Goal: Information Seeking & Learning: Learn about a topic

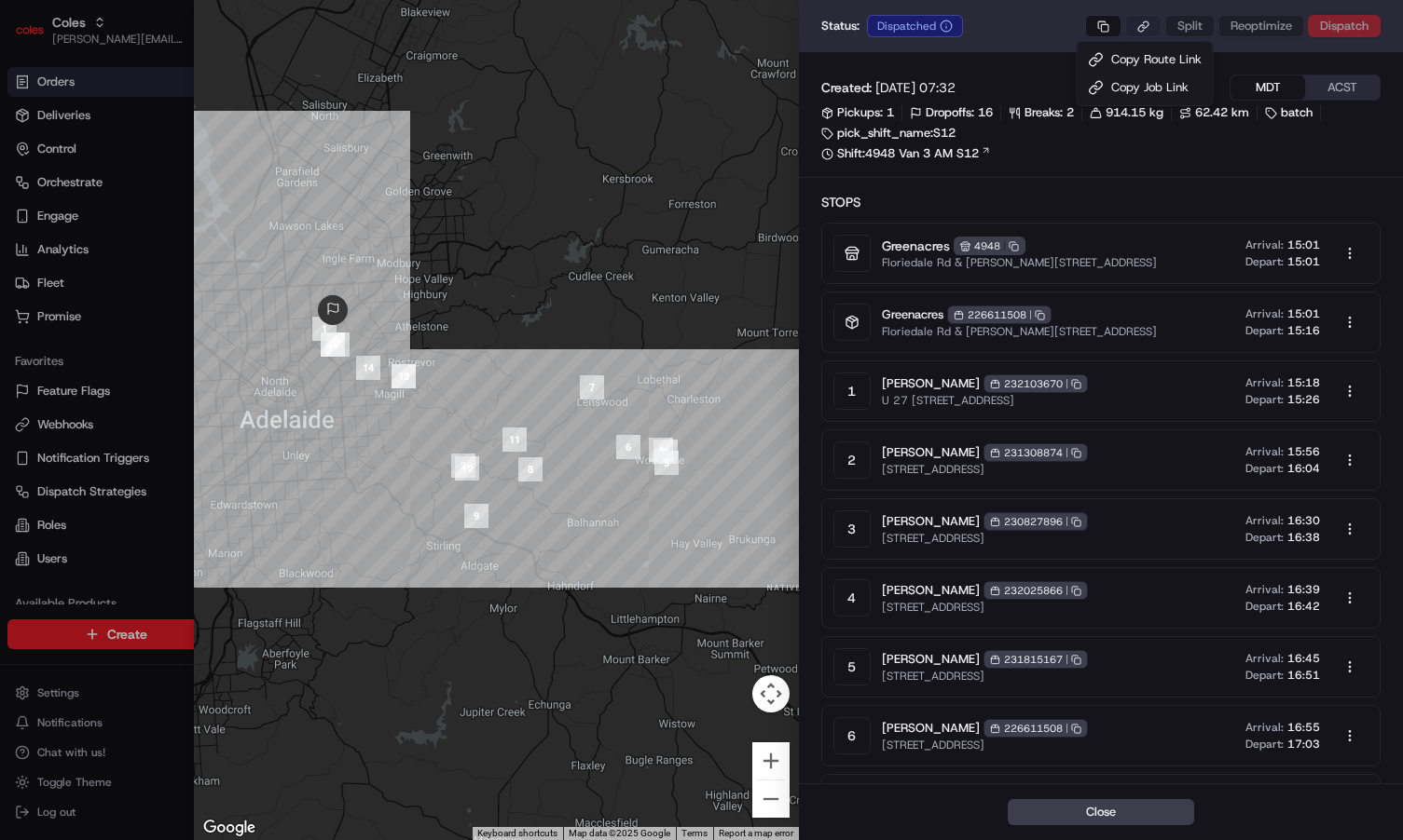
click at [1152, 29] on body "Coles [EMAIL_ADDRESS][DOMAIN_NAME] Toggle Sidebar Orders Deliveries Control Orc…" at bounding box center [702, 420] width 1403 height 840
click at [1140, 88] on div "Copy Job Link" at bounding box center [1145, 87] width 128 height 28
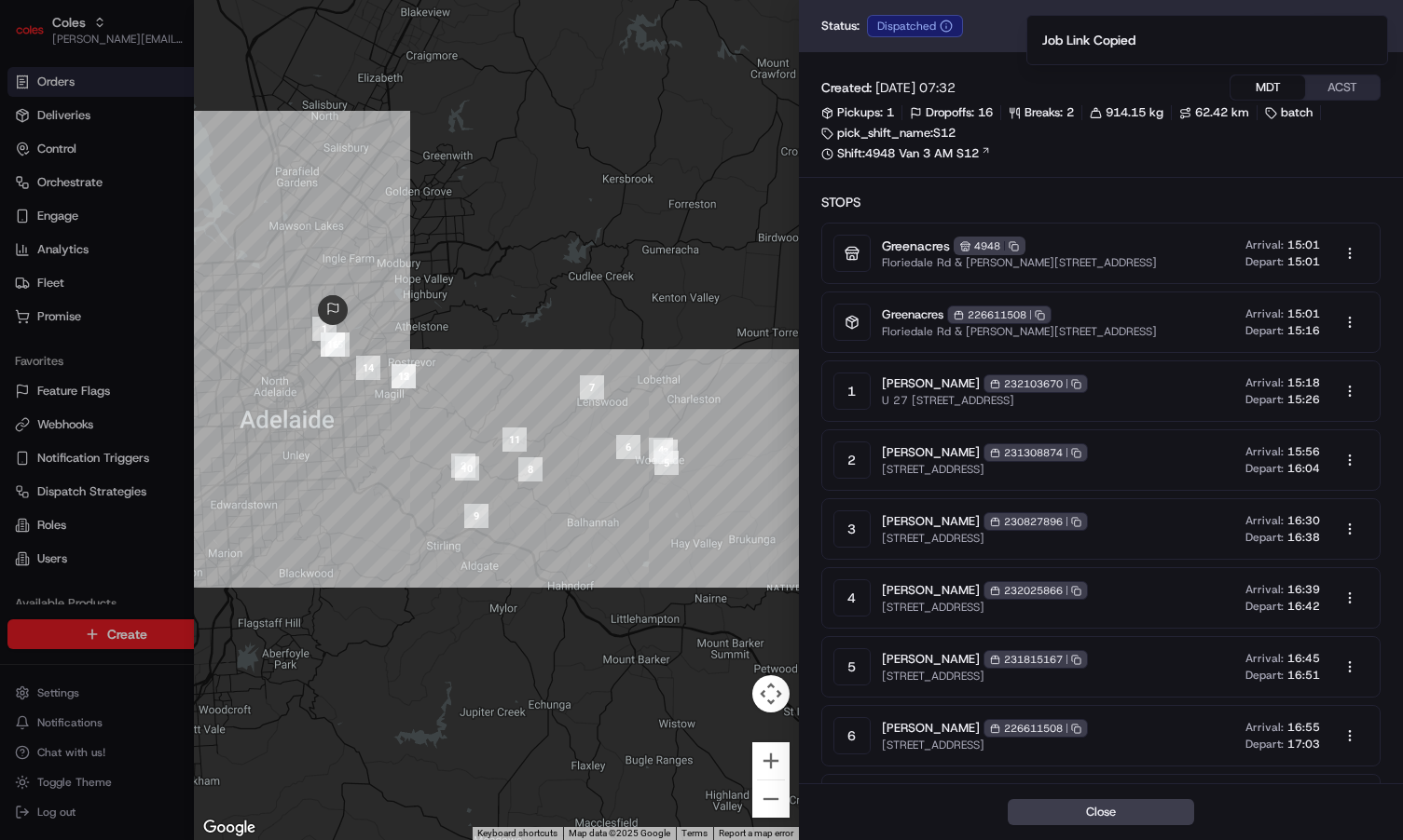
click at [1117, 105] on span "914.15 kg" at bounding box center [1134, 113] width 58 height 17
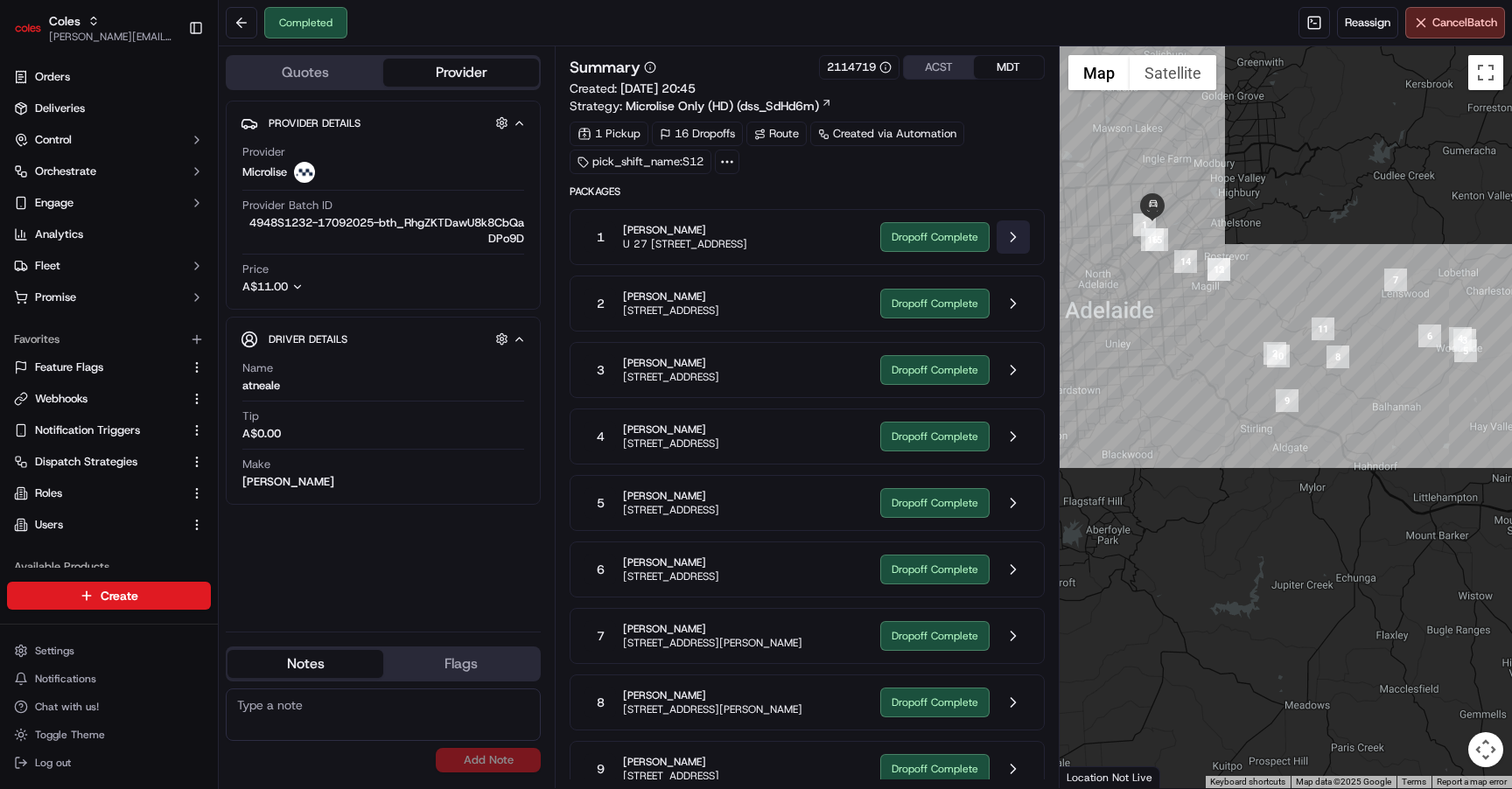
click at [1012, 237] on button at bounding box center [1012, 237] width 33 height 33
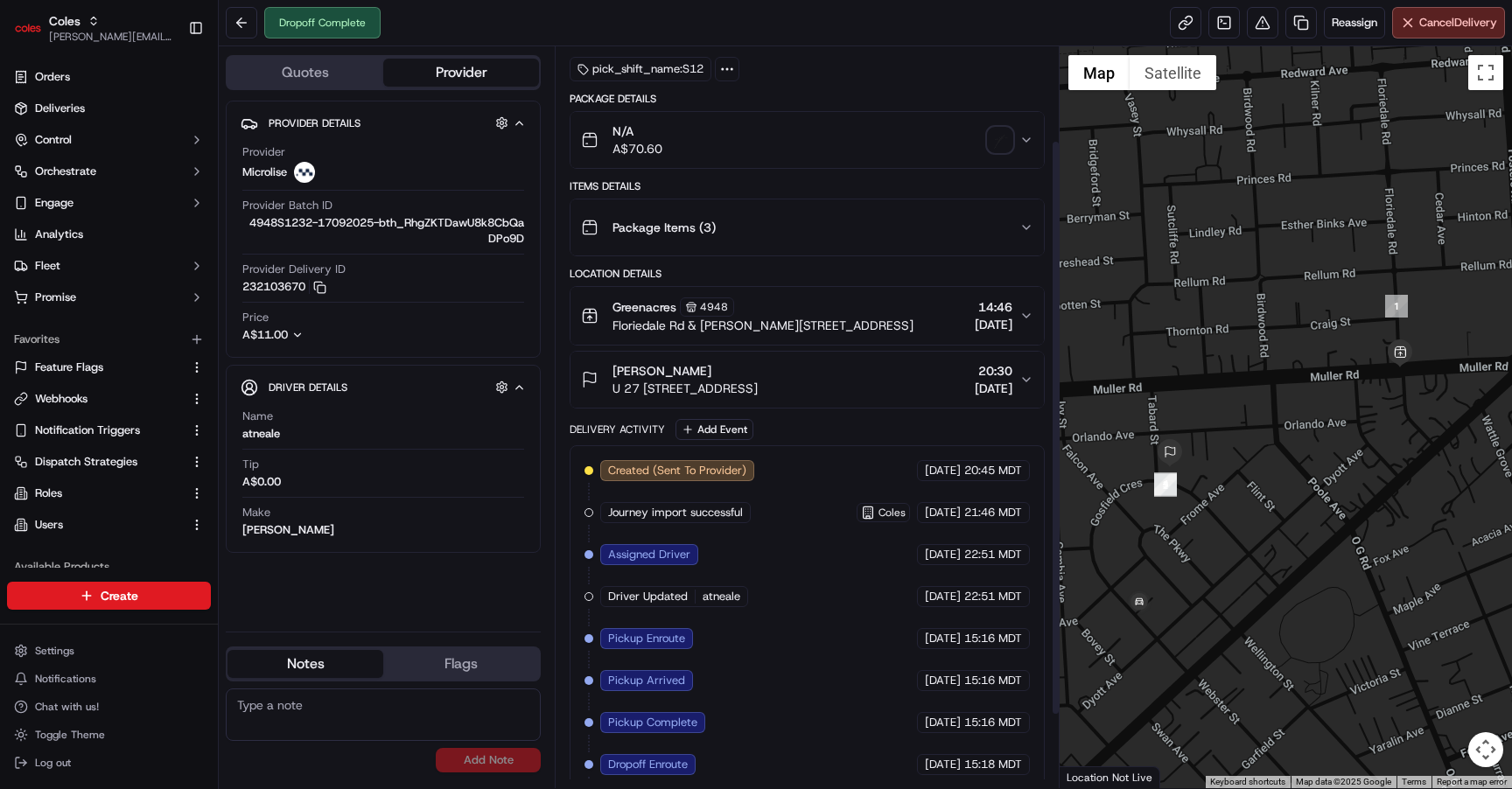
scroll to position [215, 0]
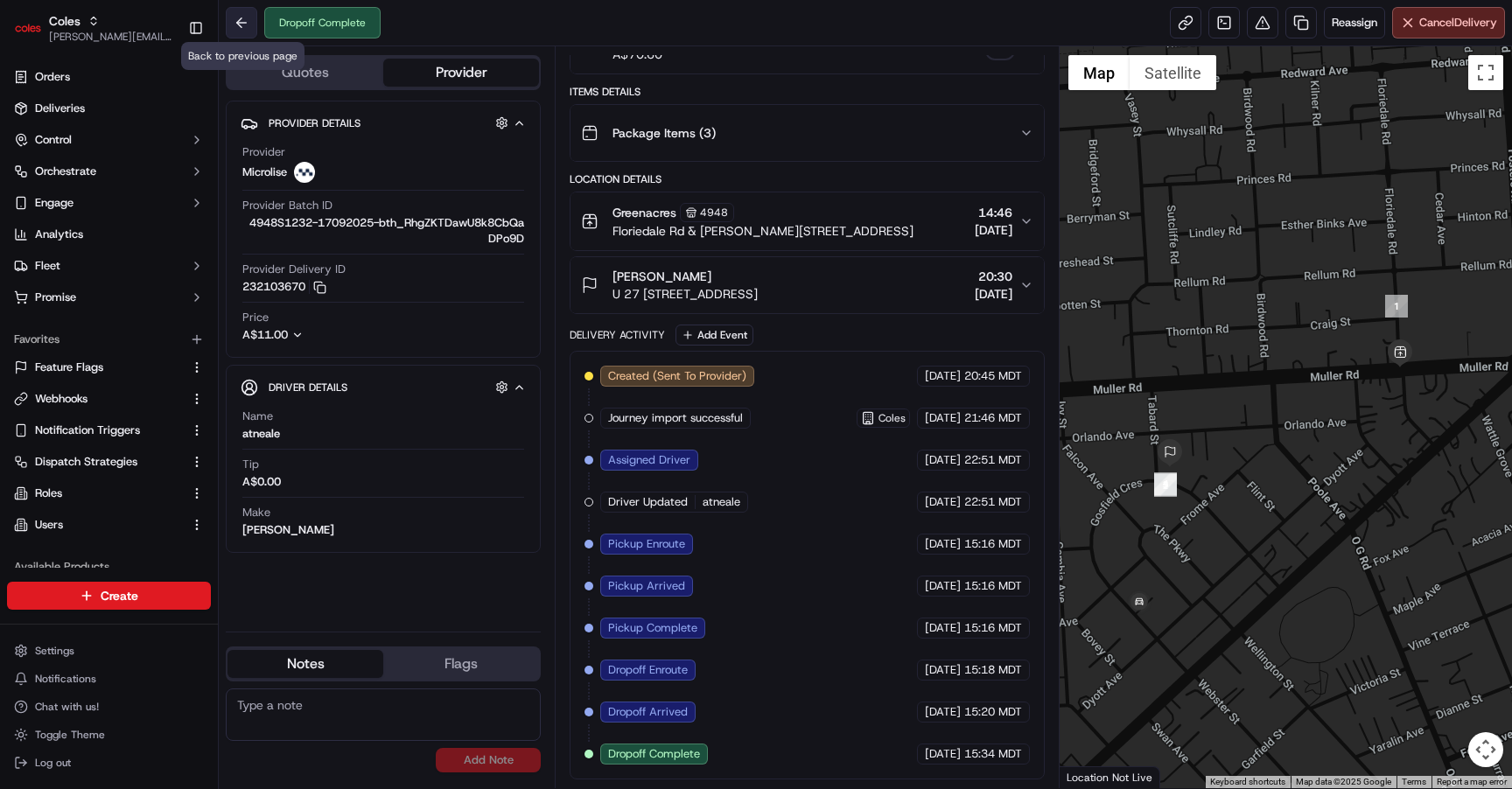
click at [247, 28] on button at bounding box center [241, 22] width 31 height 31
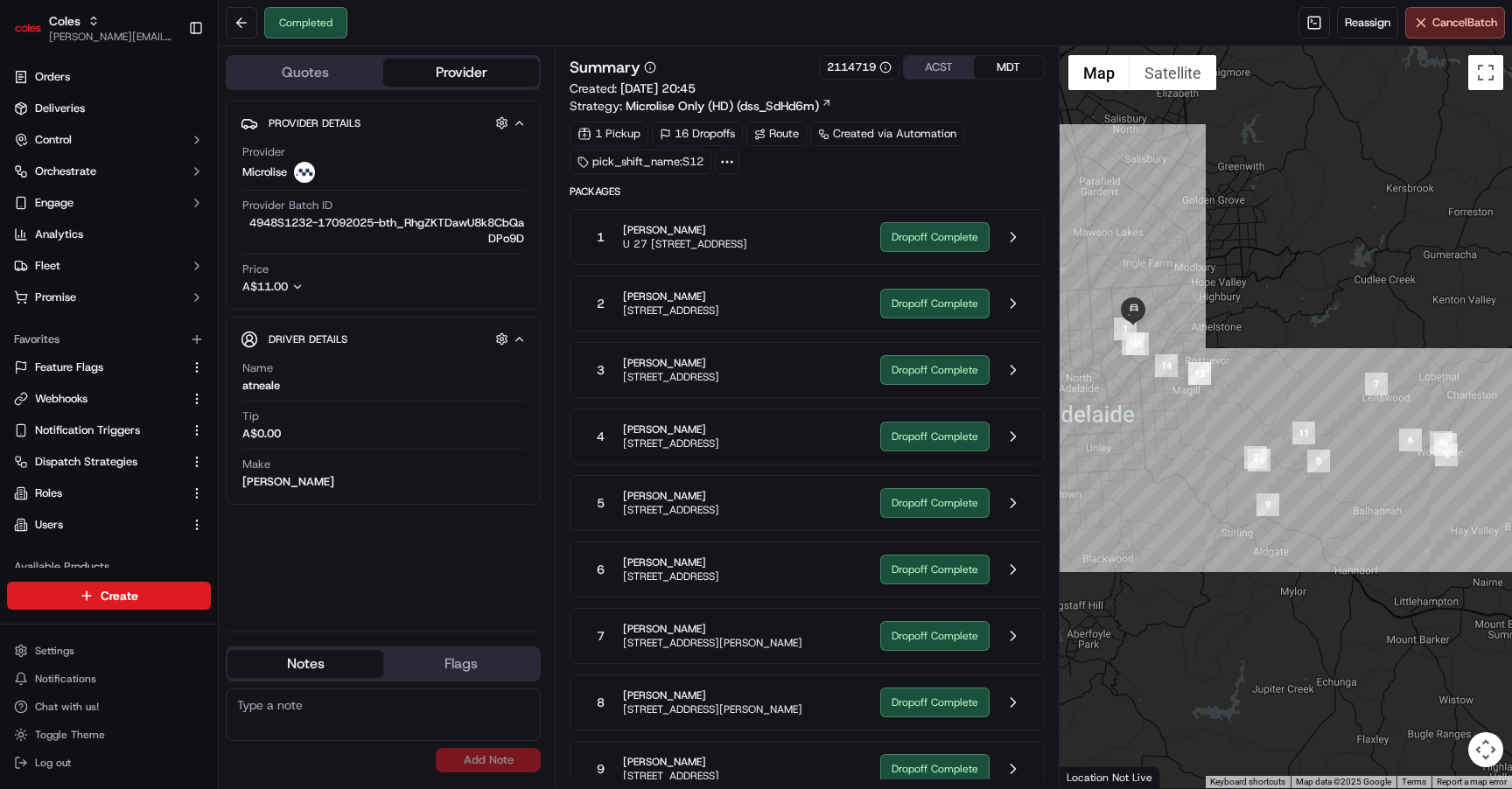
click at [747, 237] on span "U 27 [STREET_ADDRESS]" at bounding box center [685, 244] width 124 height 14
click at [1012, 243] on button at bounding box center [1012, 237] width 33 height 33
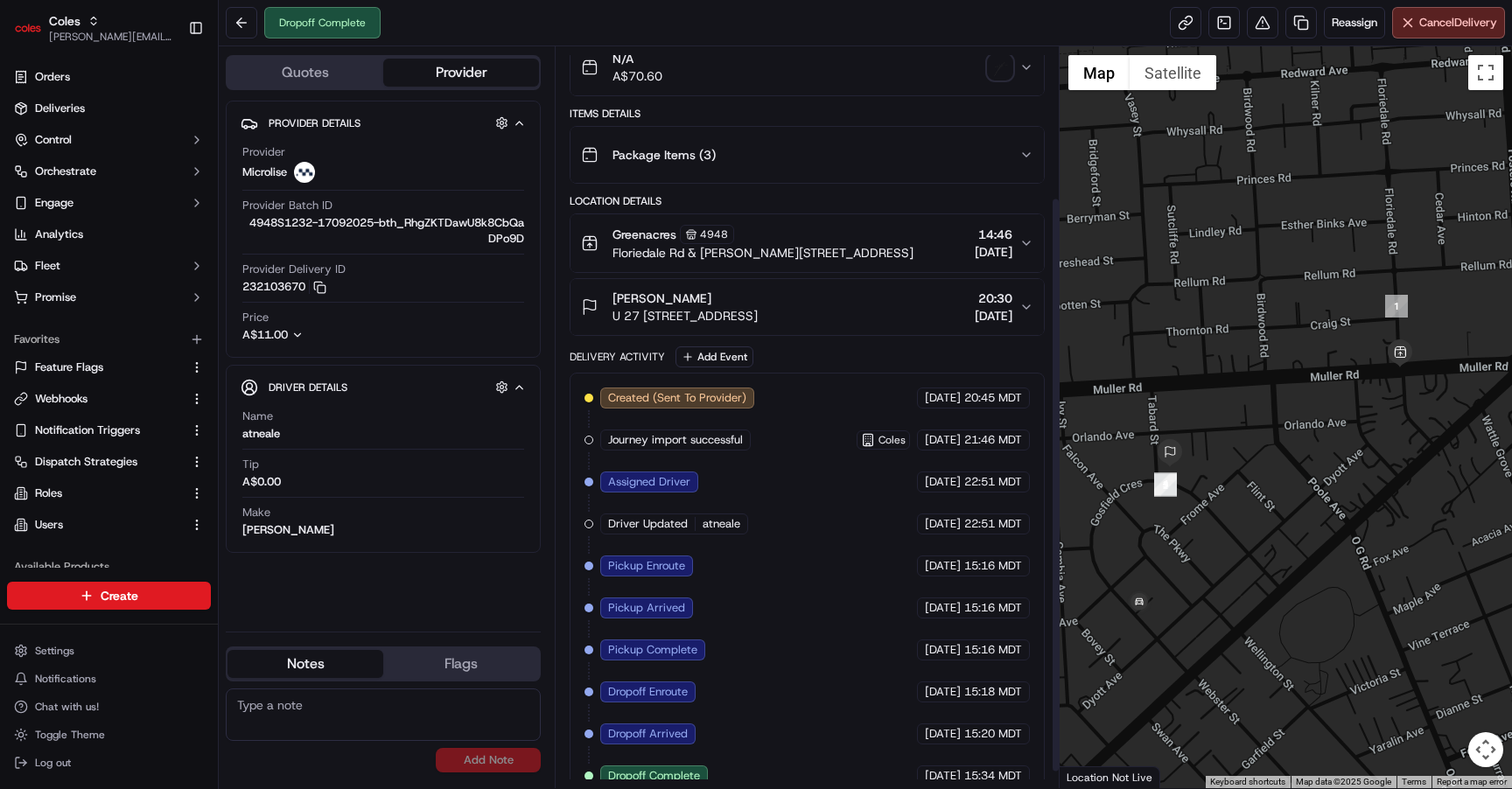
scroll to position [215, 0]
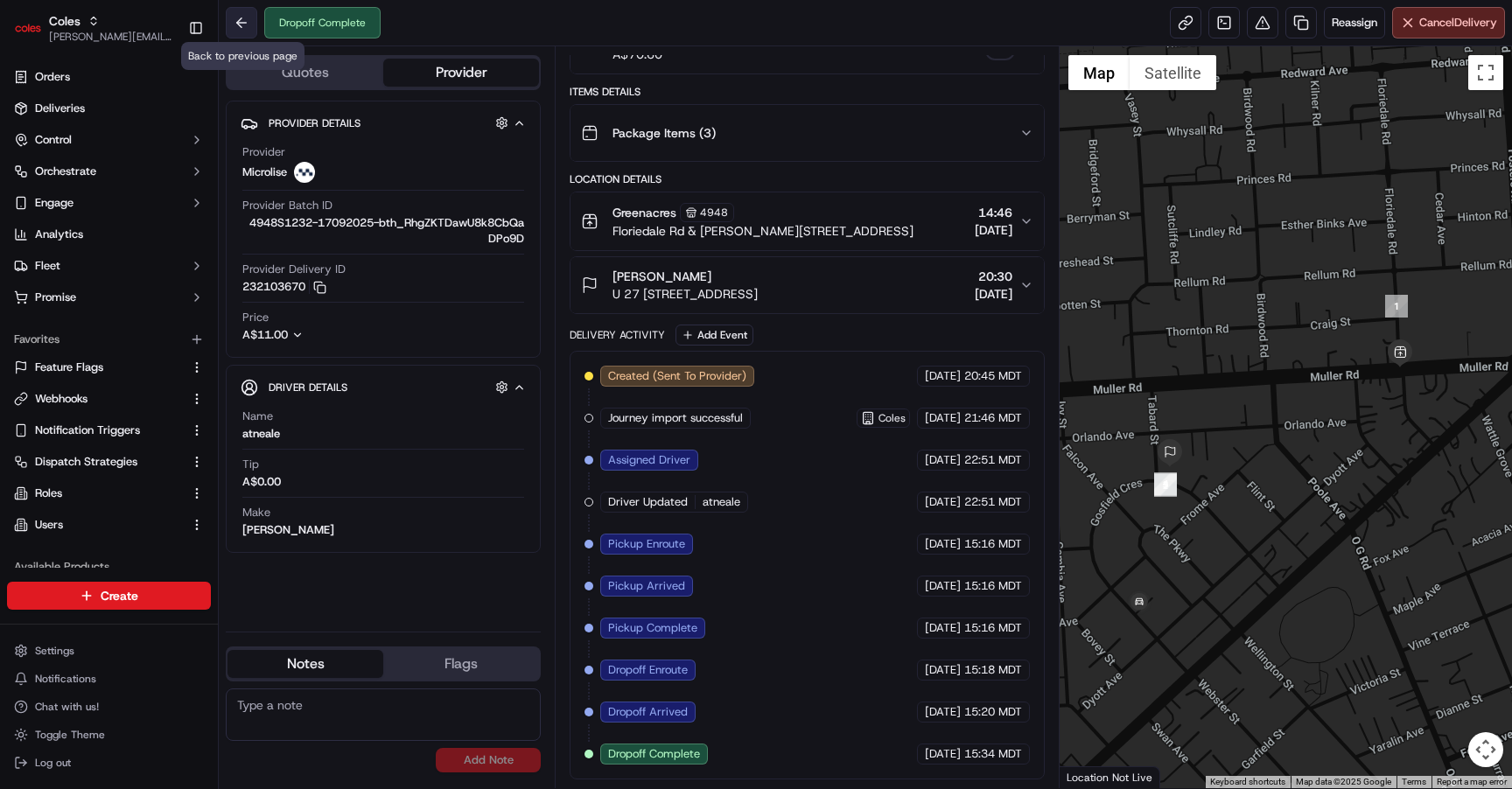
click at [242, 23] on button at bounding box center [241, 22] width 31 height 31
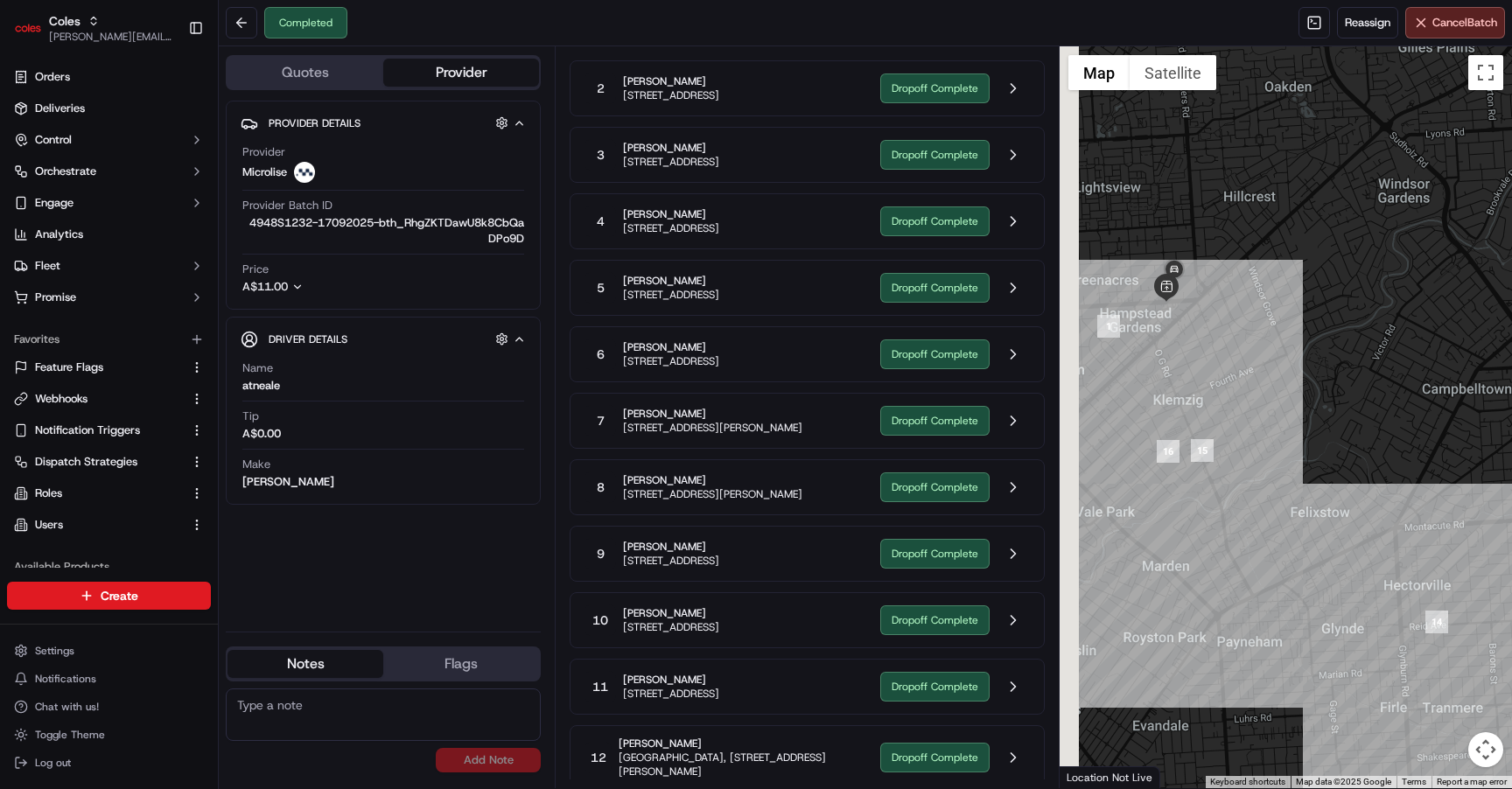
drag, startPoint x: 1113, startPoint y: 316, endPoint x: 1193, endPoint y: 316, distance: 80.0
click at [1193, 316] on div at bounding box center [1286, 417] width 452 height 742
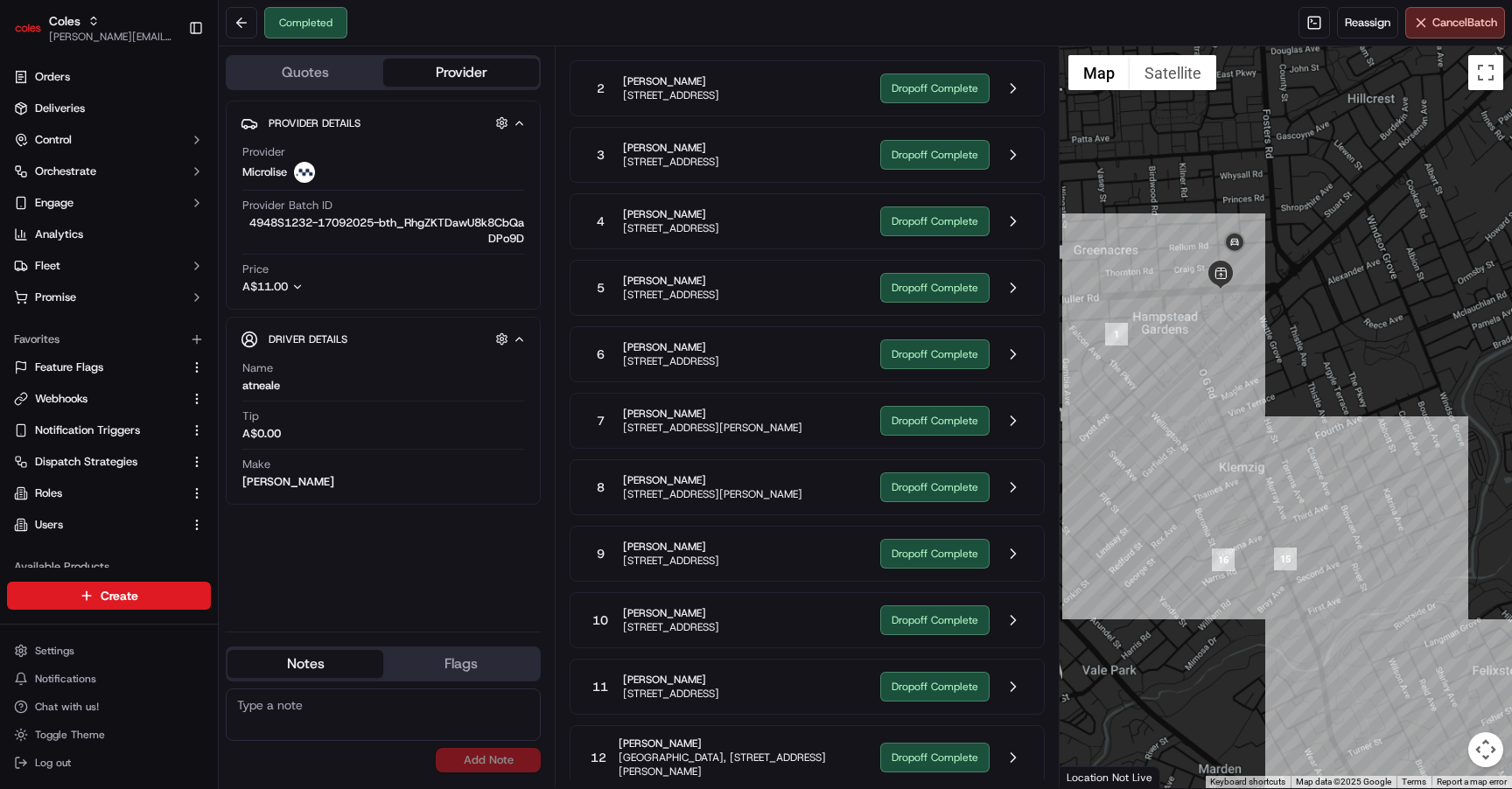
click at [1193, 316] on div at bounding box center [1286, 417] width 452 height 742
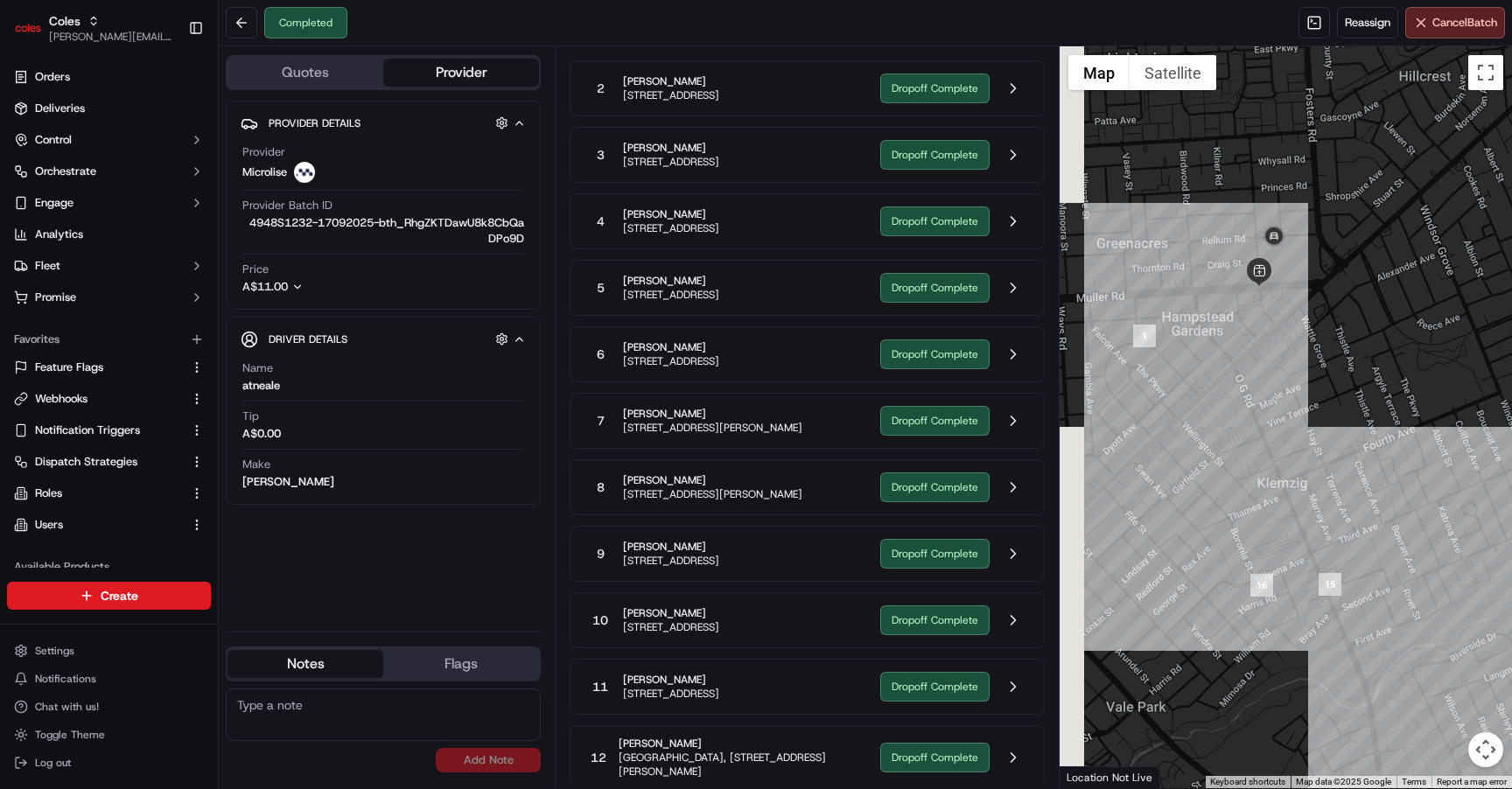
drag, startPoint x: 1193, startPoint y: 316, endPoint x: 1231, endPoint y: 316, distance: 38.0
click at [1231, 316] on div at bounding box center [1286, 417] width 452 height 742
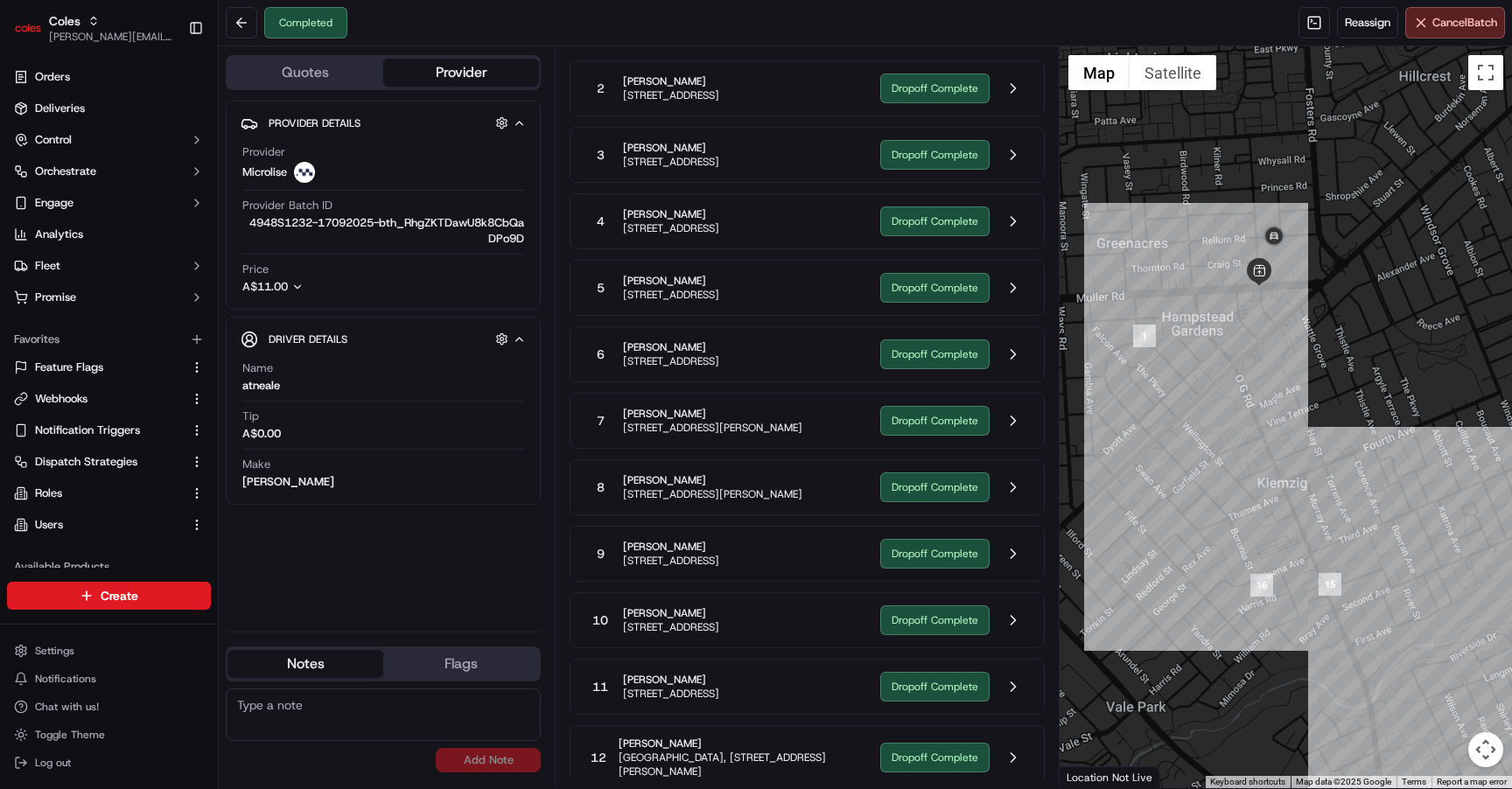
scroll to position [78, 0]
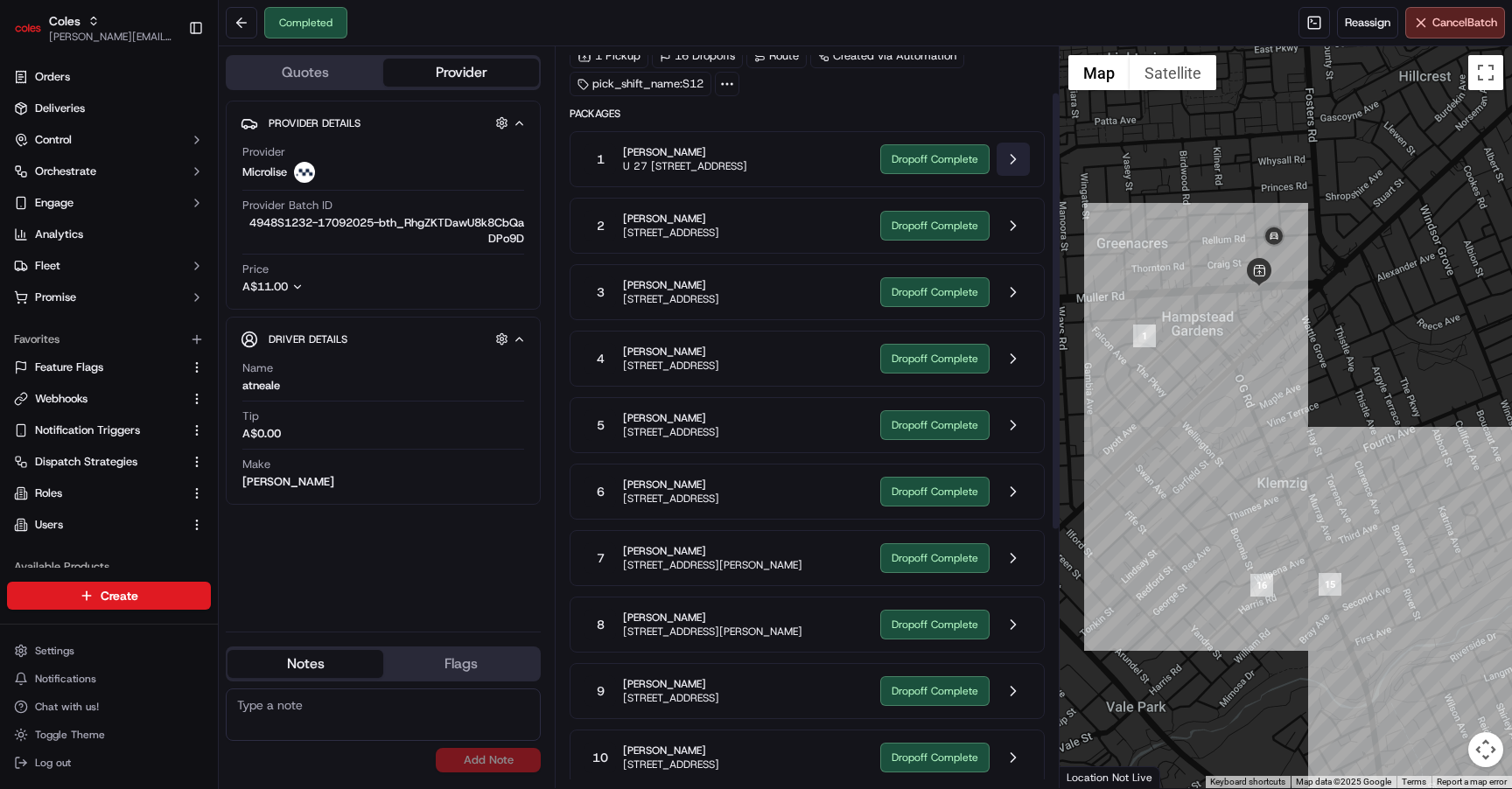
click at [1012, 159] on button at bounding box center [1012, 159] width 33 height 33
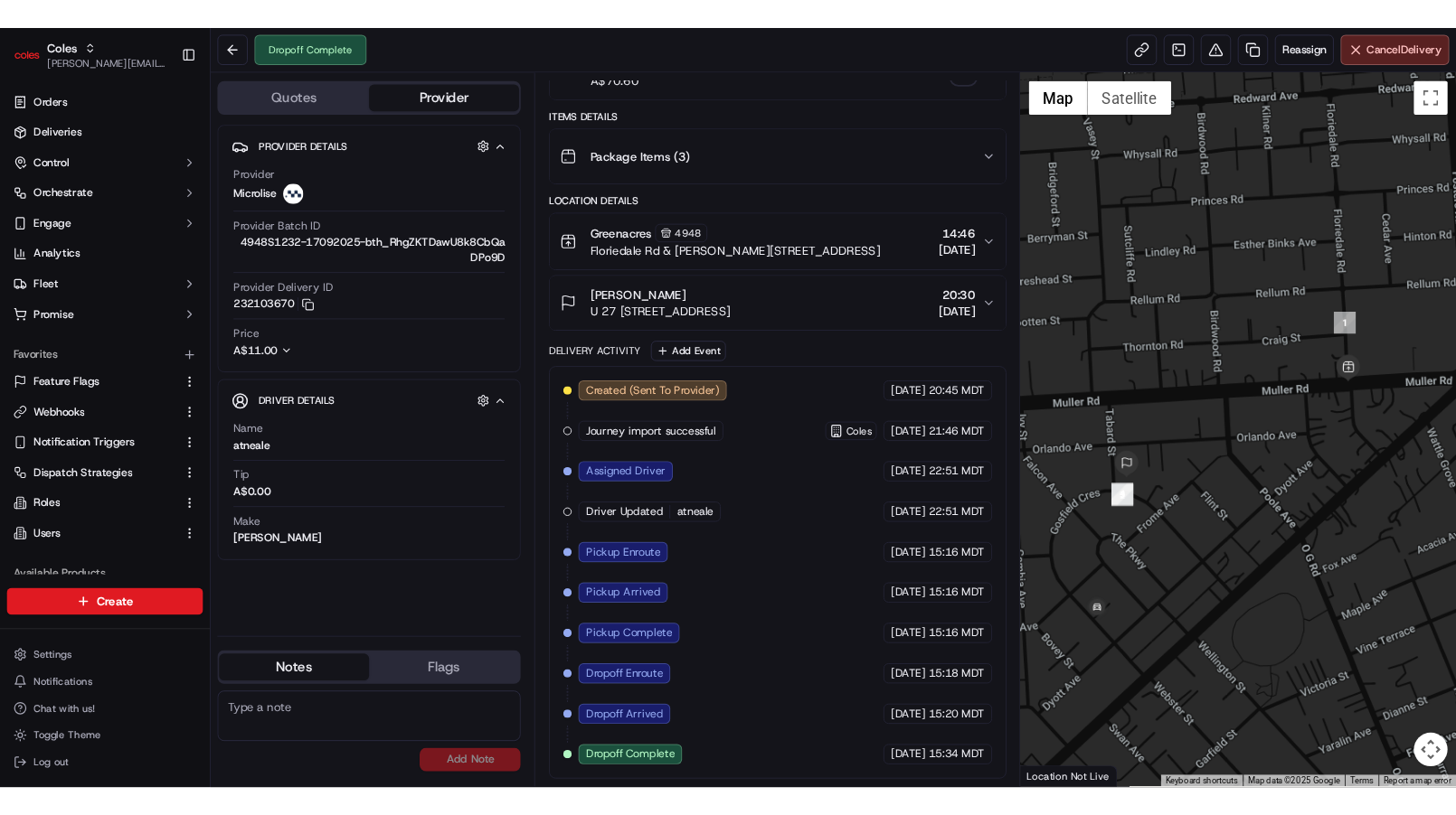
scroll to position [222, 0]
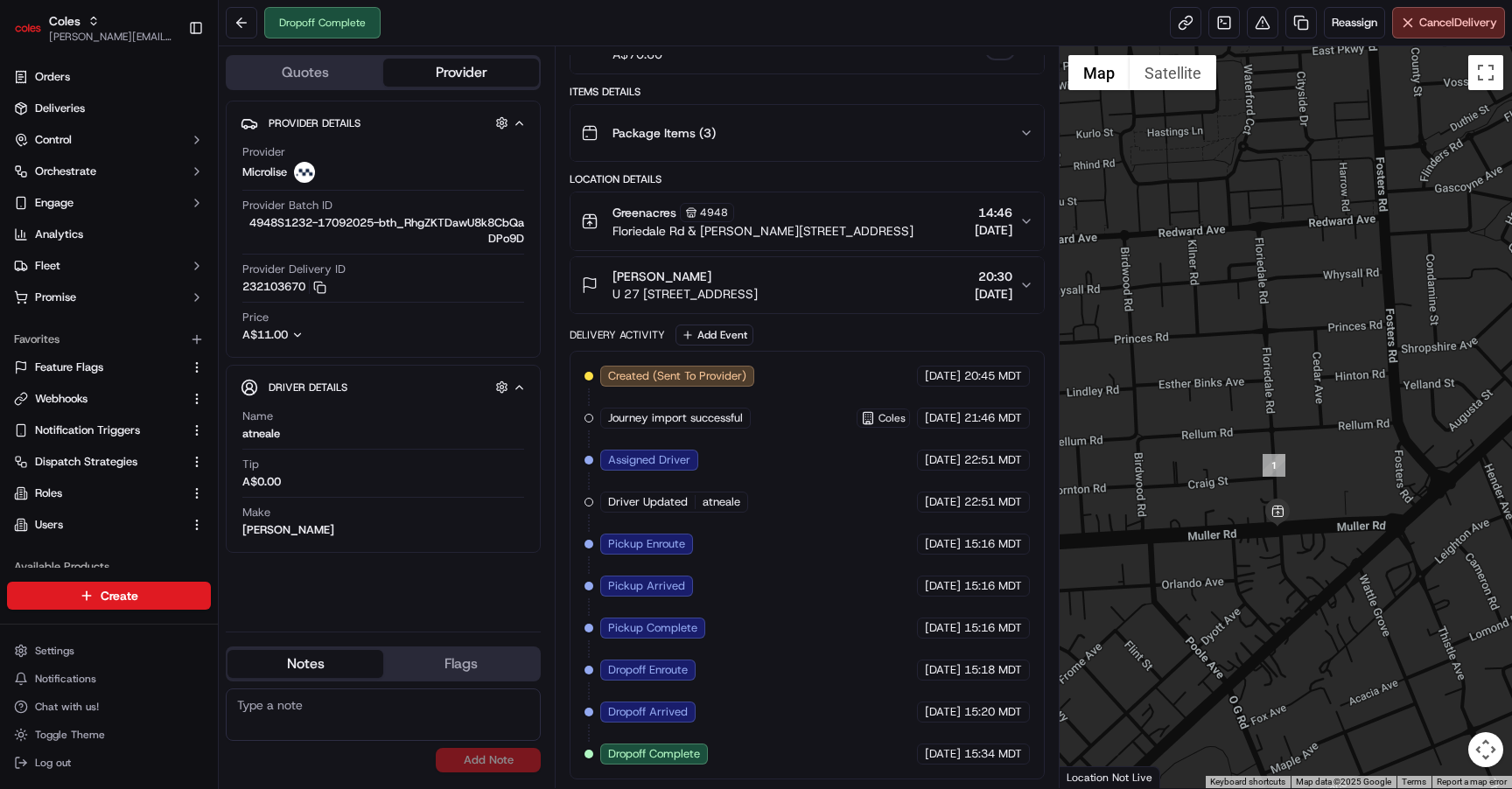
drag, startPoint x: 1399, startPoint y: 386, endPoint x: 1273, endPoint y: 546, distance: 203.7
click at [1273, 546] on div at bounding box center [1286, 417] width 452 height 742
click at [822, 109] on button "Package Items ( 3 )" at bounding box center [806, 133] width 473 height 56
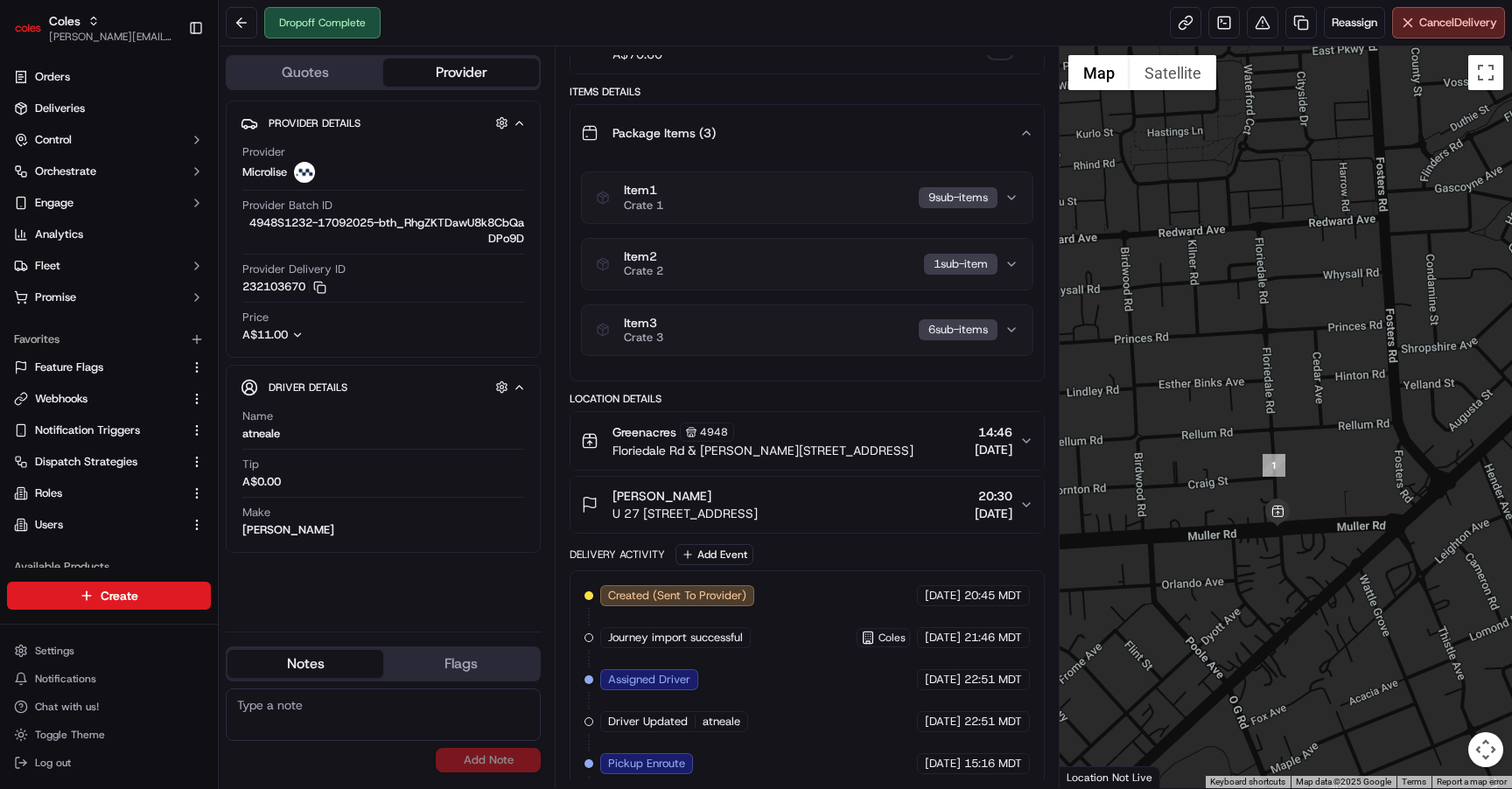
click at [811, 172] on div "Item 1 Crate 1 9 sub-item s" at bounding box center [806, 197] width 451 height 53
click at [802, 191] on div "Item 1 Crate 1 9 sub-item s" at bounding box center [800, 197] width 407 height 29
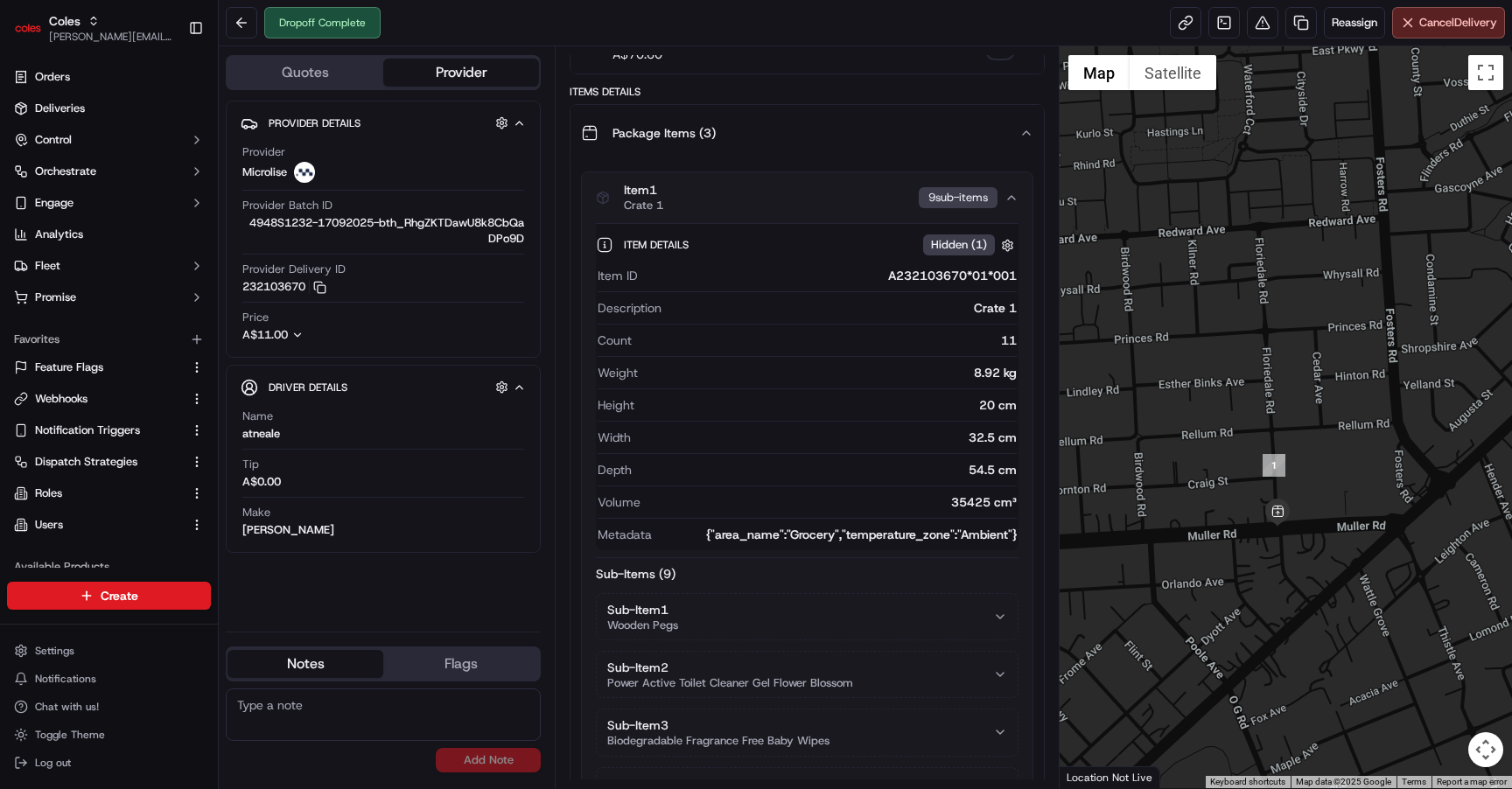
click at [802, 191] on div "Item 1 Crate 1 9 sub-item s" at bounding box center [800, 197] width 407 height 29
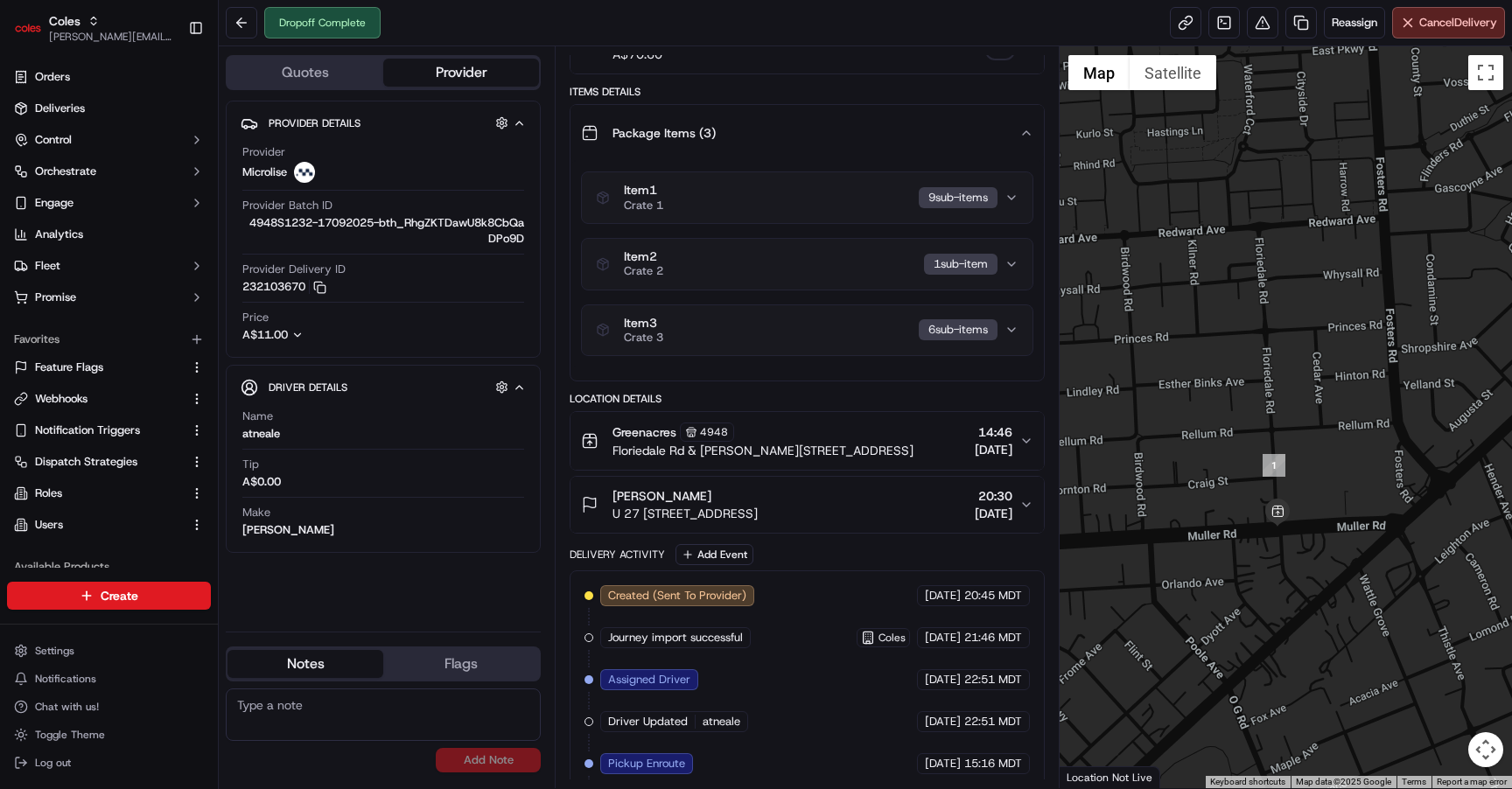
click at [804, 323] on div "Item 3 Crate 3 6 sub-item s" at bounding box center [800, 330] width 407 height 29
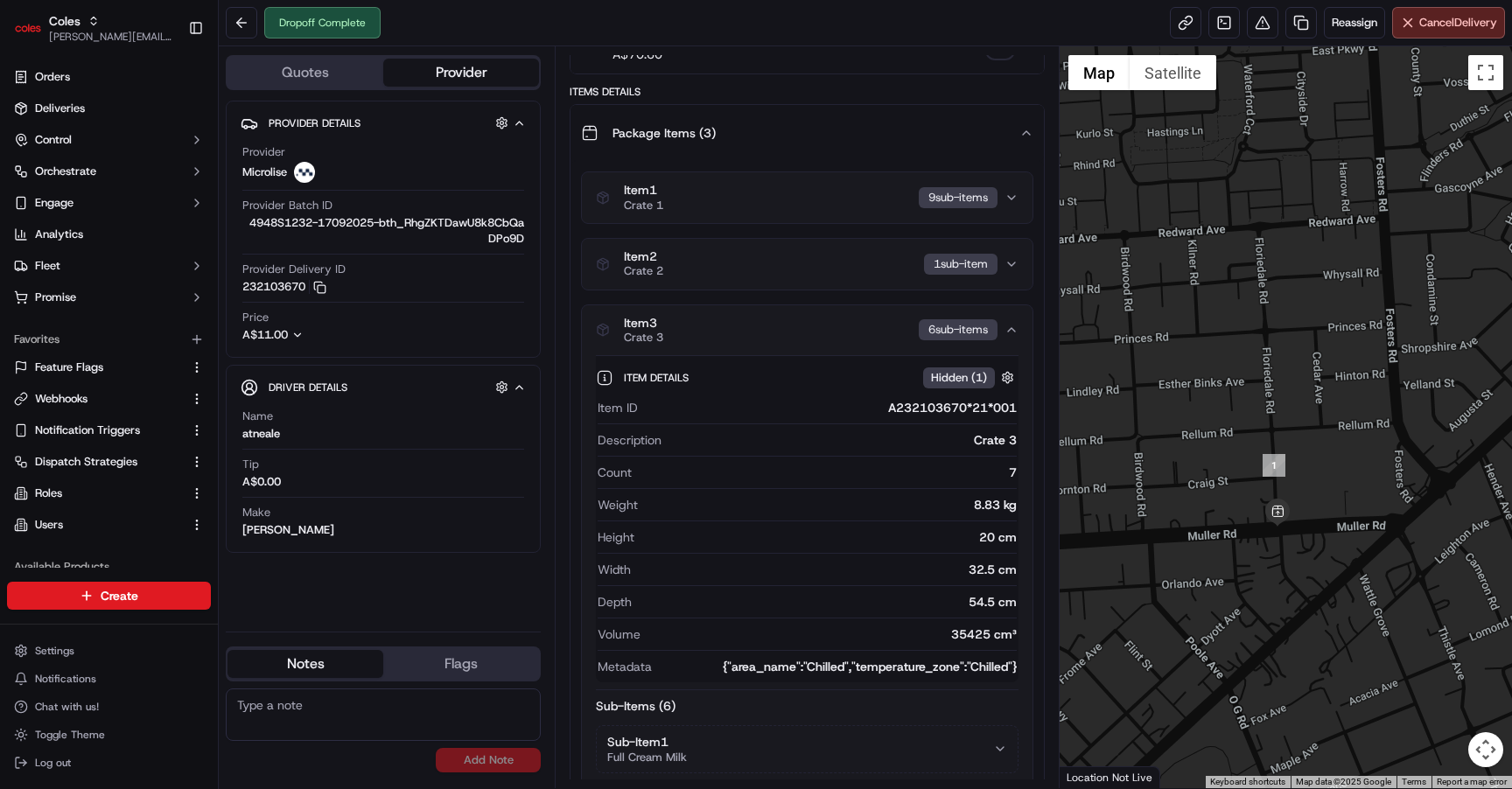
click at [804, 323] on div "Item 3 Crate 3 6 sub-item s" at bounding box center [800, 330] width 407 height 29
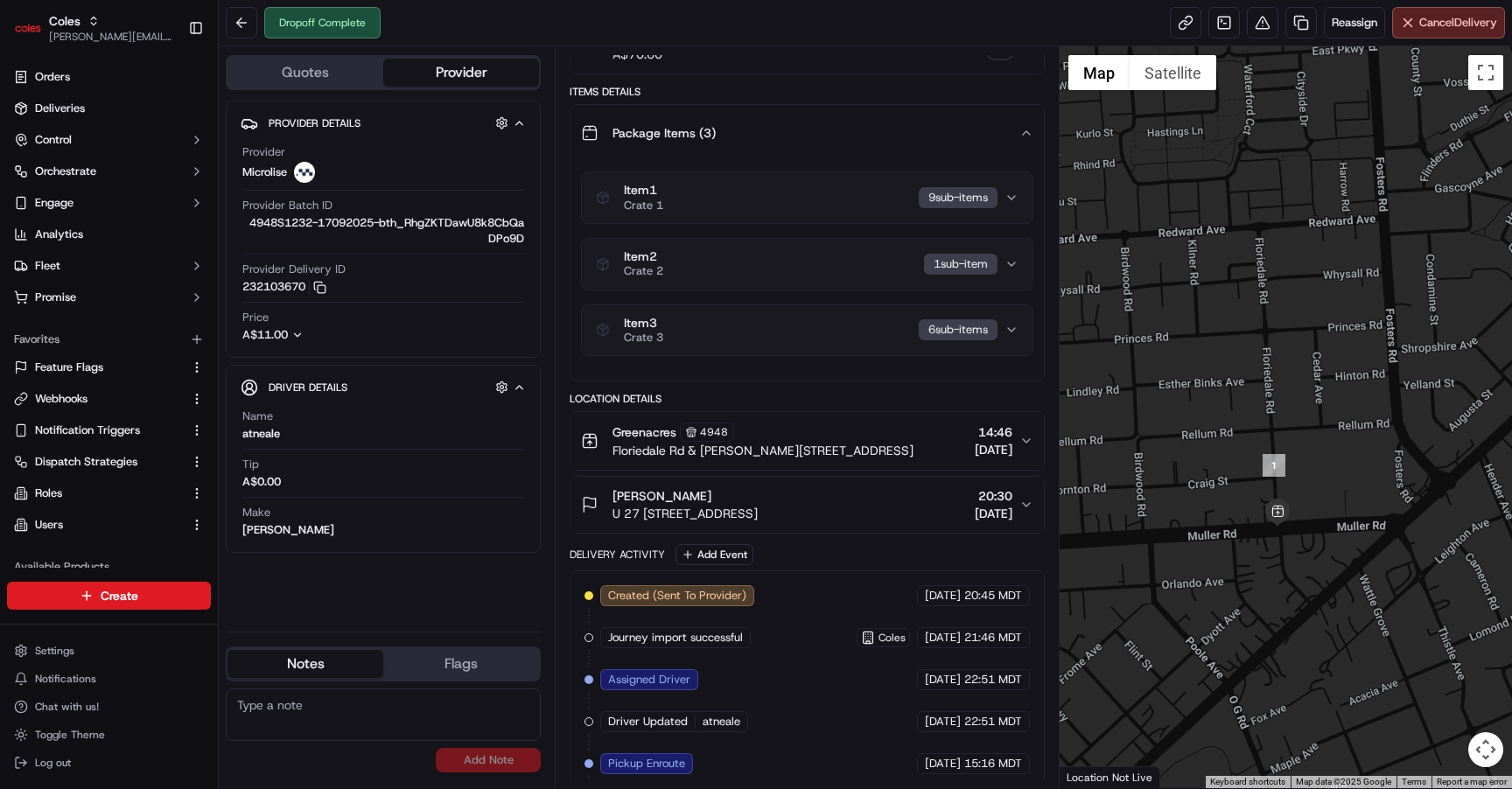
click at [812, 264] on div "Item 2 Crate 2 1 sub-item" at bounding box center [800, 264] width 407 height 29
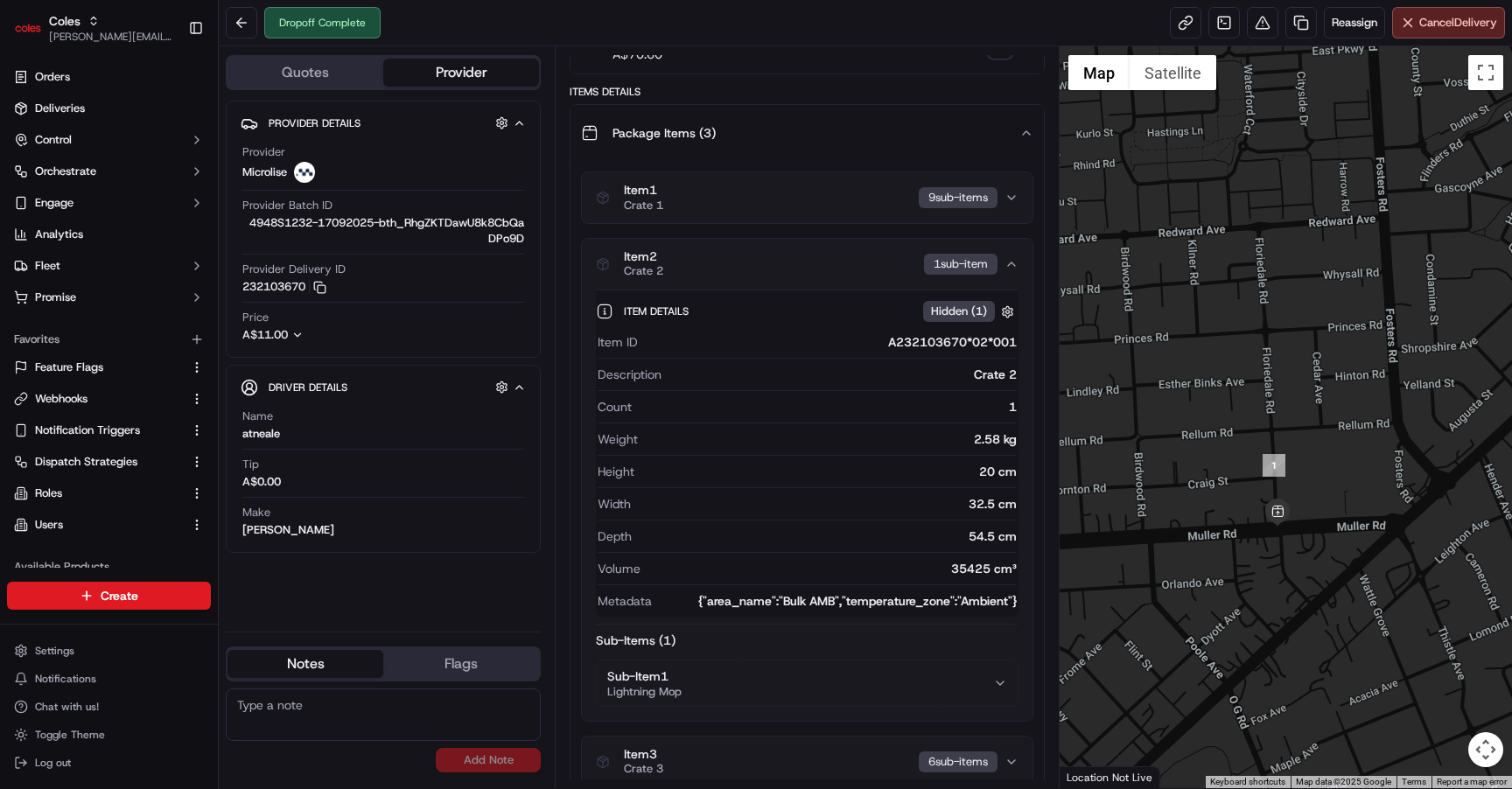
click at [812, 264] on div "Item 2 Crate 2 1 sub-item" at bounding box center [800, 264] width 407 height 29
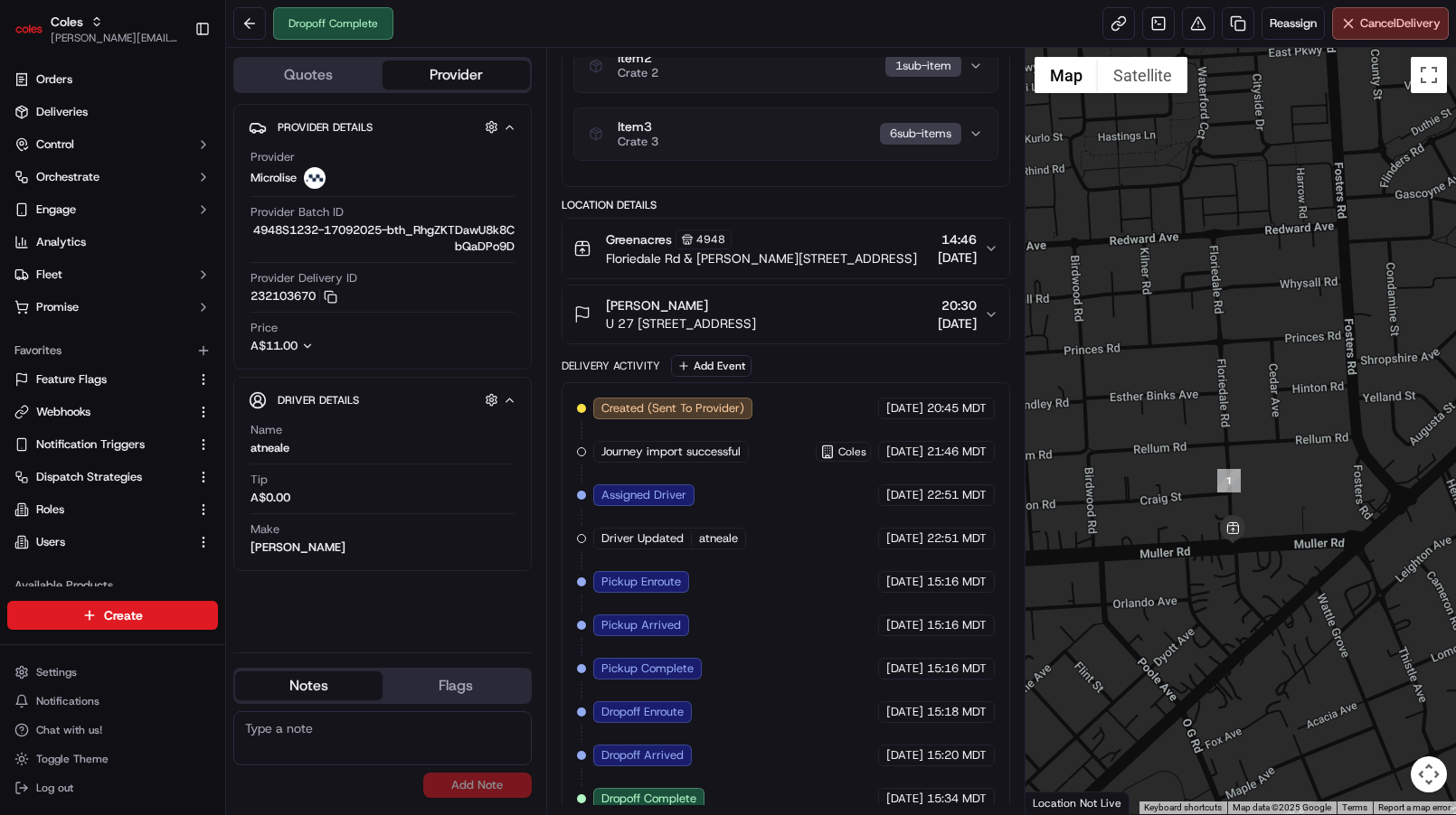
scroll to position [449, 0]
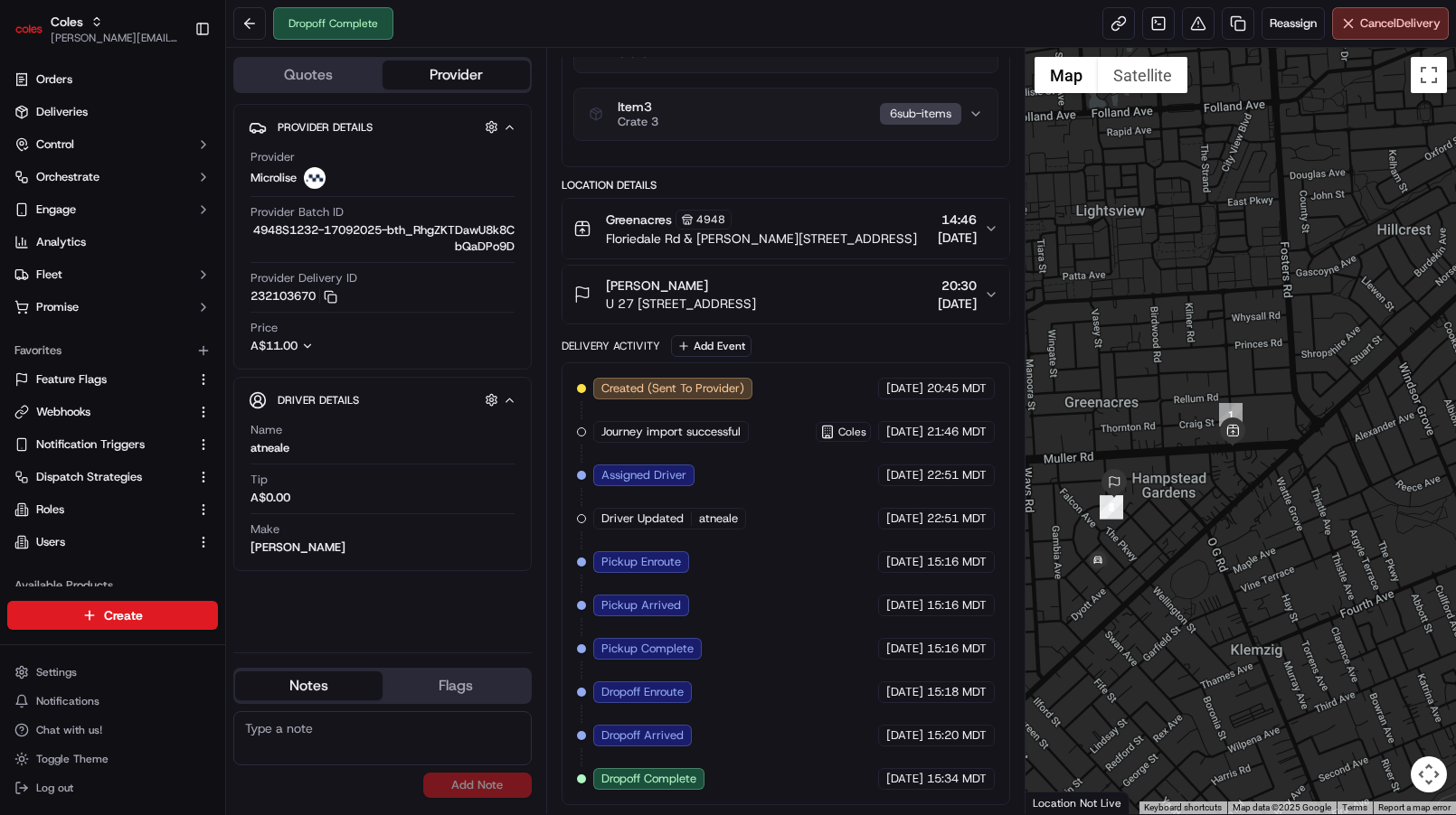
drag, startPoint x: 1181, startPoint y: 491, endPoint x: 1202, endPoint y: 491, distance: 21.0
click at [1202, 491] on div at bounding box center [1240, 431] width 430 height 766
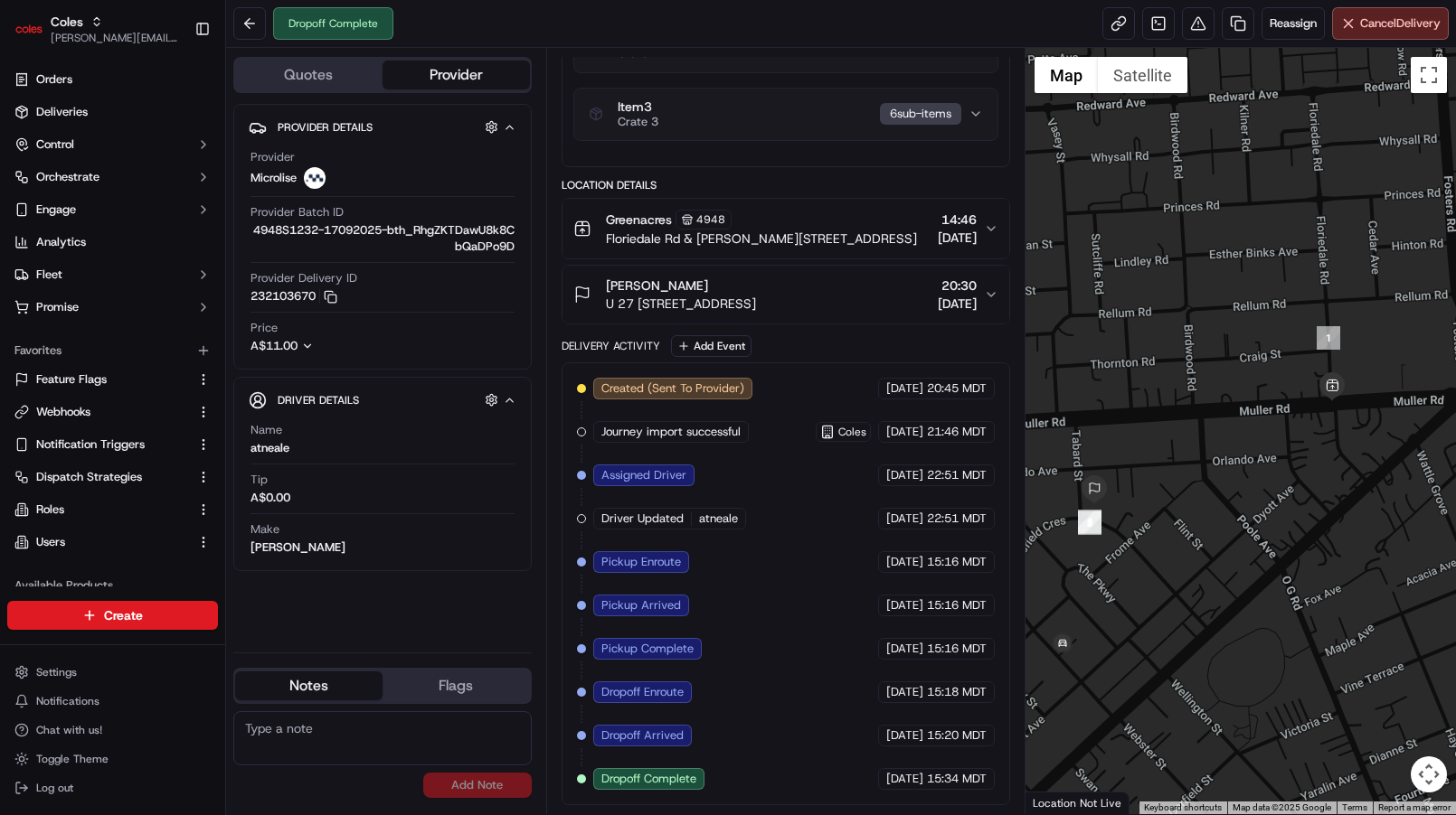
drag, startPoint x: 907, startPoint y: 651, endPoint x: 951, endPoint y: 665, distance: 46.2
click at [951, 665] on div "Created (Sent To Provider) Microlise 15/09/2025 20:45 MDT Journey import succes…" at bounding box center [786, 583] width 417 height 413
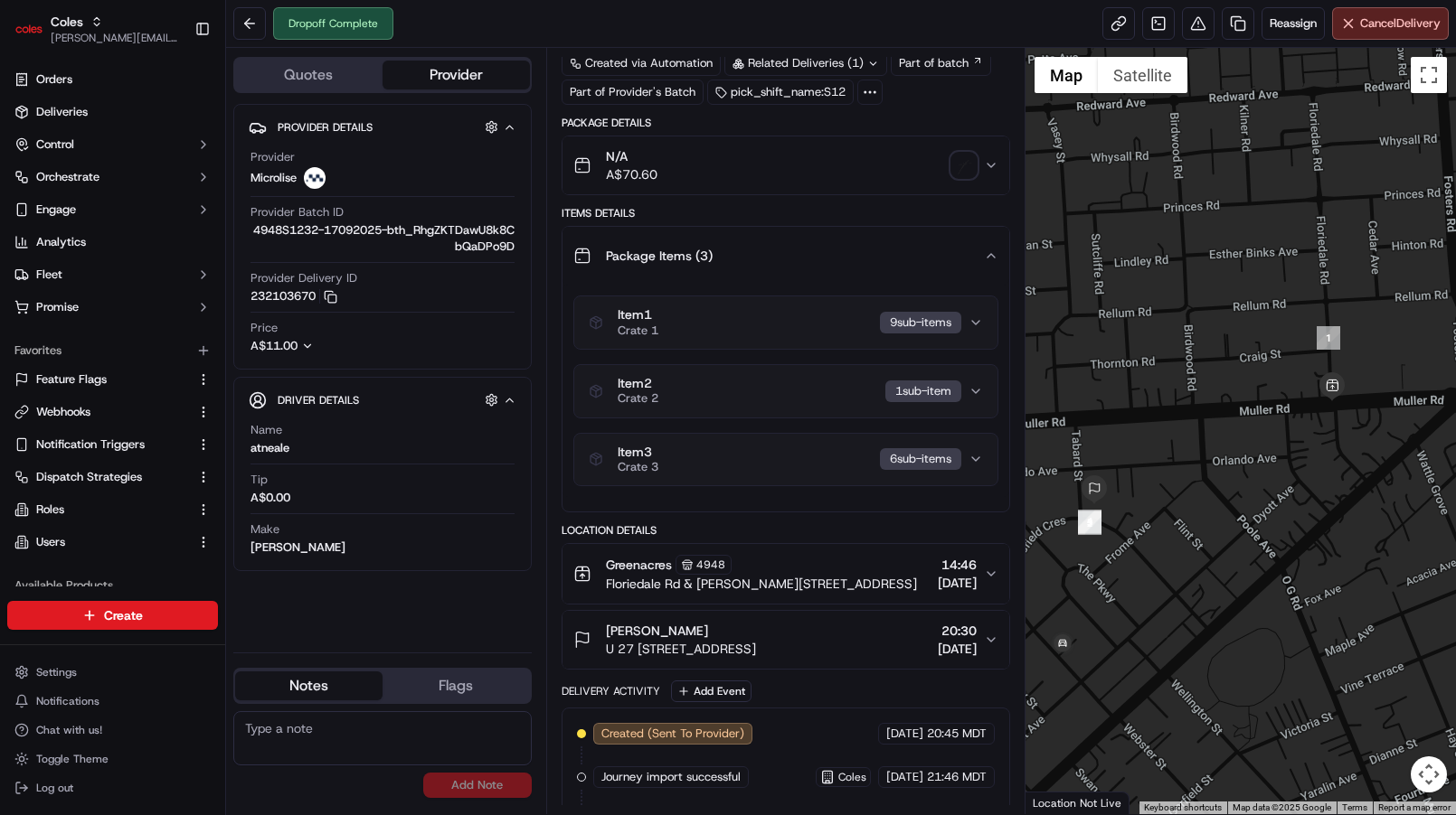
scroll to position [182, 0]
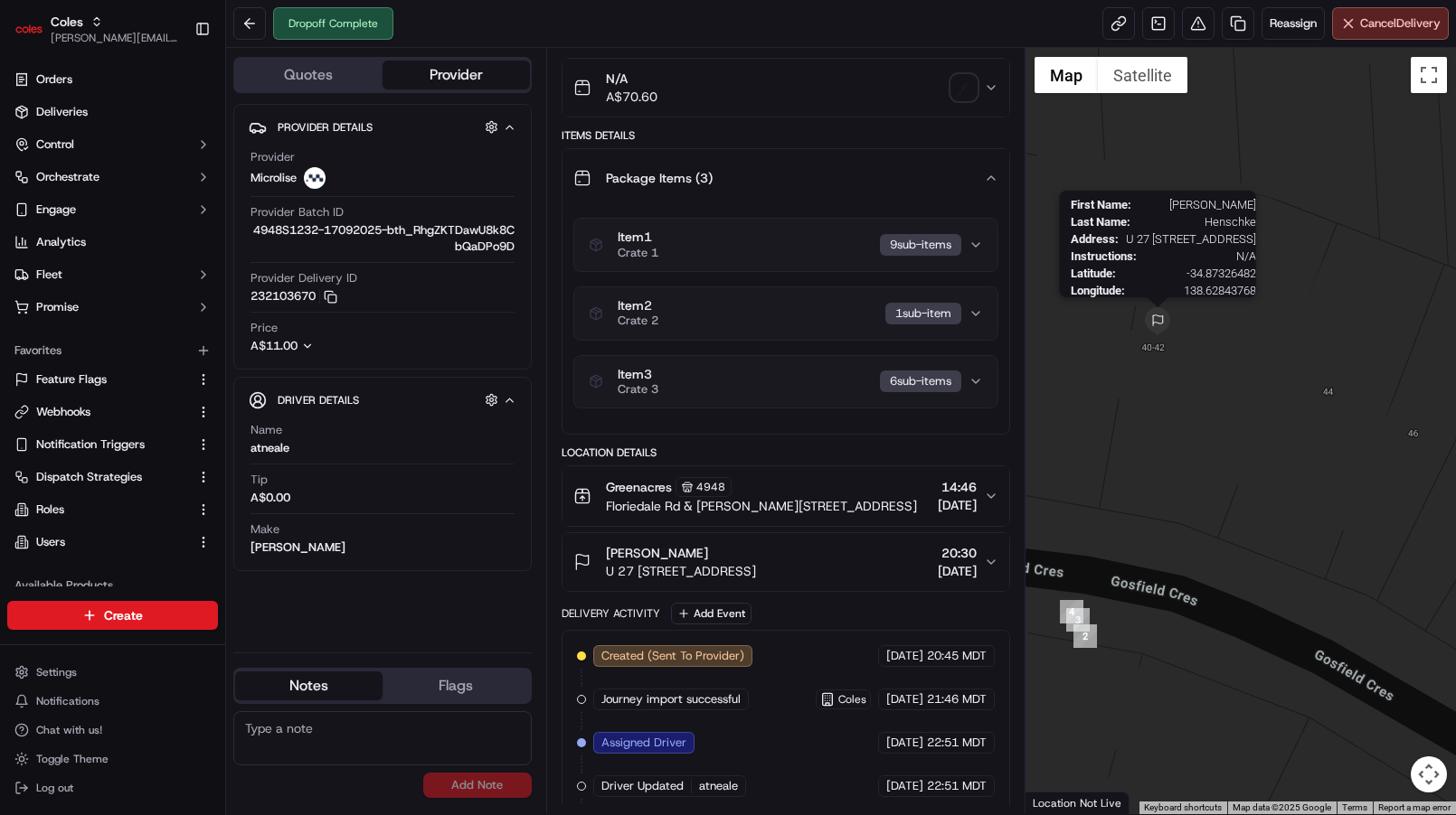
click at [1157, 320] on img "6" at bounding box center [1157, 321] width 29 height 29
click at [756, 545] on div "[PERSON_NAME]" at bounding box center [680, 553] width 150 height 18
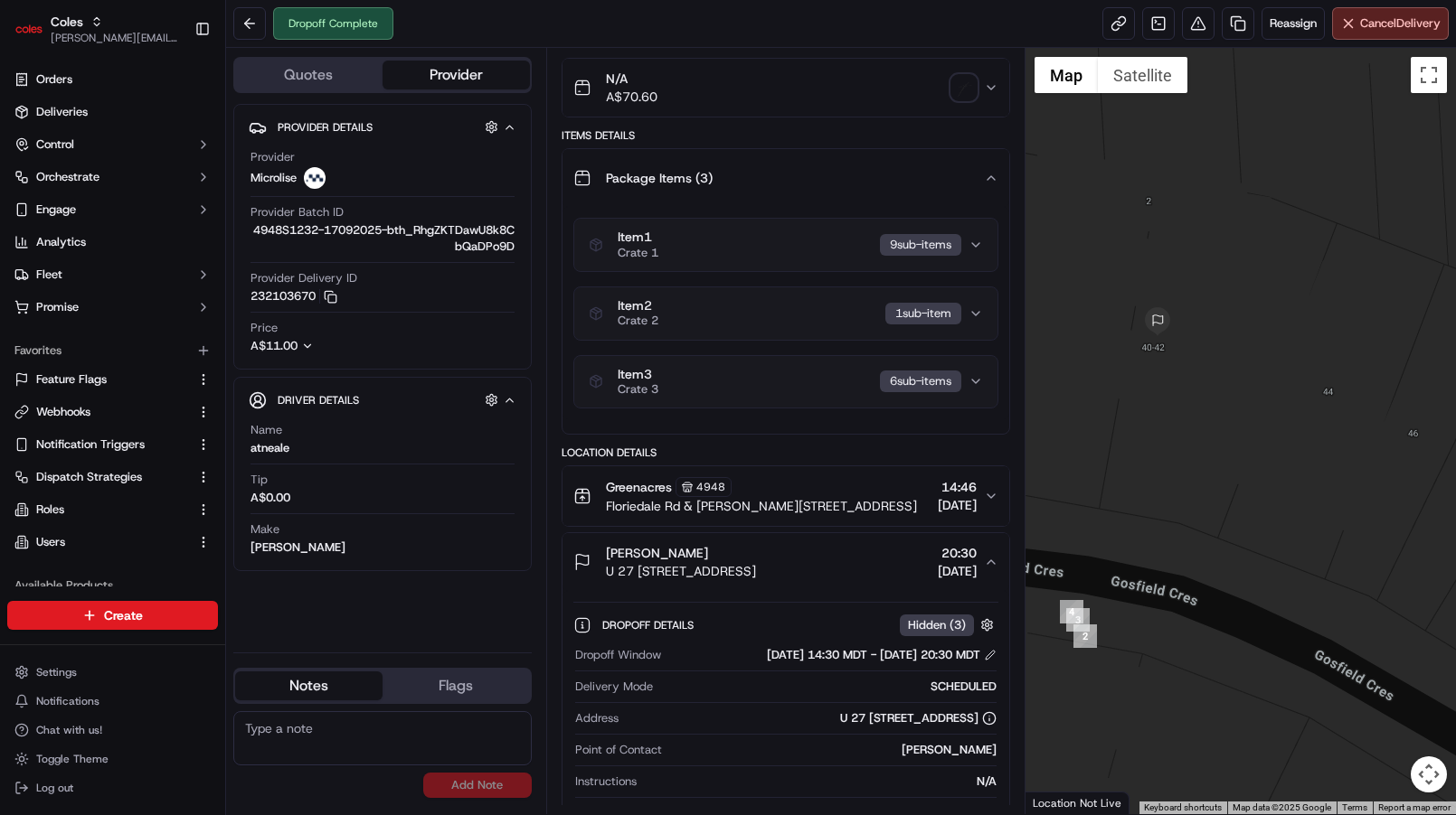
scroll to position [424, 0]
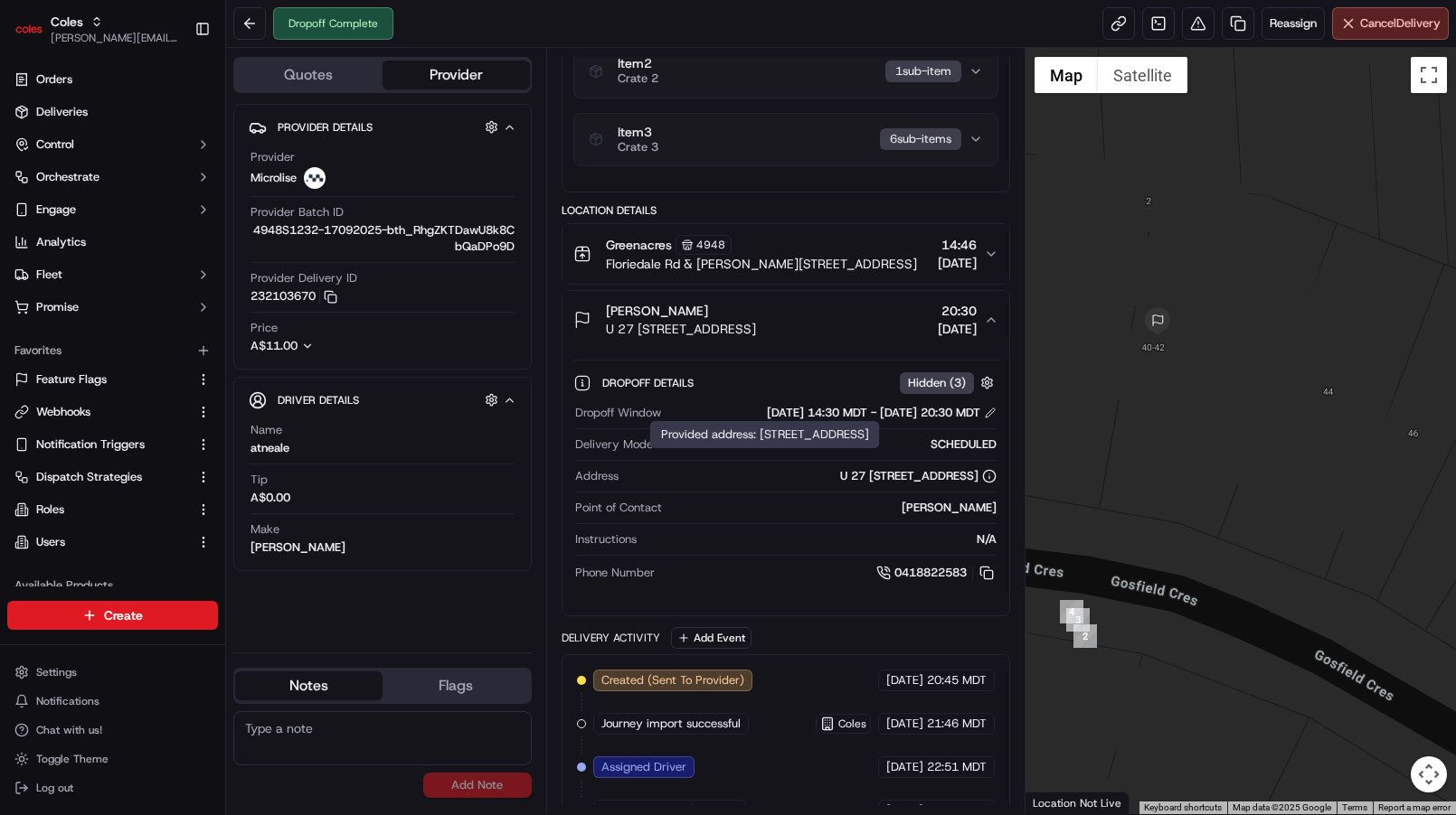
click at [840, 474] on div "U 27 [STREET_ADDRESS]" at bounding box center [918, 476] width 156 height 17
copy div "U 27 [STREET_ADDRESS]"
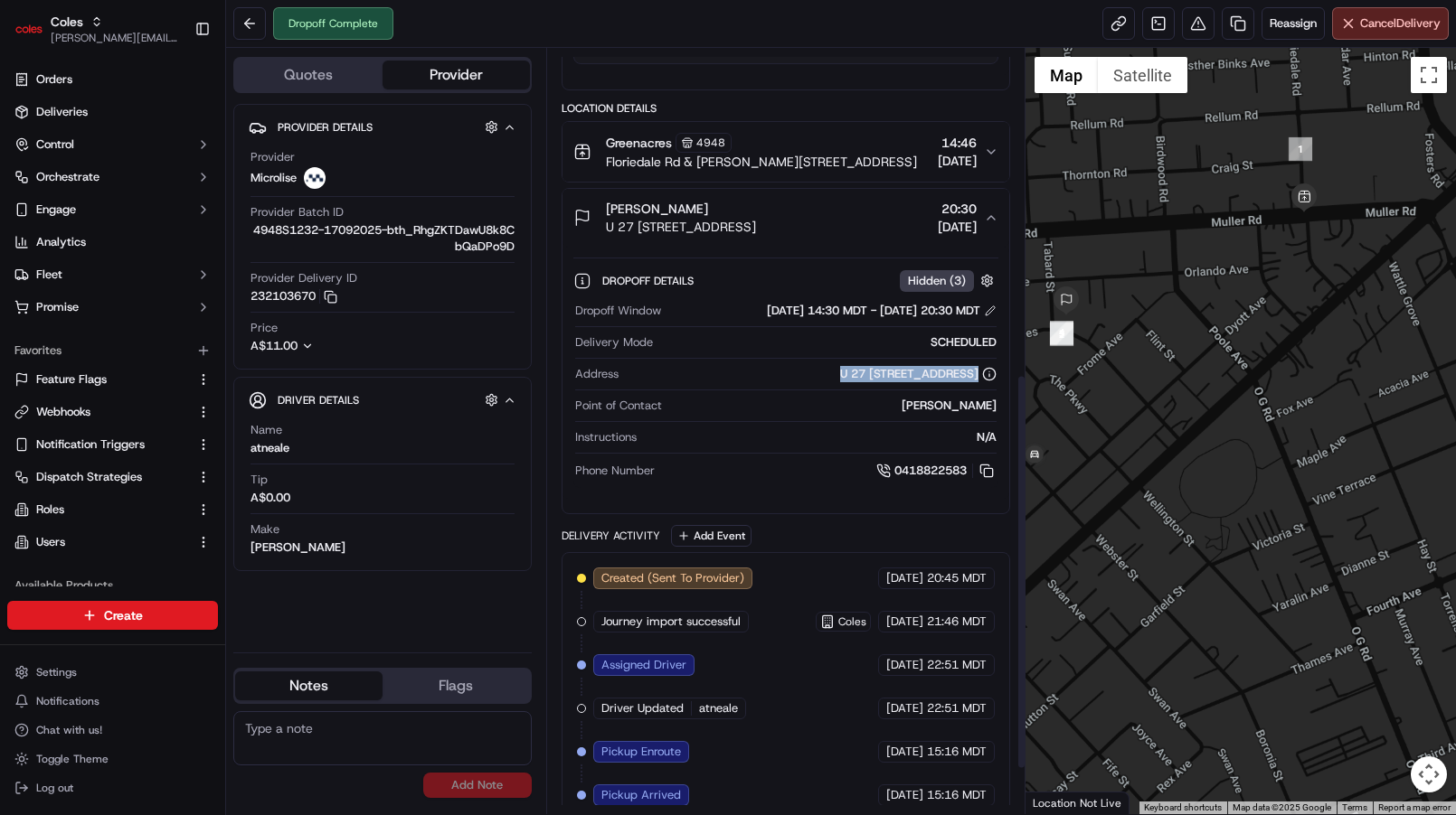
scroll to position [716, 0]
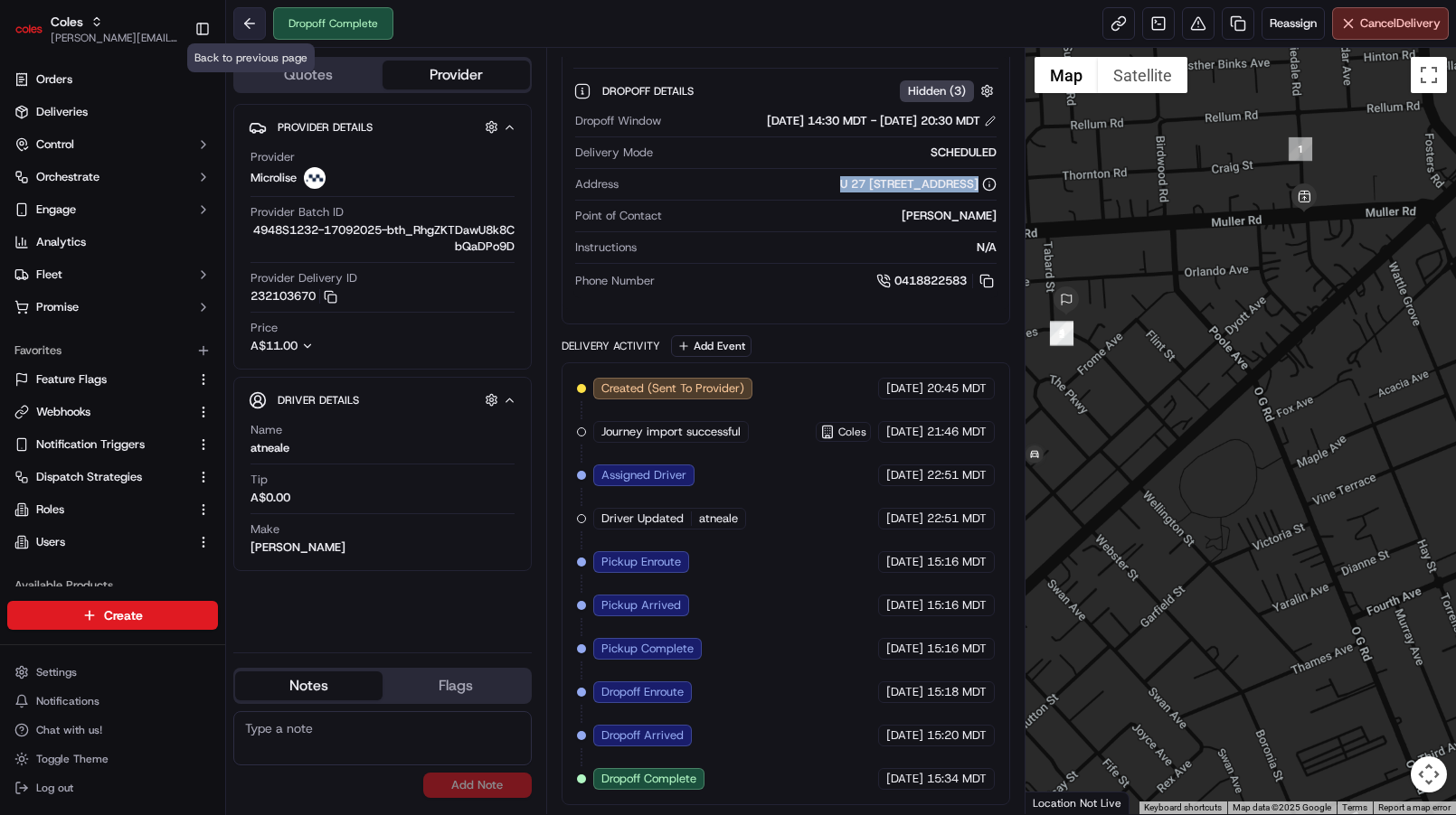
click at [241, 28] on button at bounding box center [249, 23] width 32 height 32
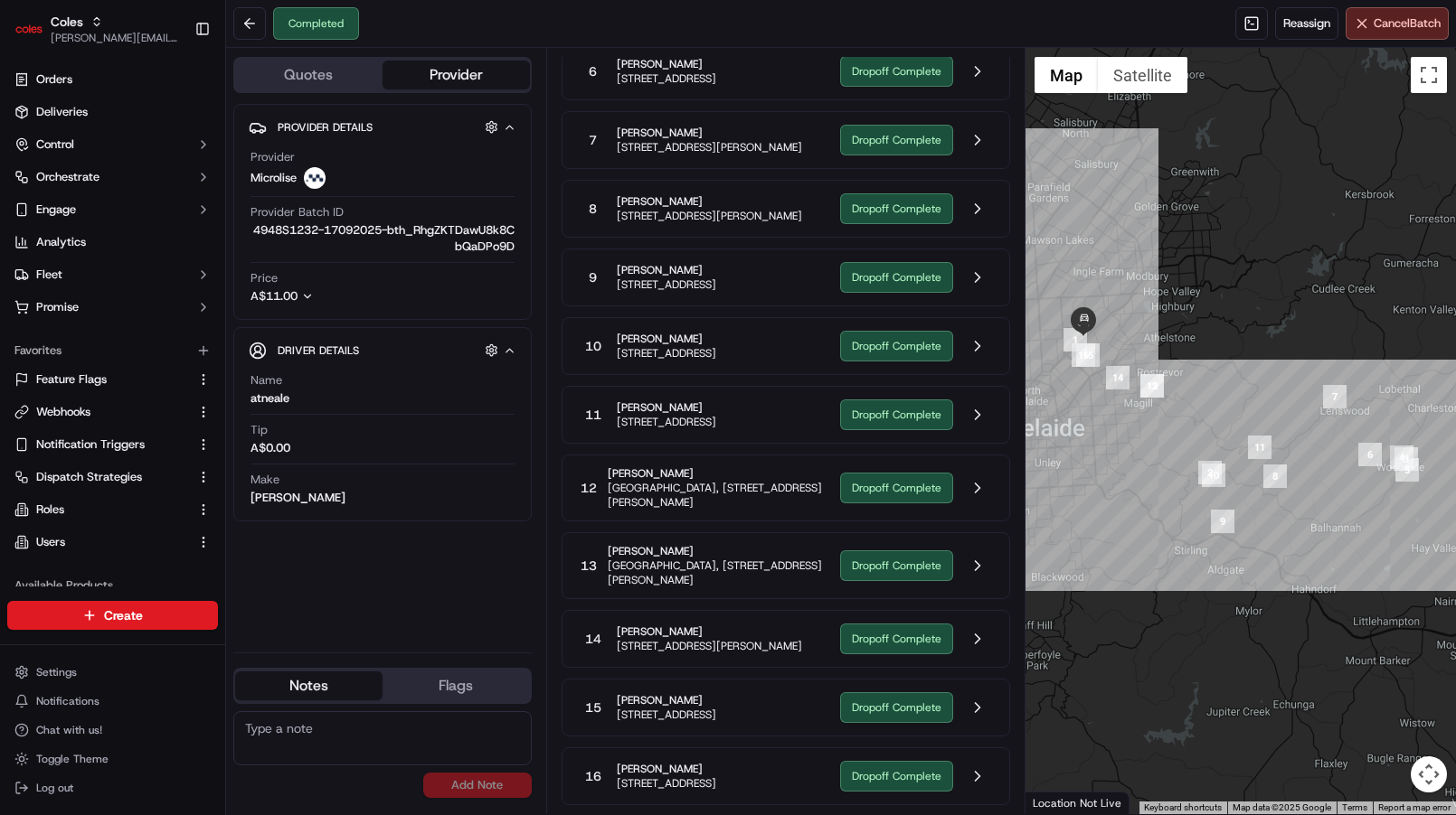
click at [735, 195] on span "[PERSON_NAME]" at bounding box center [709, 202] width 186 height 15
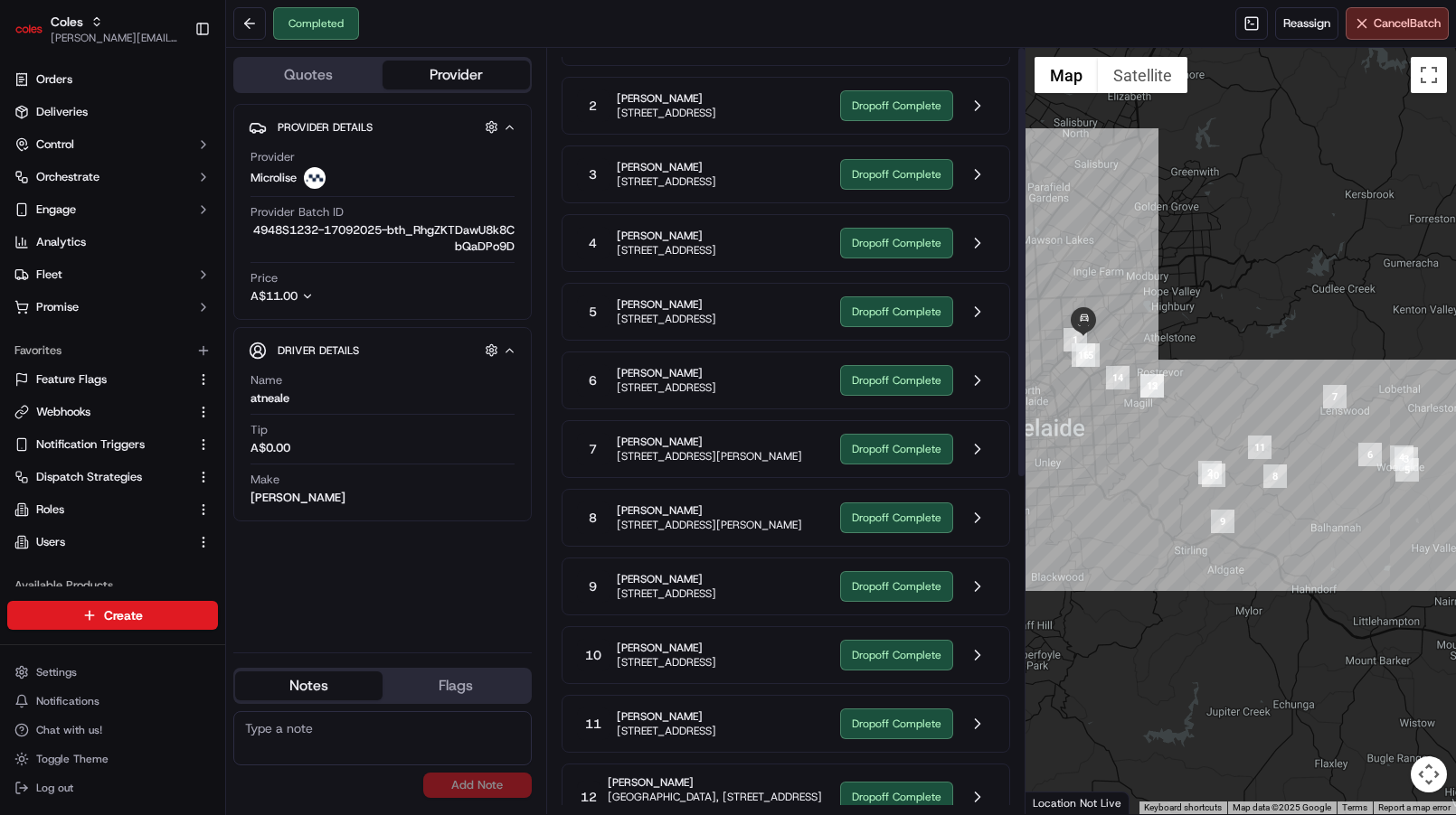
scroll to position [0, 0]
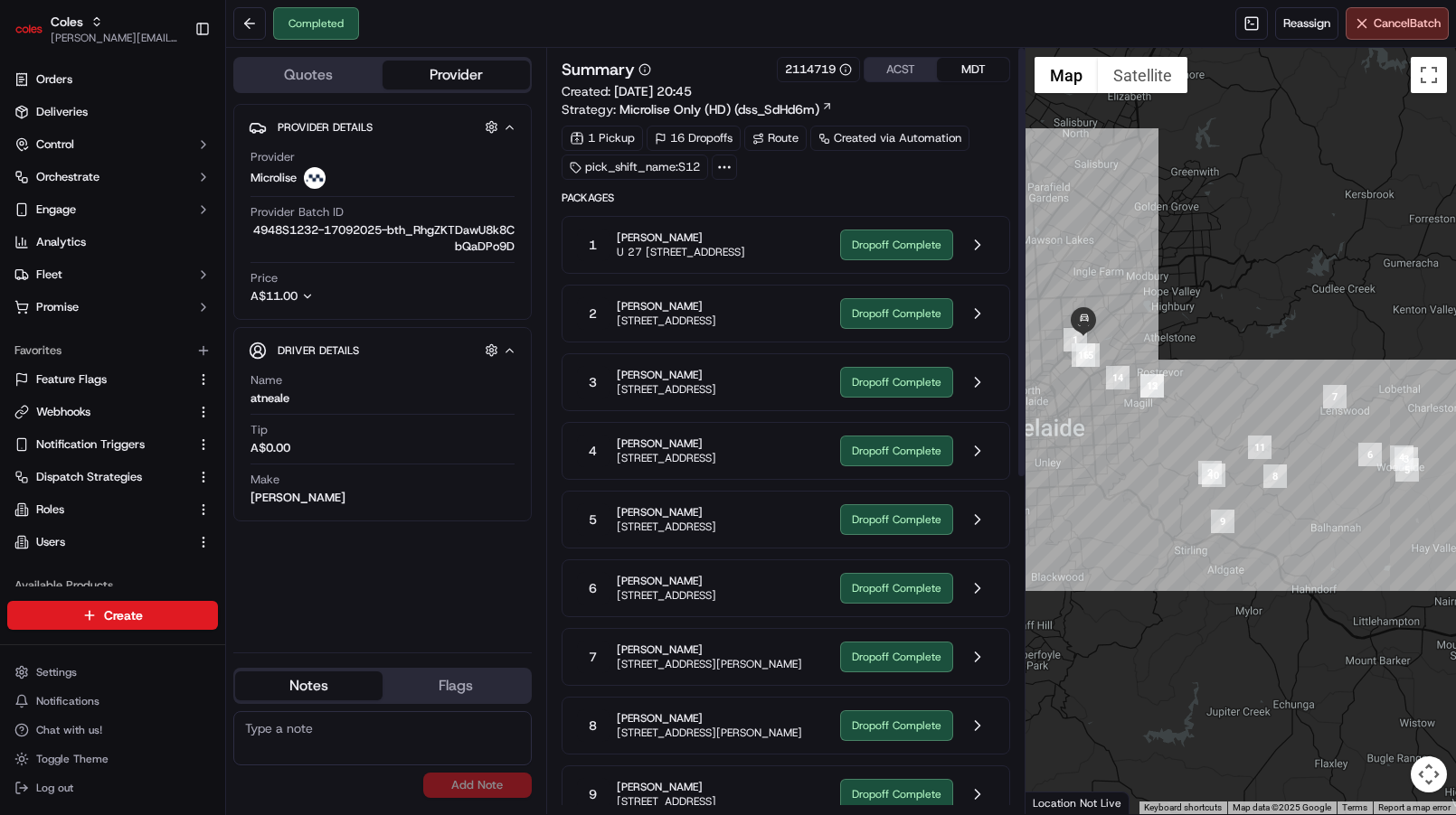
click at [745, 259] on span "U 27 [STREET_ADDRESS]" at bounding box center [680, 252] width 128 height 15
click at [716, 328] on span "[STREET_ADDRESS]" at bounding box center [667, 321] width 100 height 15
click at [977, 325] on button at bounding box center [977, 313] width 34 height 34
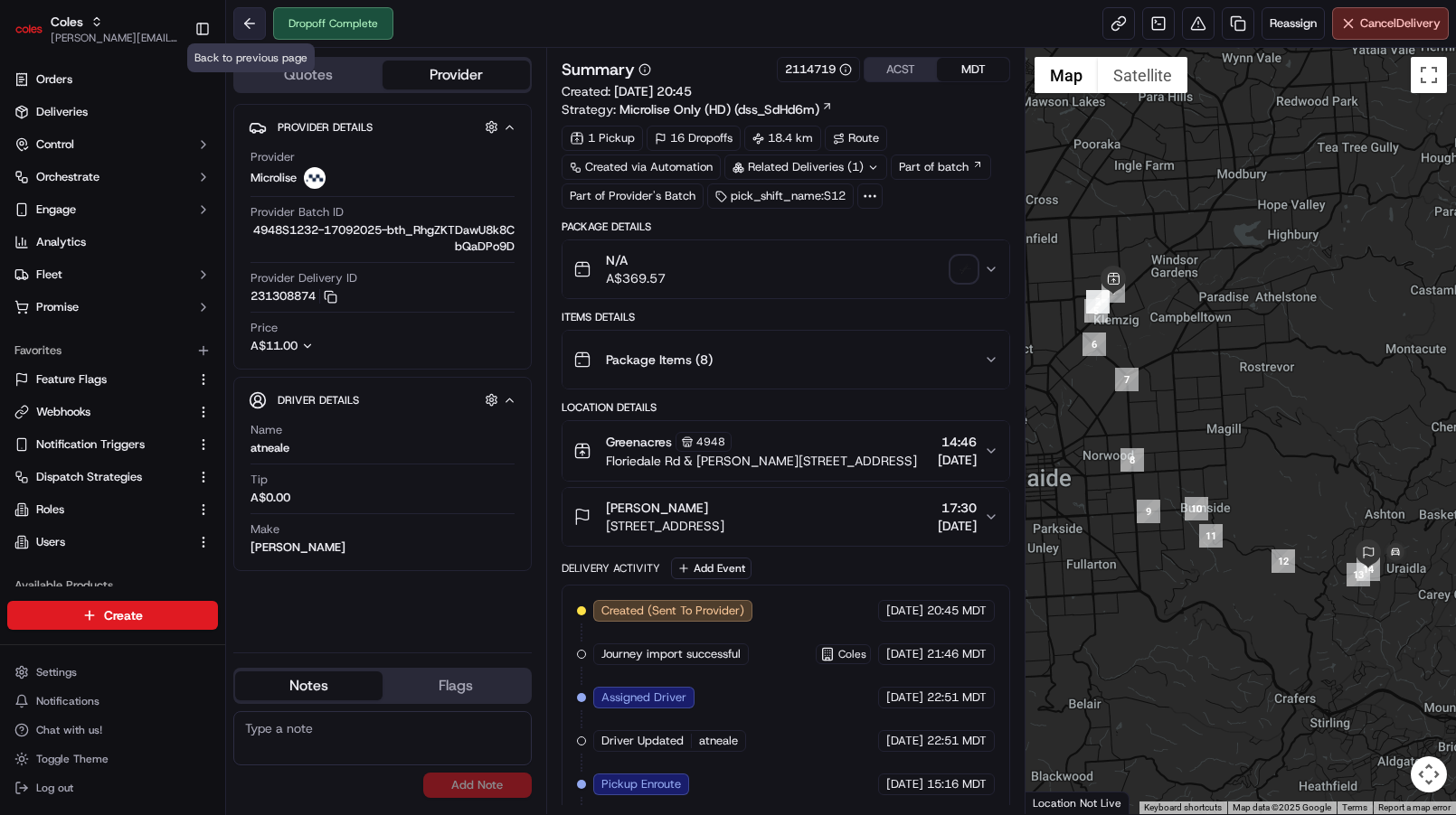
click at [235, 14] on button at bounding box center [249, 23] width 32 height 32
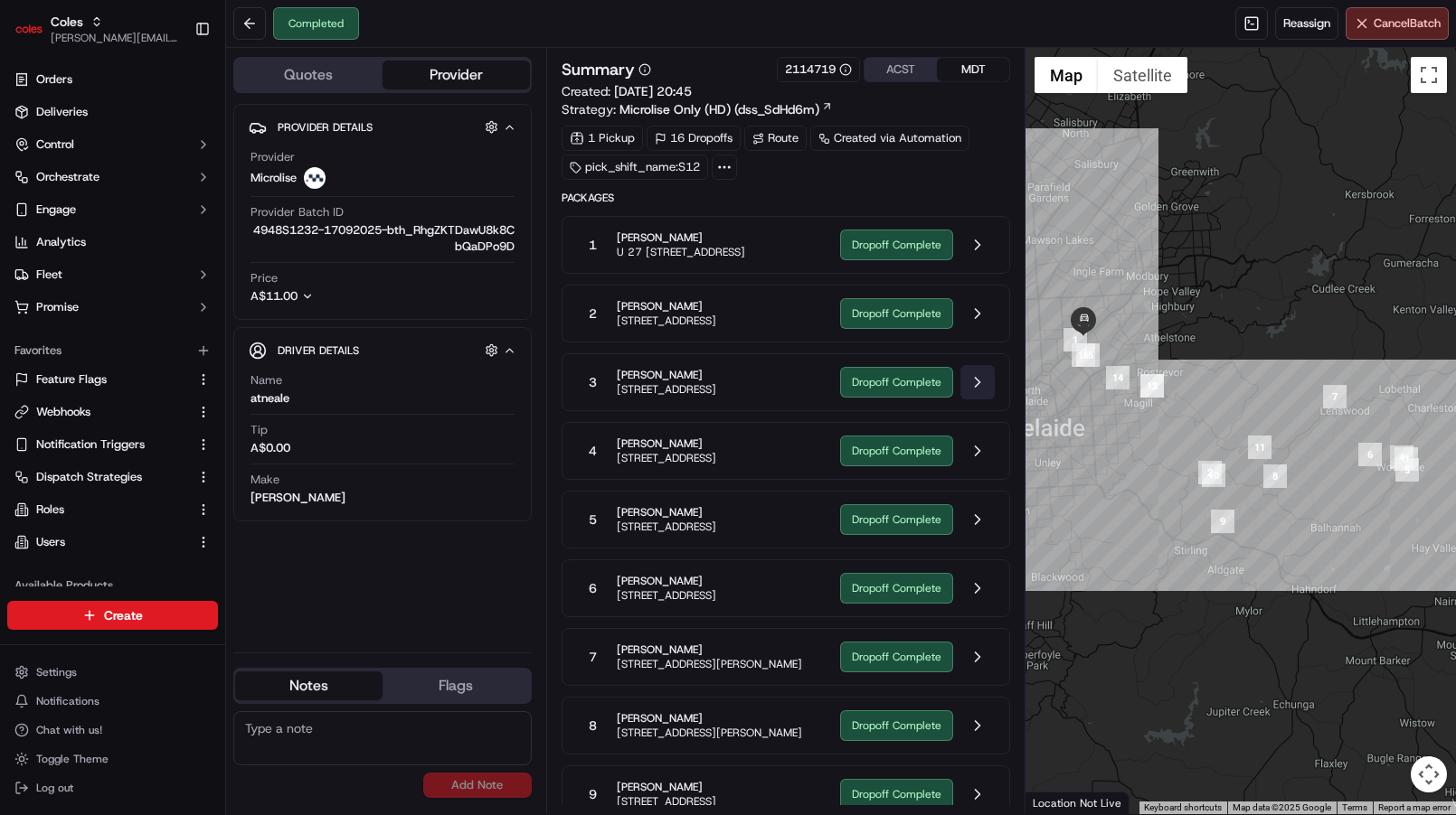
click at [981, 400] on button at bounding box center [977, 382] width 34 height 34
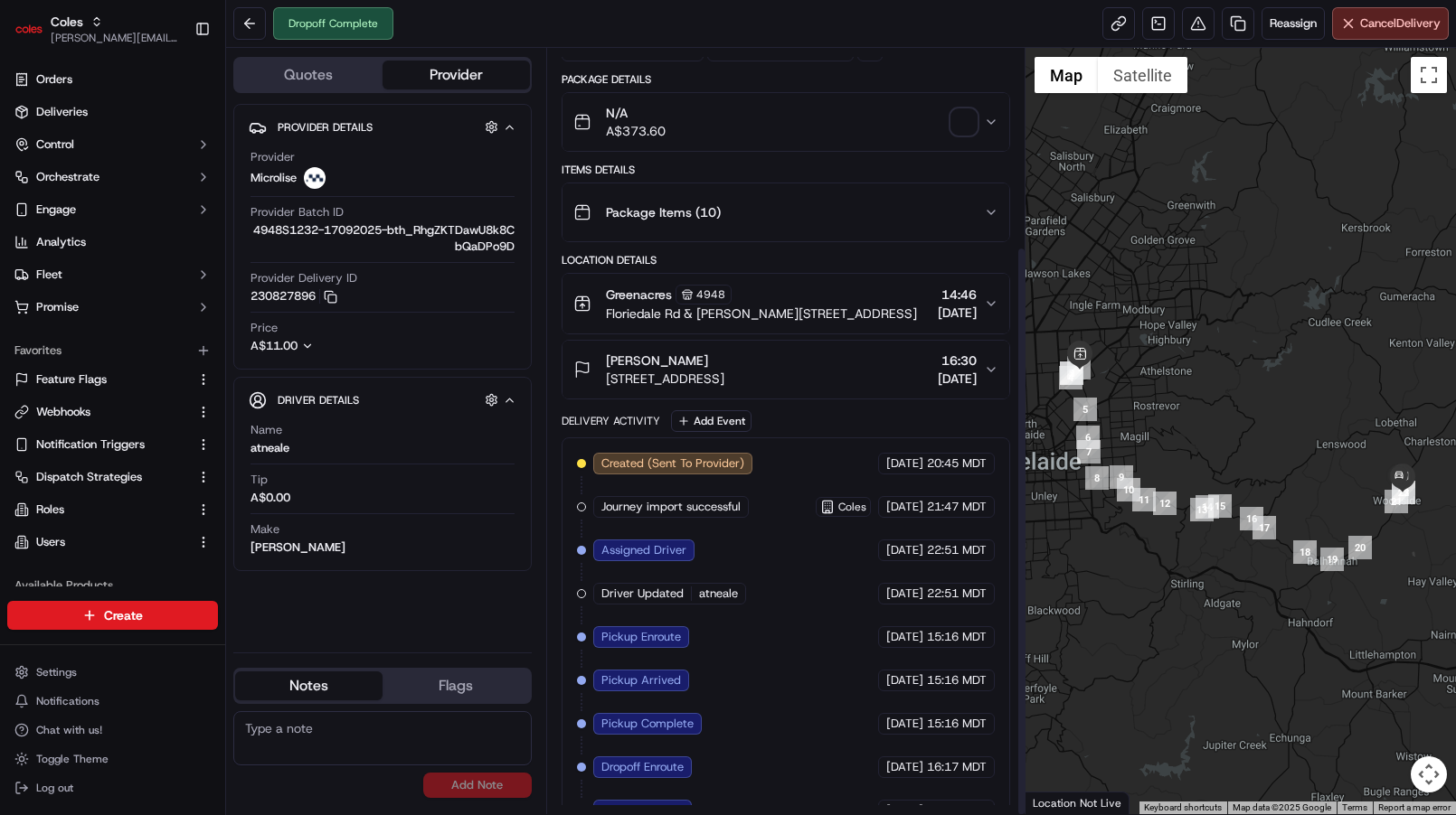
scroll to position [266, 0]
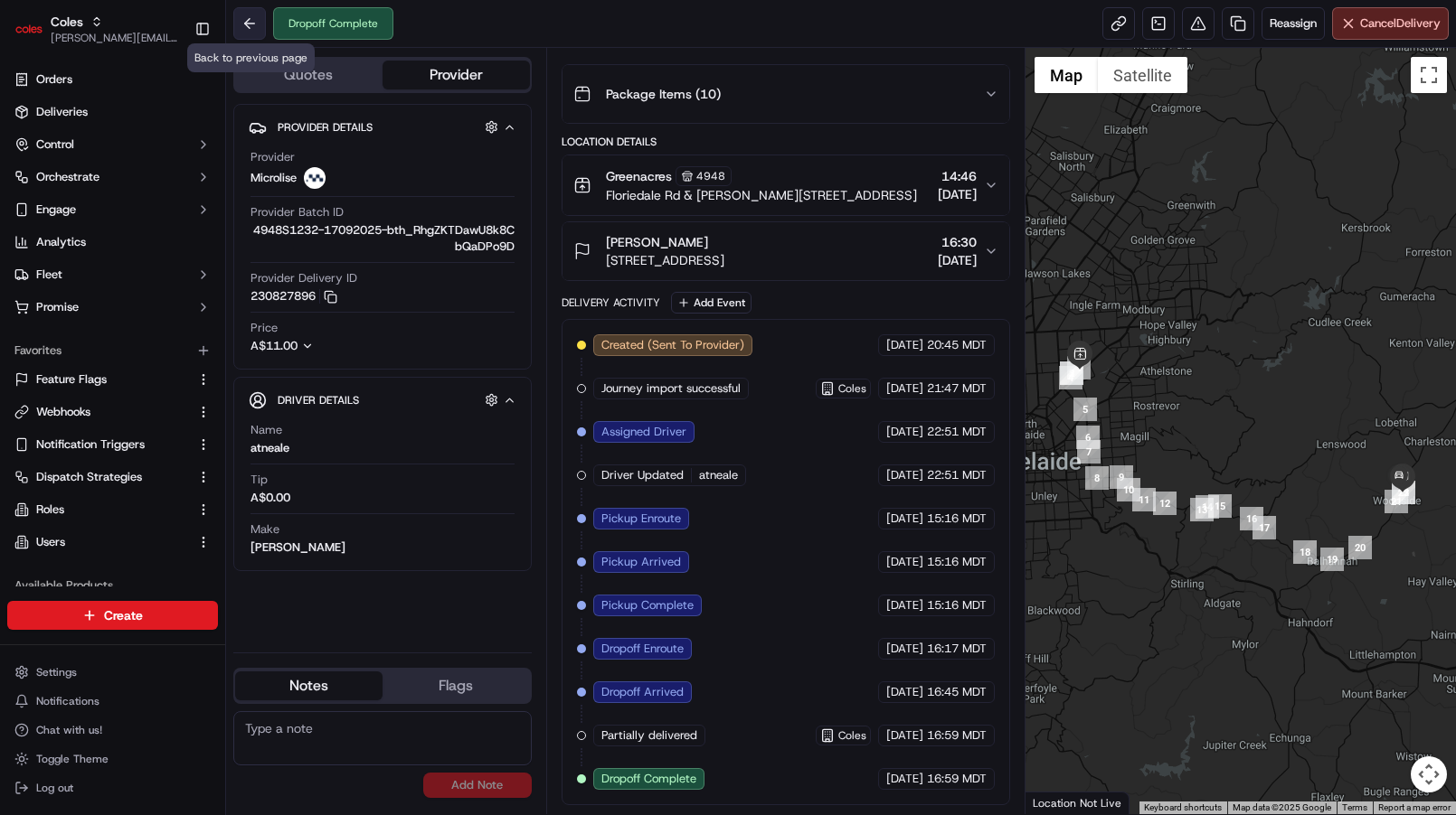
click at [249, 24] on button at bounding box center [249, 23] width 32 height 32
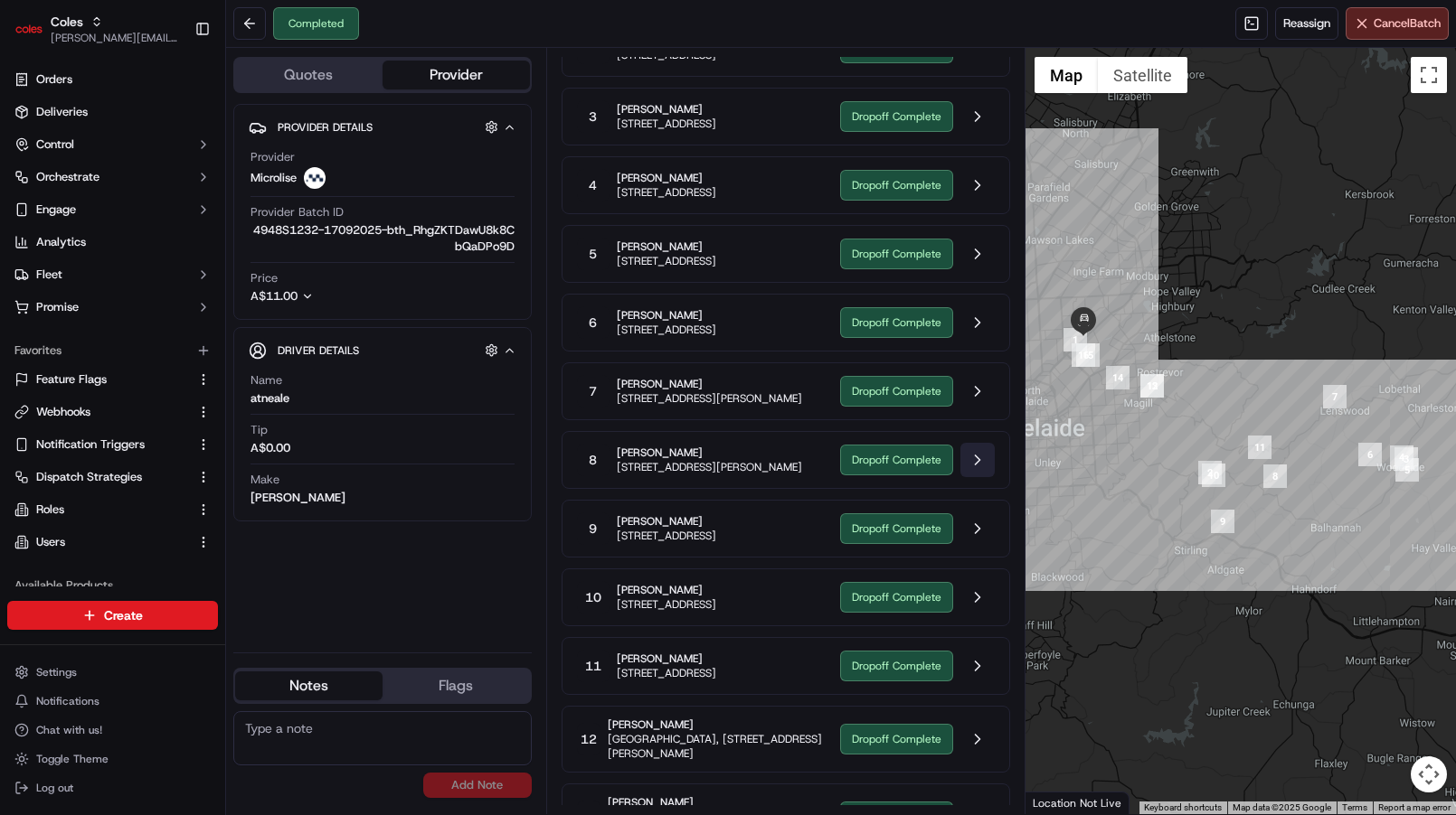
click at [973, 477] on button at bounding box center [977, 460] width 34 height 34
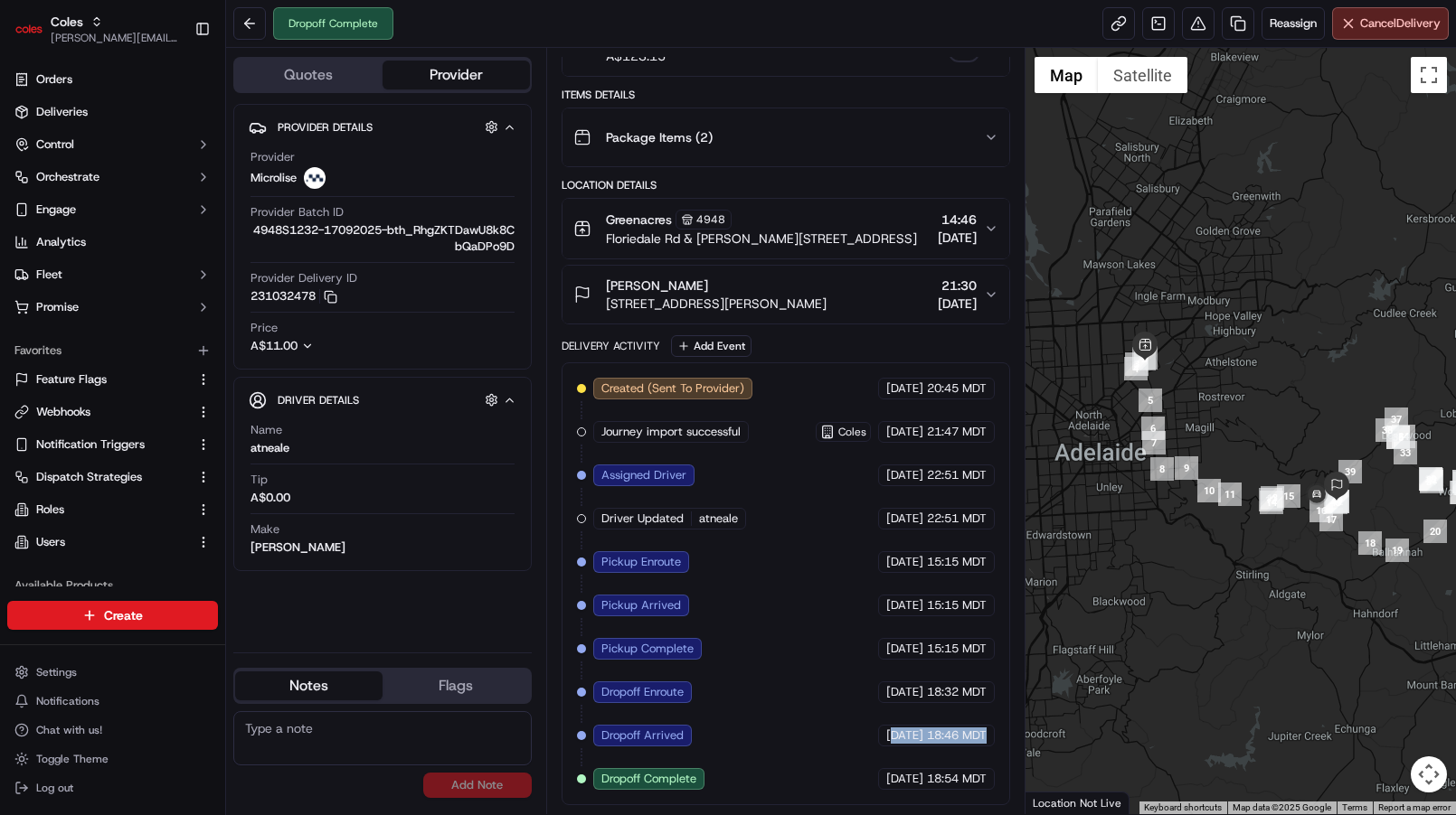
drag, startPoint x: 855, startPoint y: 738, endPoint x: 931, endPoint y: 751, distance: 77.1
click at [931, 751] on div "Created (Sent To Provider) Microlise 15/09/2025 20:45 MDT Journey import succes…" at bounding box center [786, 583] width 417 height 413
click at [249, 24] on button at bounding box center [249, 23] width 32 height 32
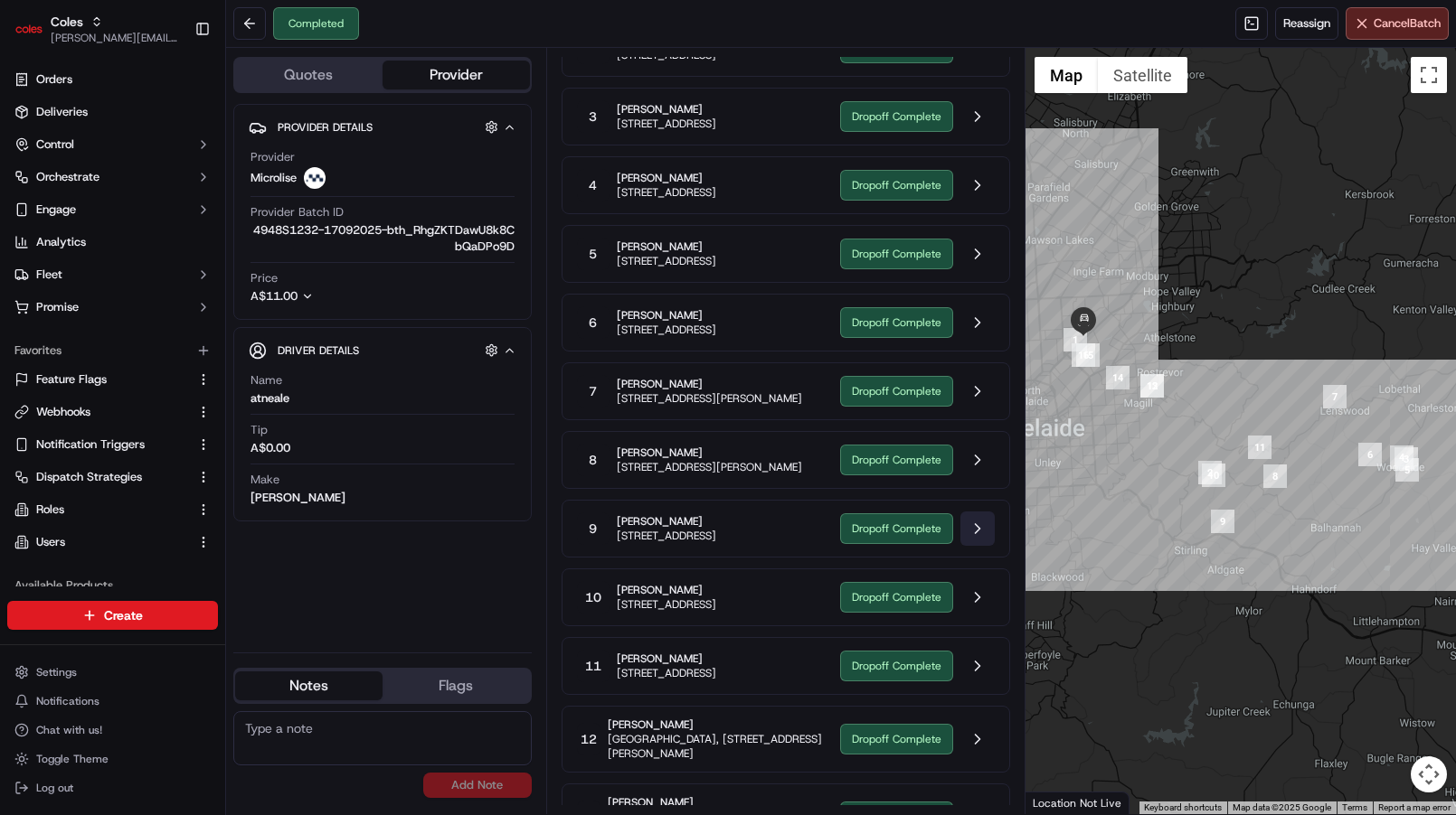
click at [992, 545] on button at bounding box center [977, 528] width 34 height 34
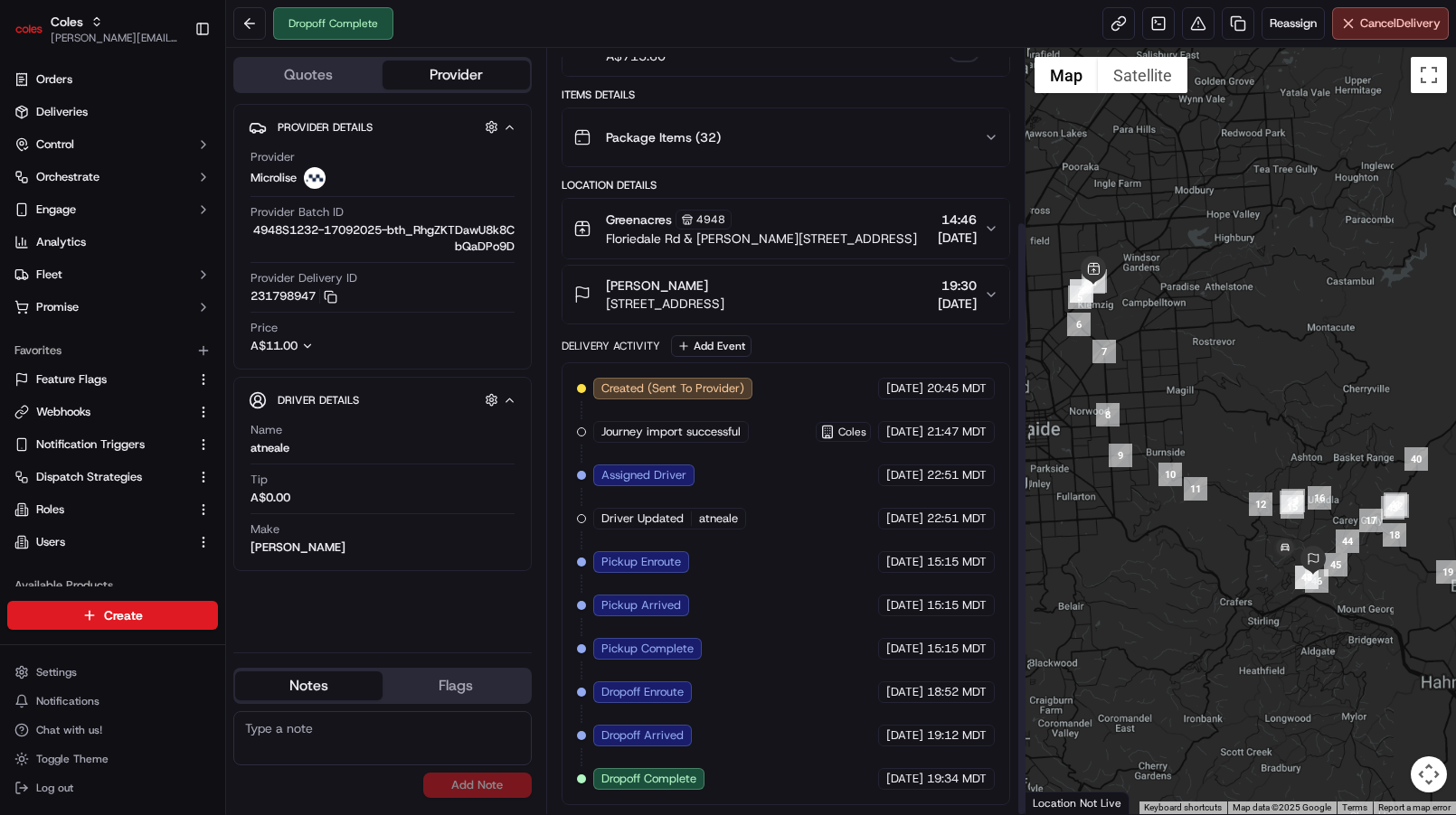
click at [987, 578] on div "Created (Sent To Provider) Microlise 15/09/2025 20:45 MDT Journey import succes…" at bounding box center [786, 583] width 417 height 413
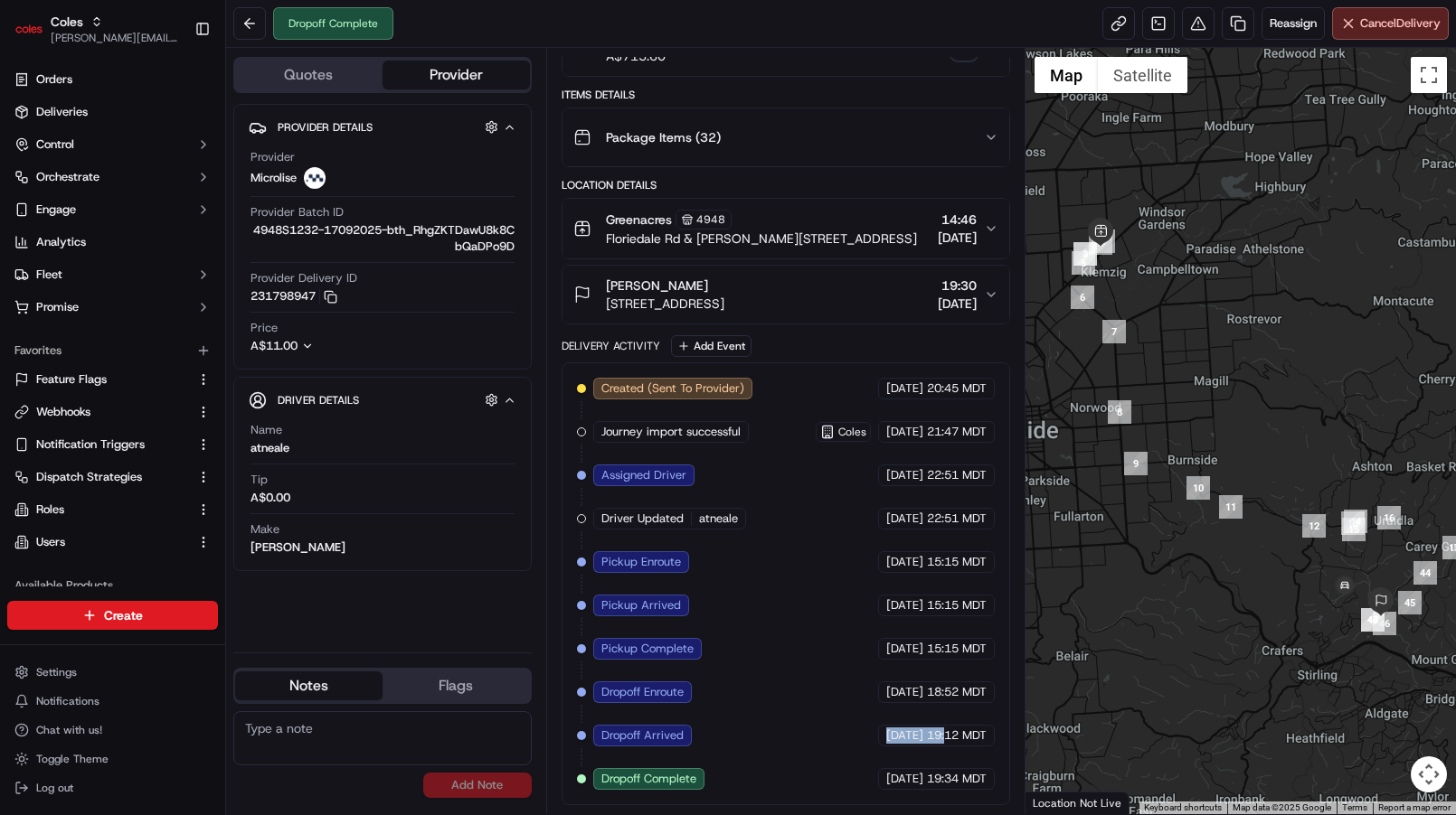
drag, startPoint x: 849, startPoint y: 727, endPoint x: 945, endPoint y: 737, distance: 96.5
click at [945, 737] on div "16/09/2025 19:12 MDT" at bounding box center [936, 736] width 116 height 22
click at [945, 737] on span "19:12 MDT" at bounding box center [957, 736] width 60 height 17
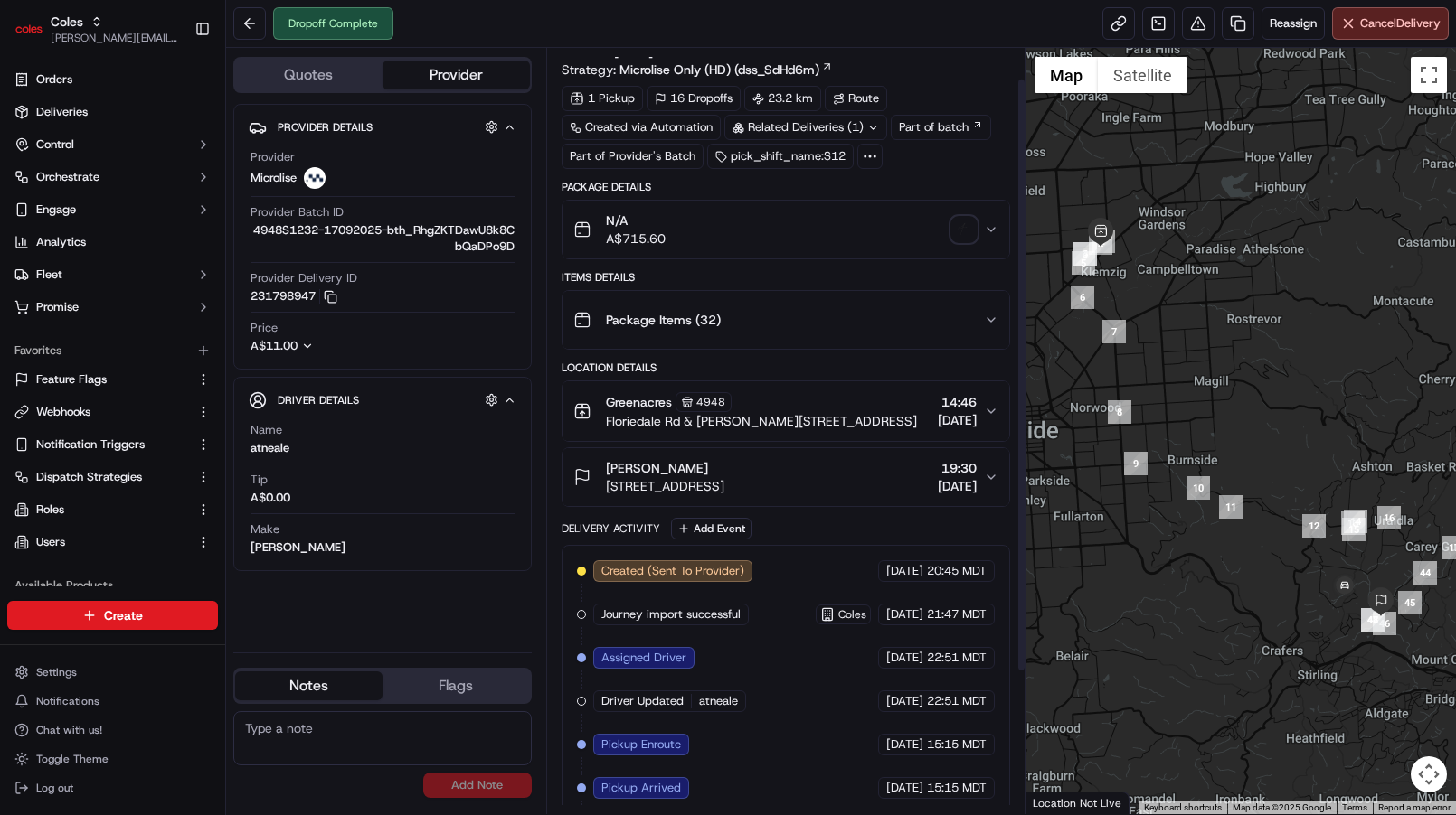
click at [758, 327] on div "Package Items ( 32 )" at bounding box center [778, 319] width 411 height 36
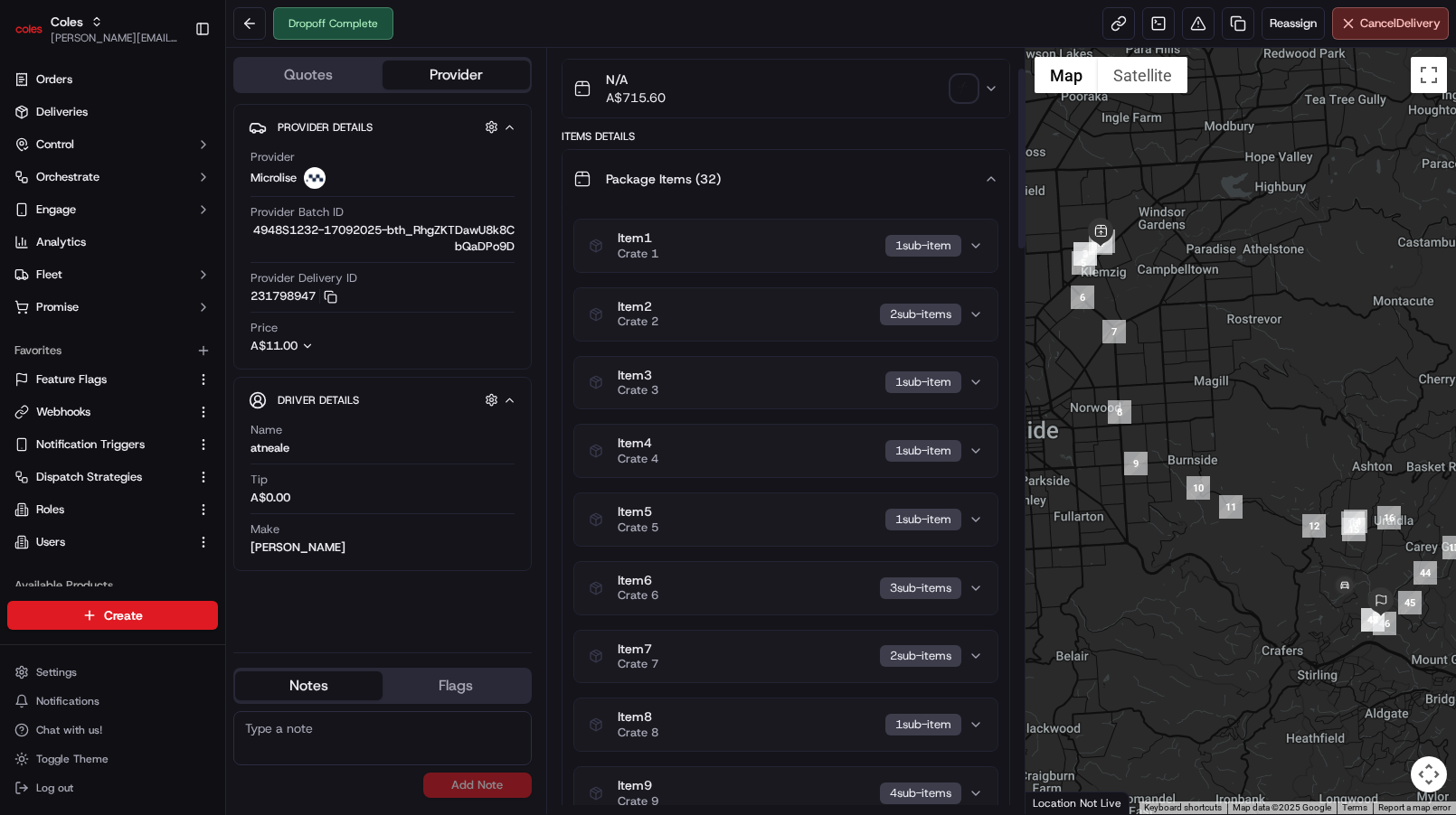
scroll to position [203, 0]
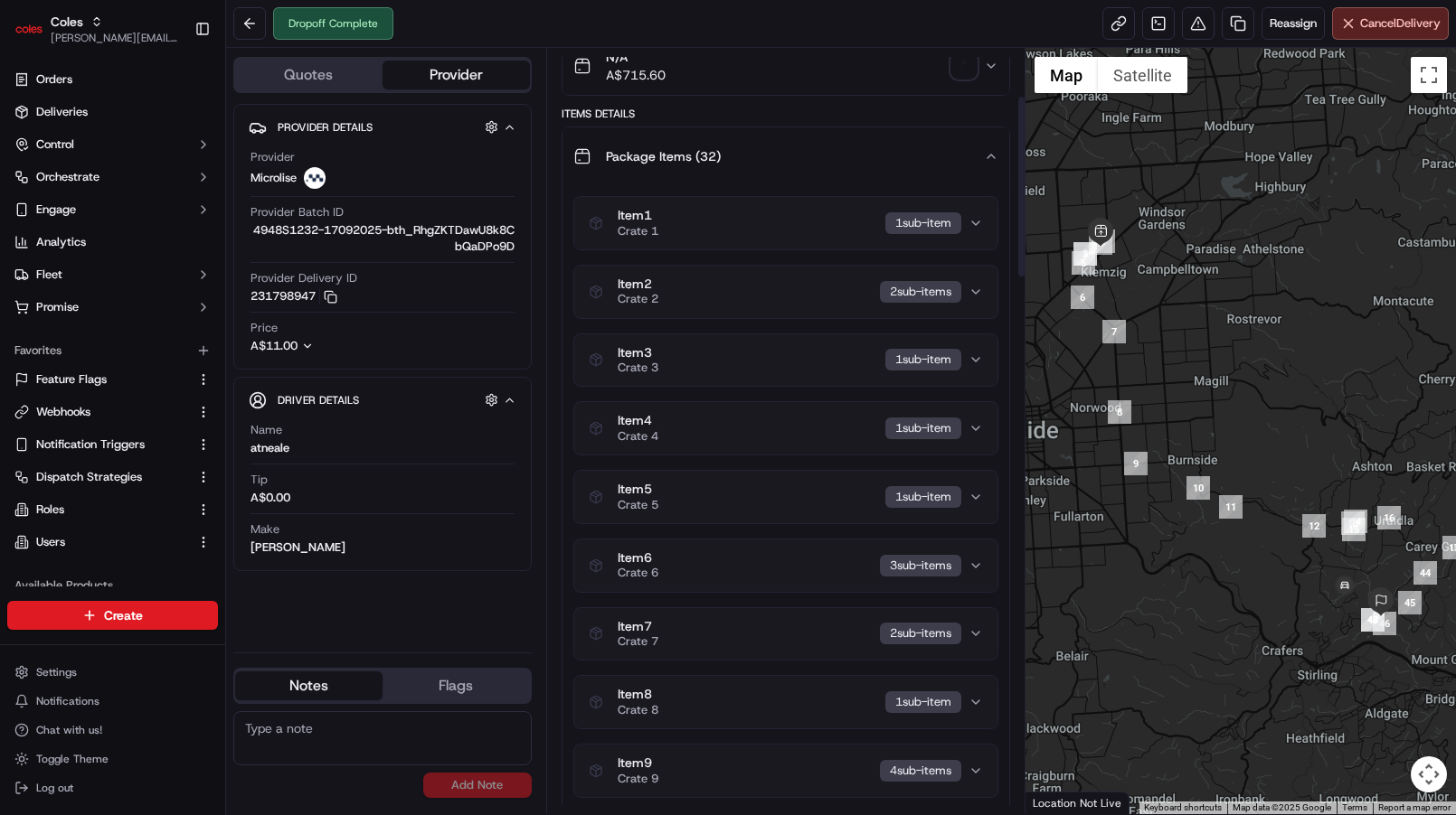
click at [801, 231] on div "Item 1 Crate 1 1 sub-item" at bounding box center [777, 222] width 379 height 30
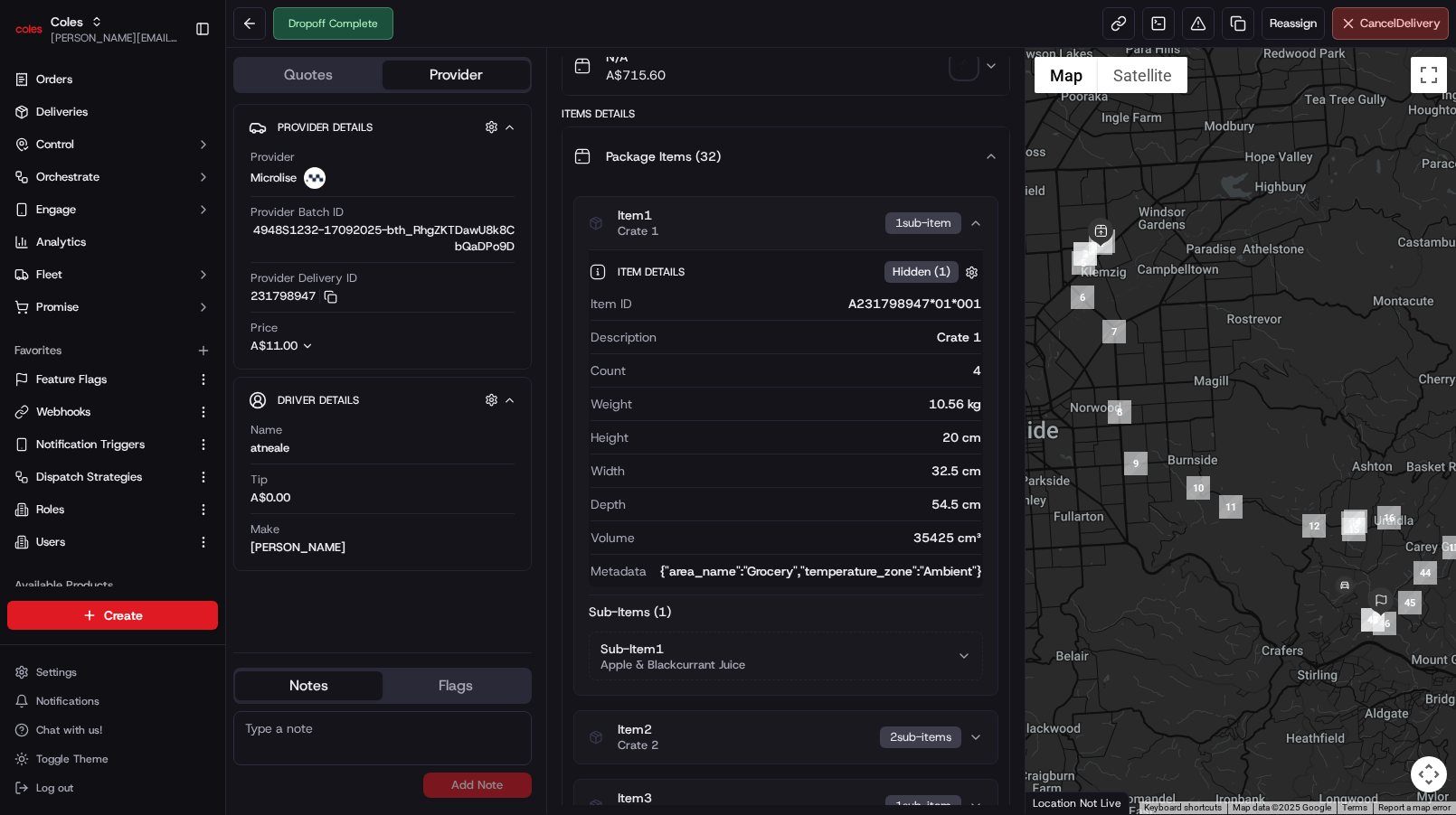
click at [801, 231] on div "Item 1 Crate 1 1 sub-item" at bounding box center [777, 222] width 379 height 30
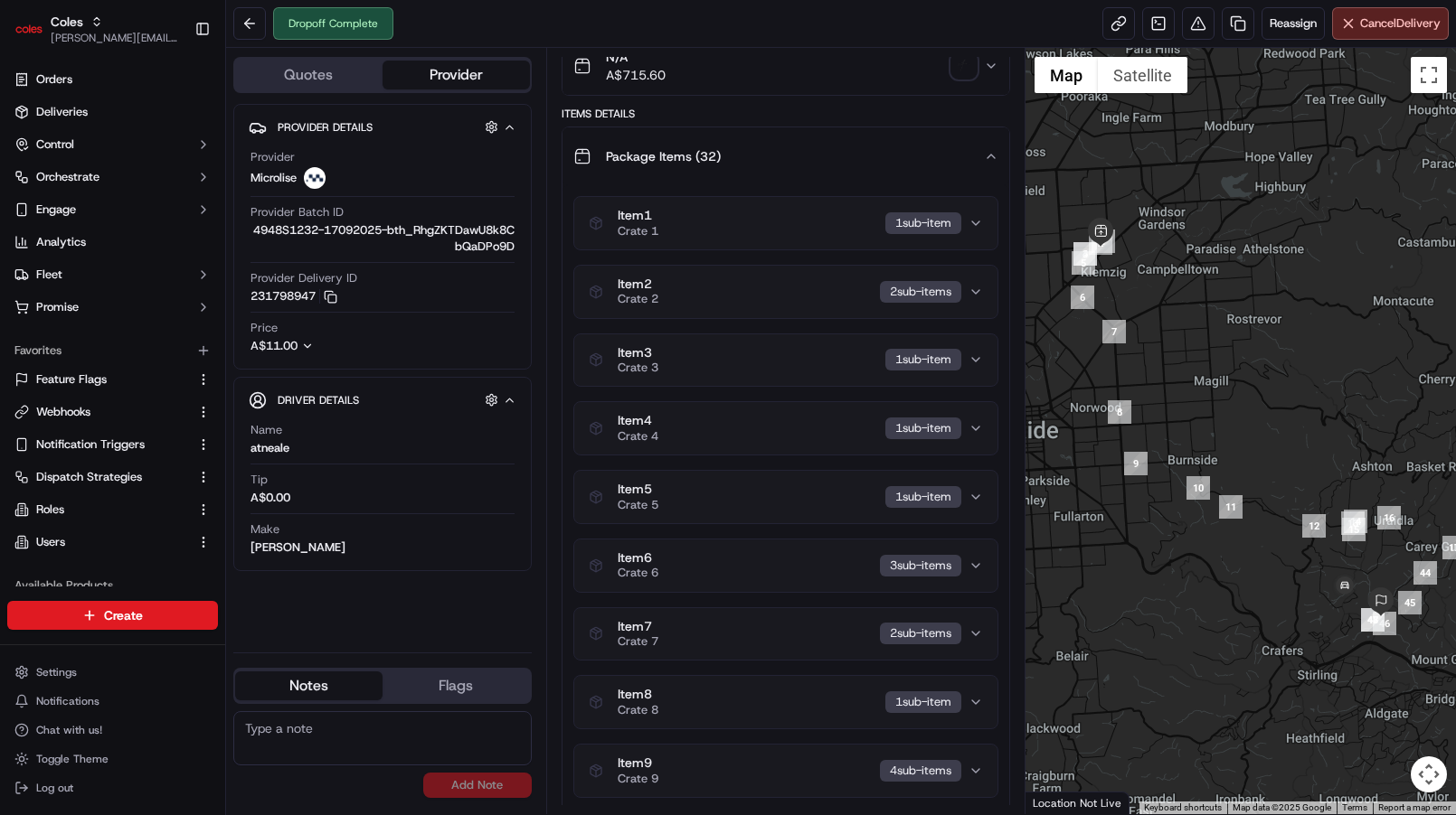
click at [801, 231] on div "Item 1 Crate 1 1 sub-item" at bounding box center [777, 222] width 379 height 30
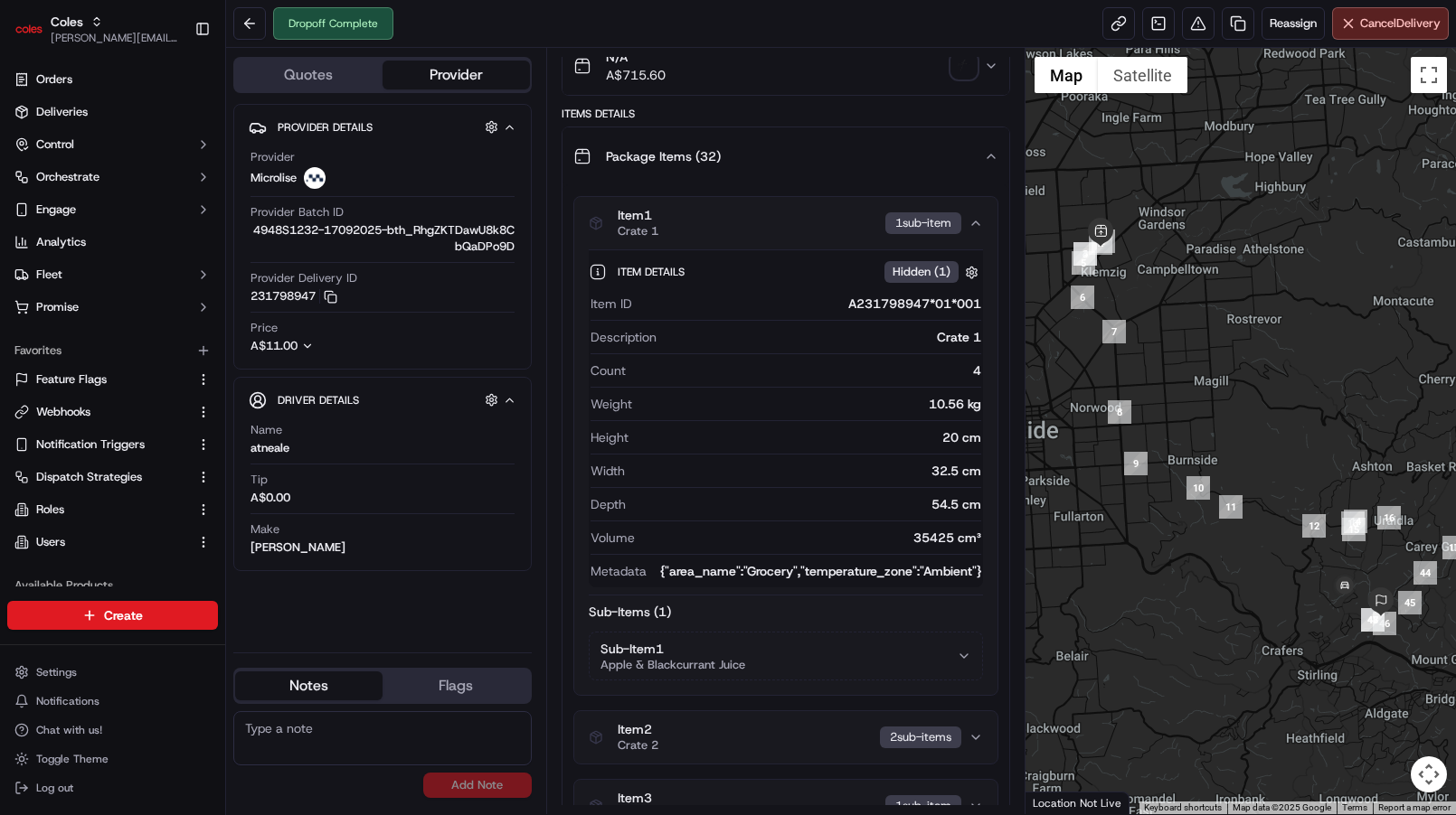
click at [801, 231] on div "Item 1 Crate 1 1 sub-item" at bounding box center [777, 222] width 379 height 30
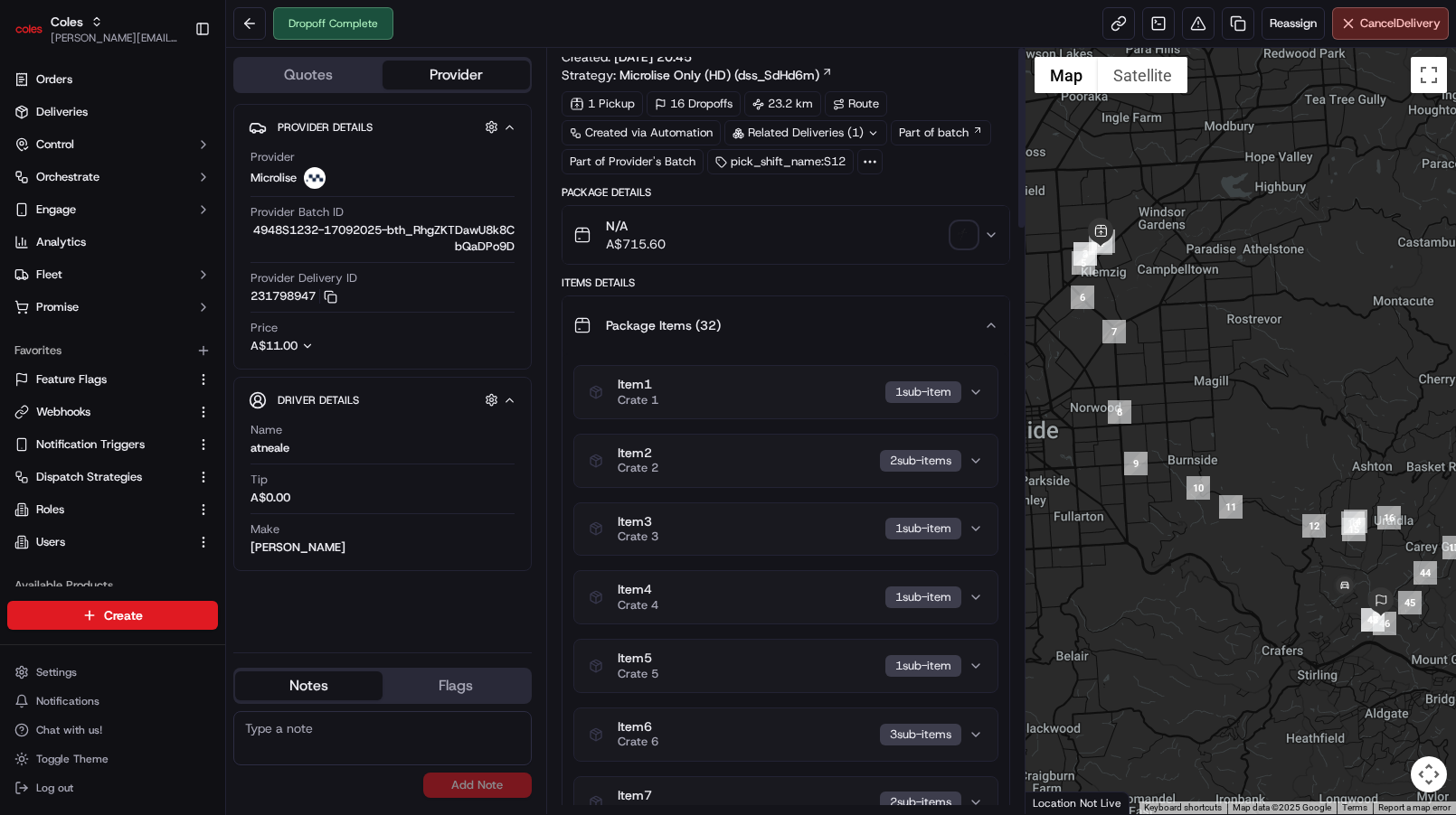
scroll to position [0, 0]
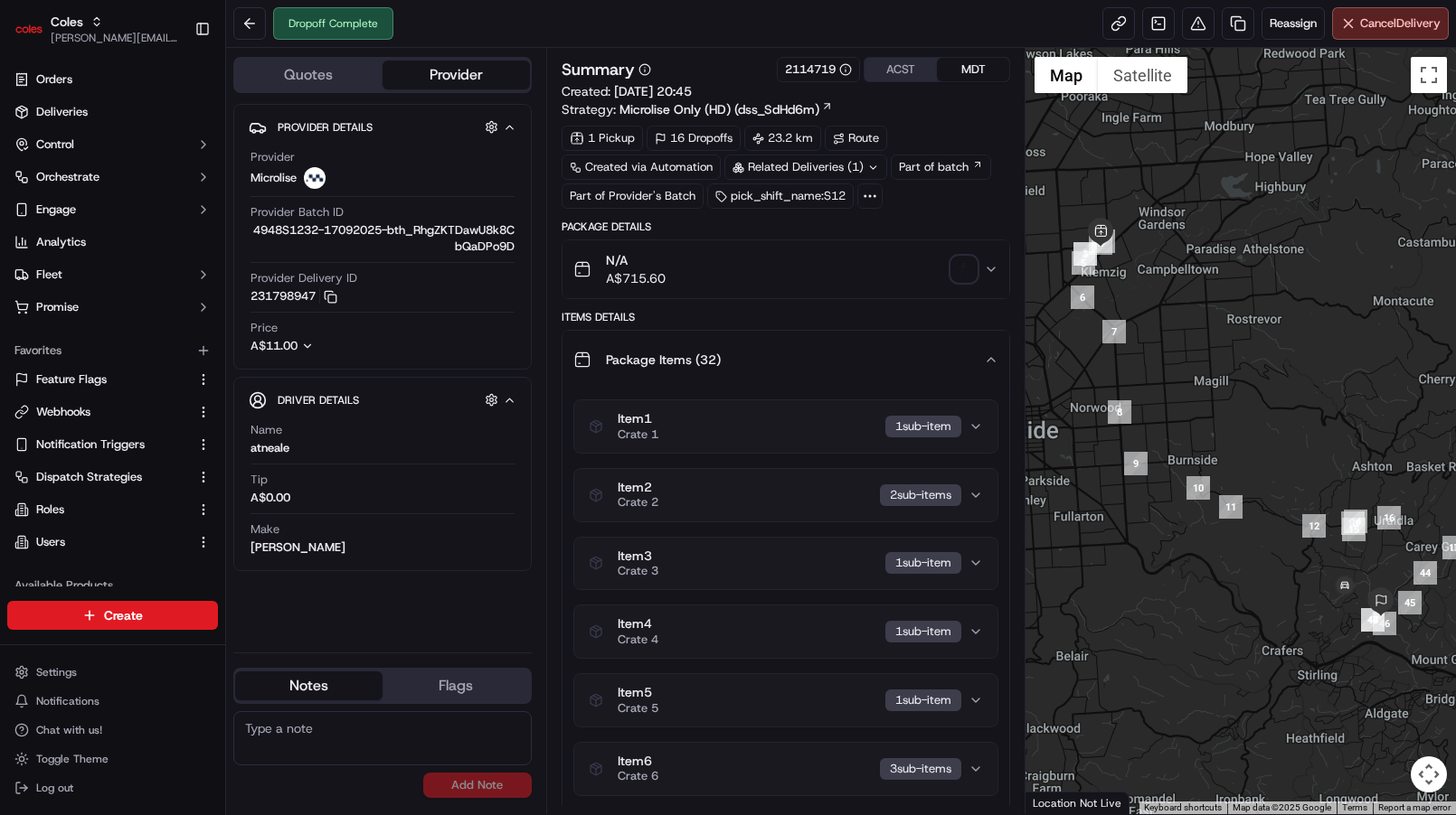
click at [870, 196] on circle at bounding box center [870, 197] width 2 height 2
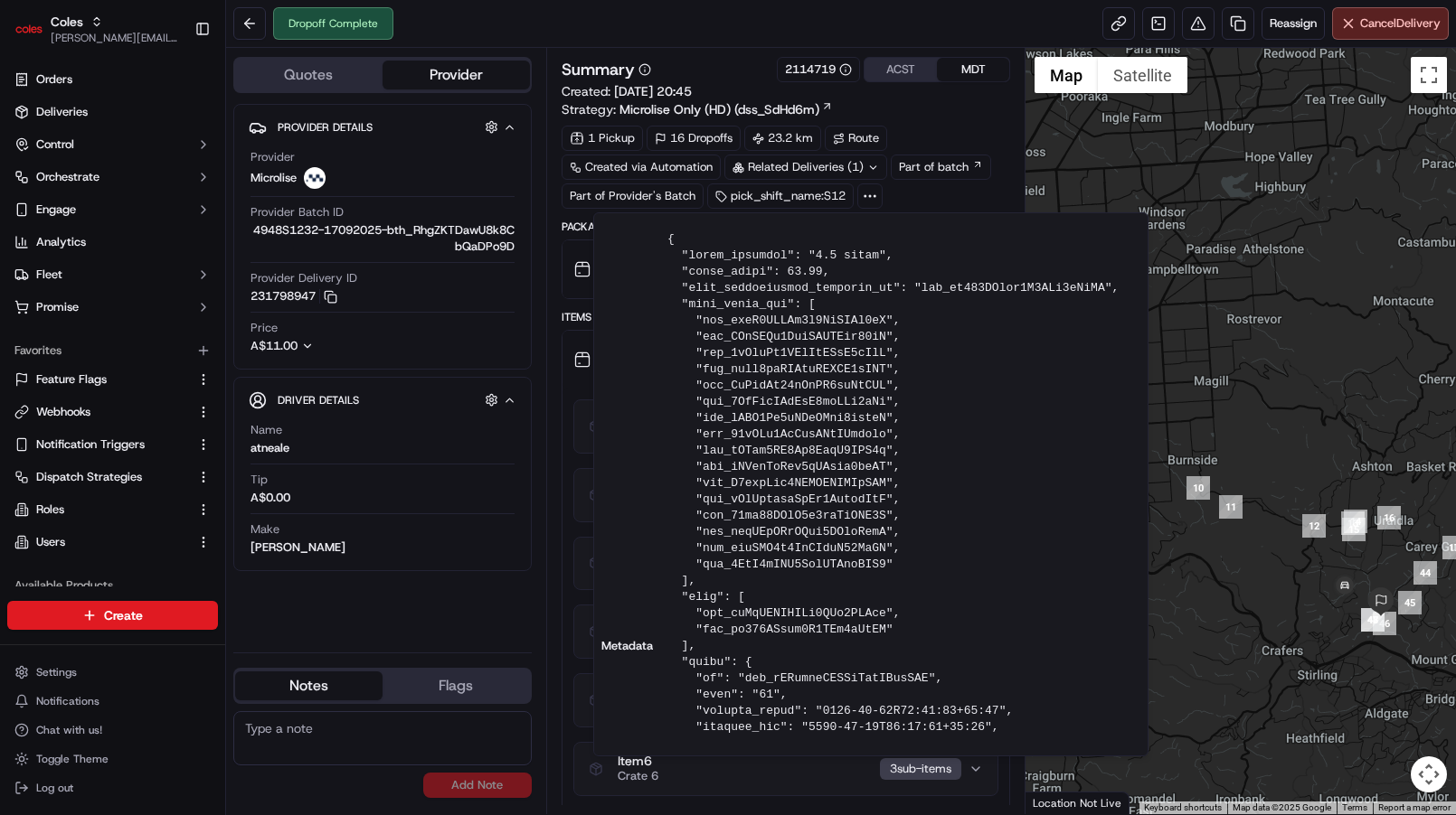
click at [870, 196] on circle at bounding box center [870, 197] width 2 height 2
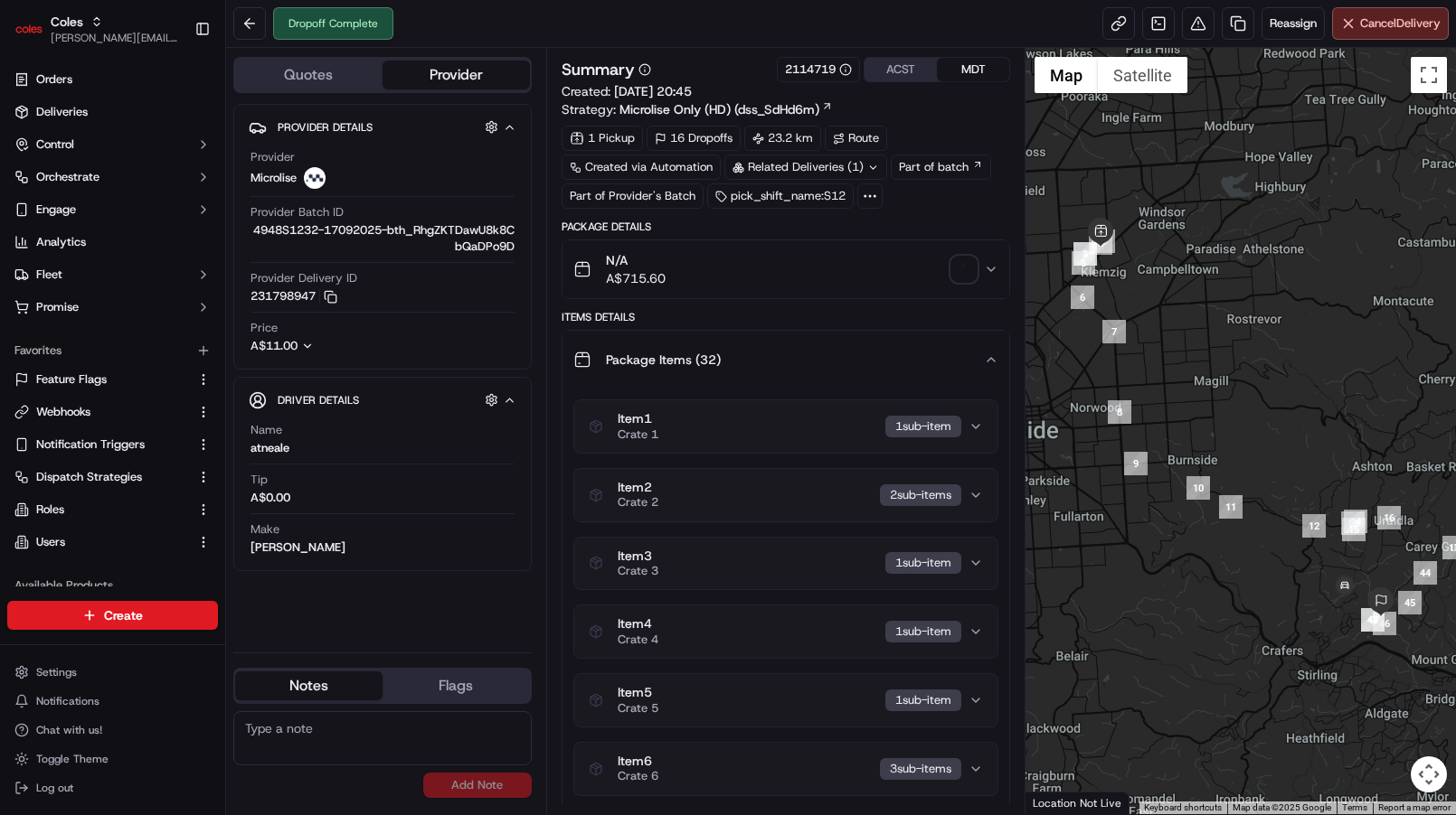
click at [717, 369] on div "Package Items ( 32 )" at bounding box center [778, 359] width 411 height 36
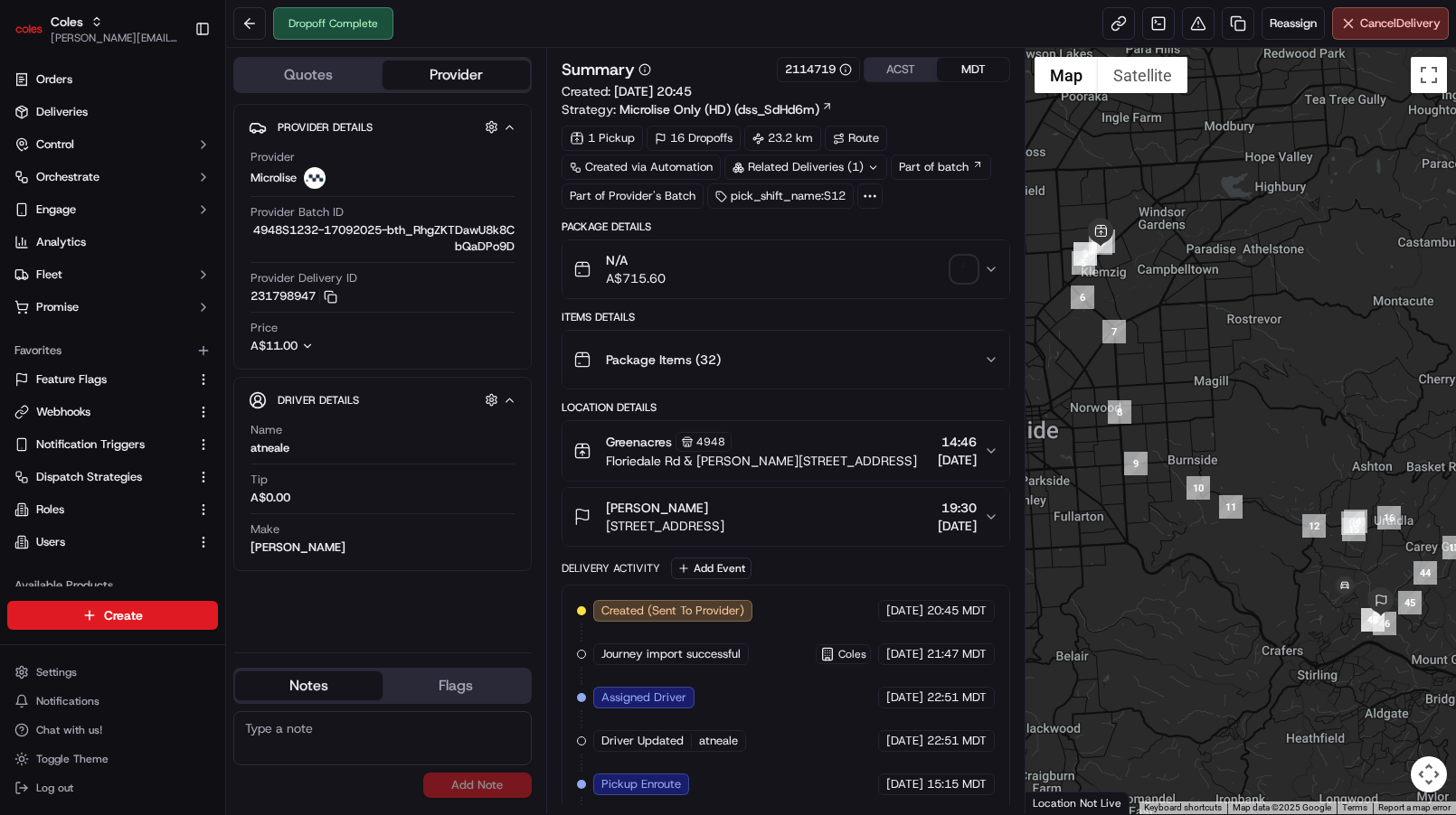
click at [717, 368] on span "Package Items ( 32 )" at bounding box center [663, 360] width 114 height 18
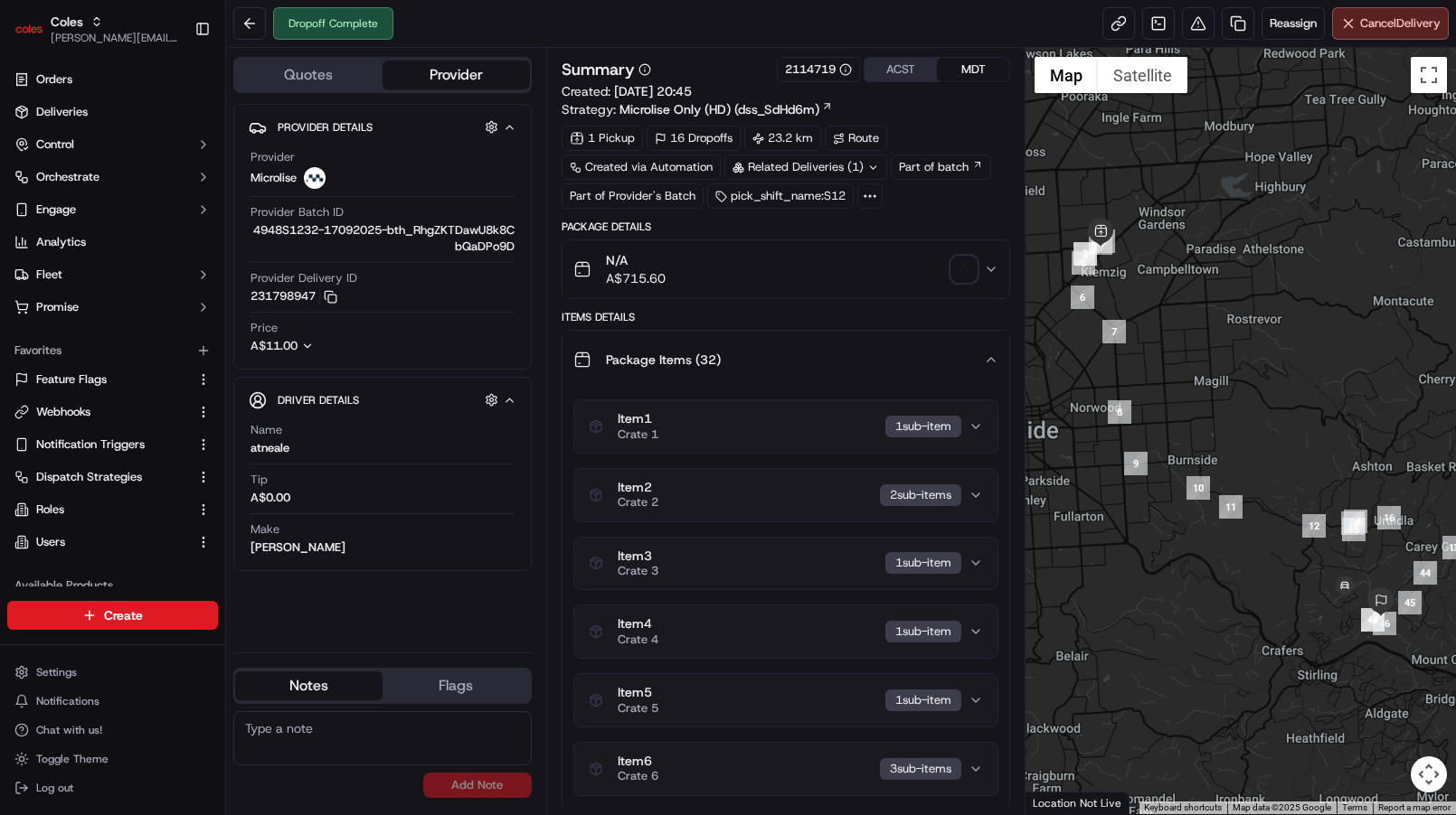
click at [737, 414] on div "Item 1 Crate 1 1 sub-item" at bounding box center [777, 426] width 379 height 30
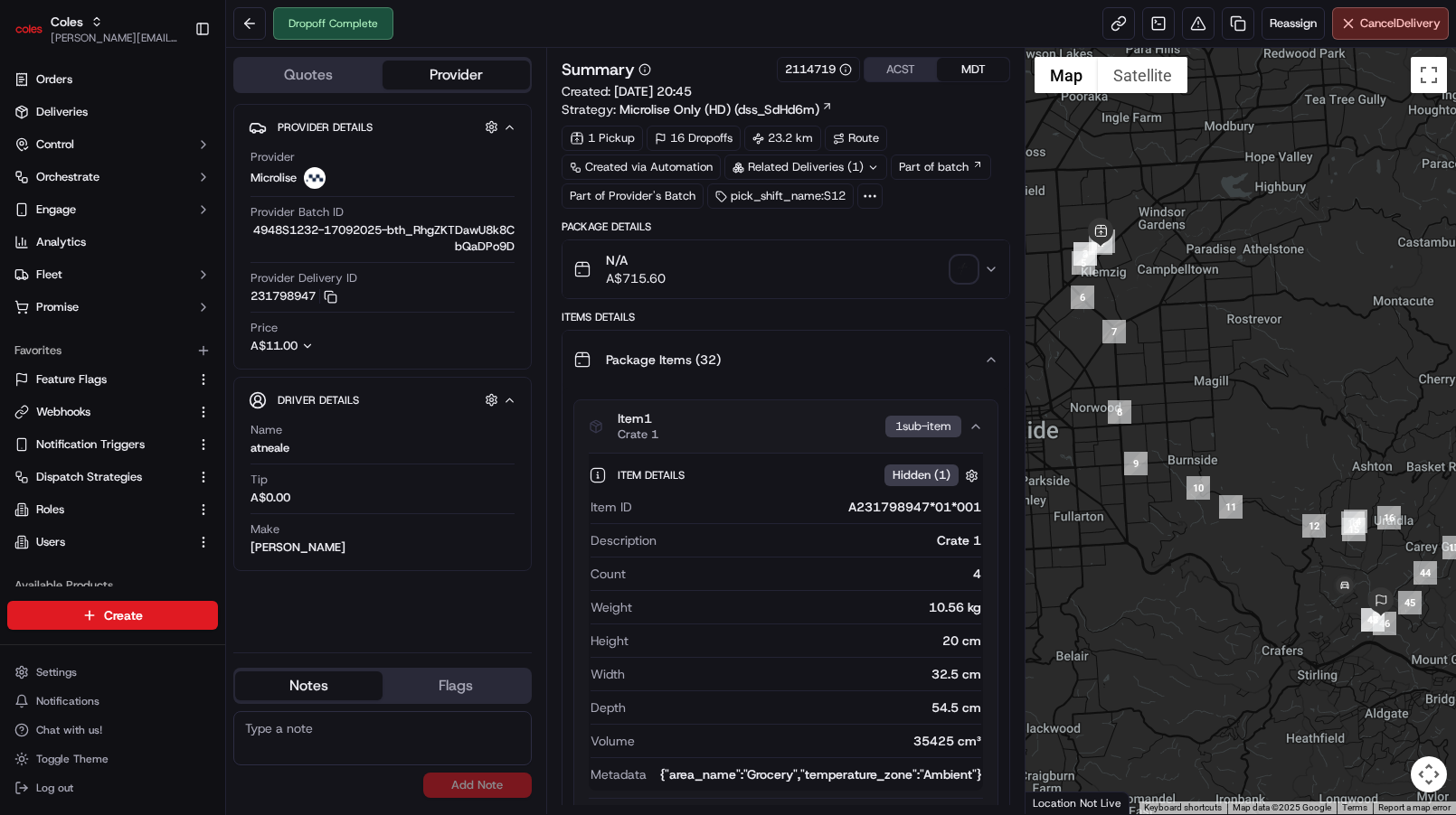
click at [737, 414] on div "Item 1 Crate 1 1 sub-item" at bounding box center [777, 426] width 379 height 30
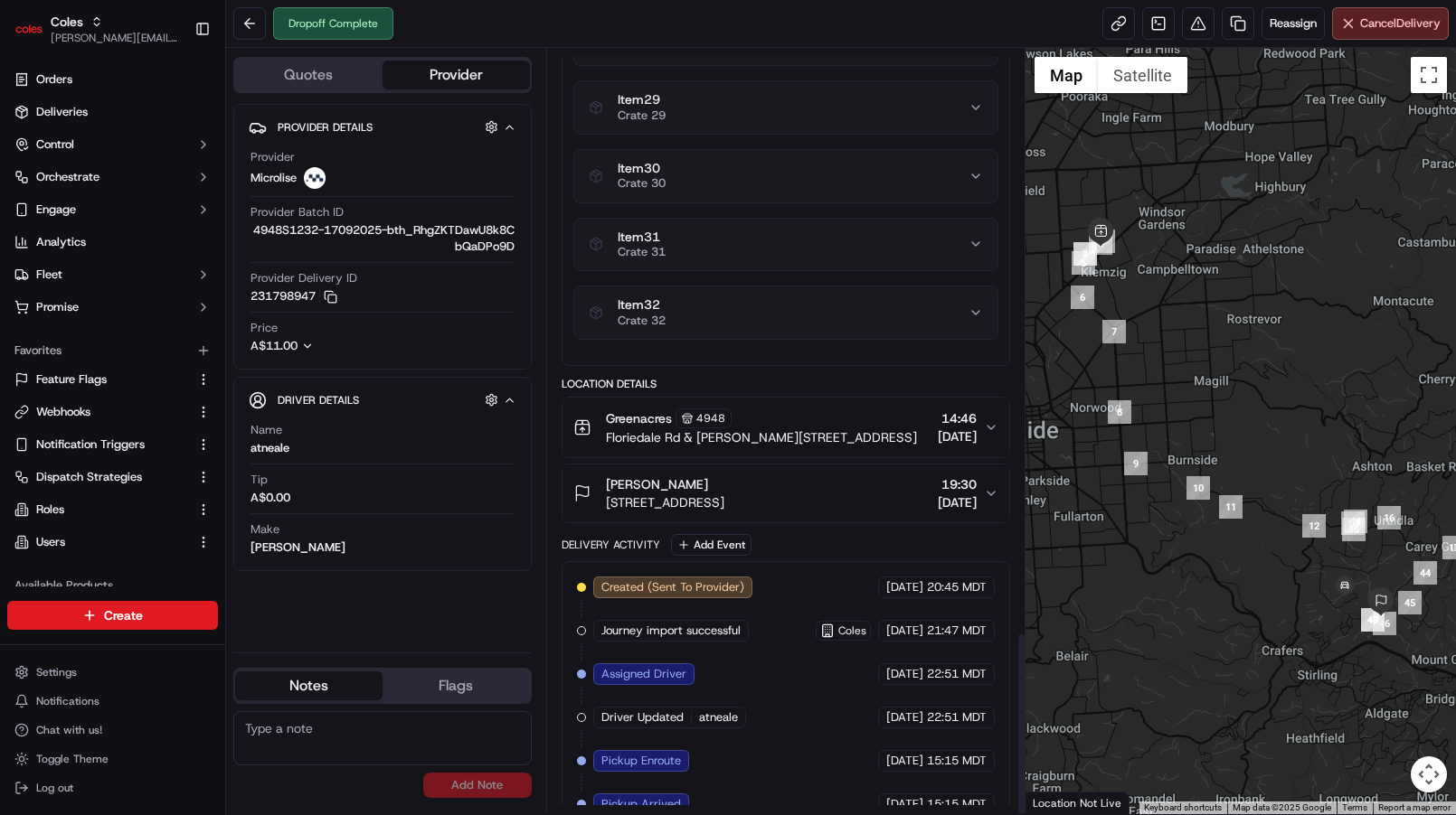
scroll to position [2435, 0]
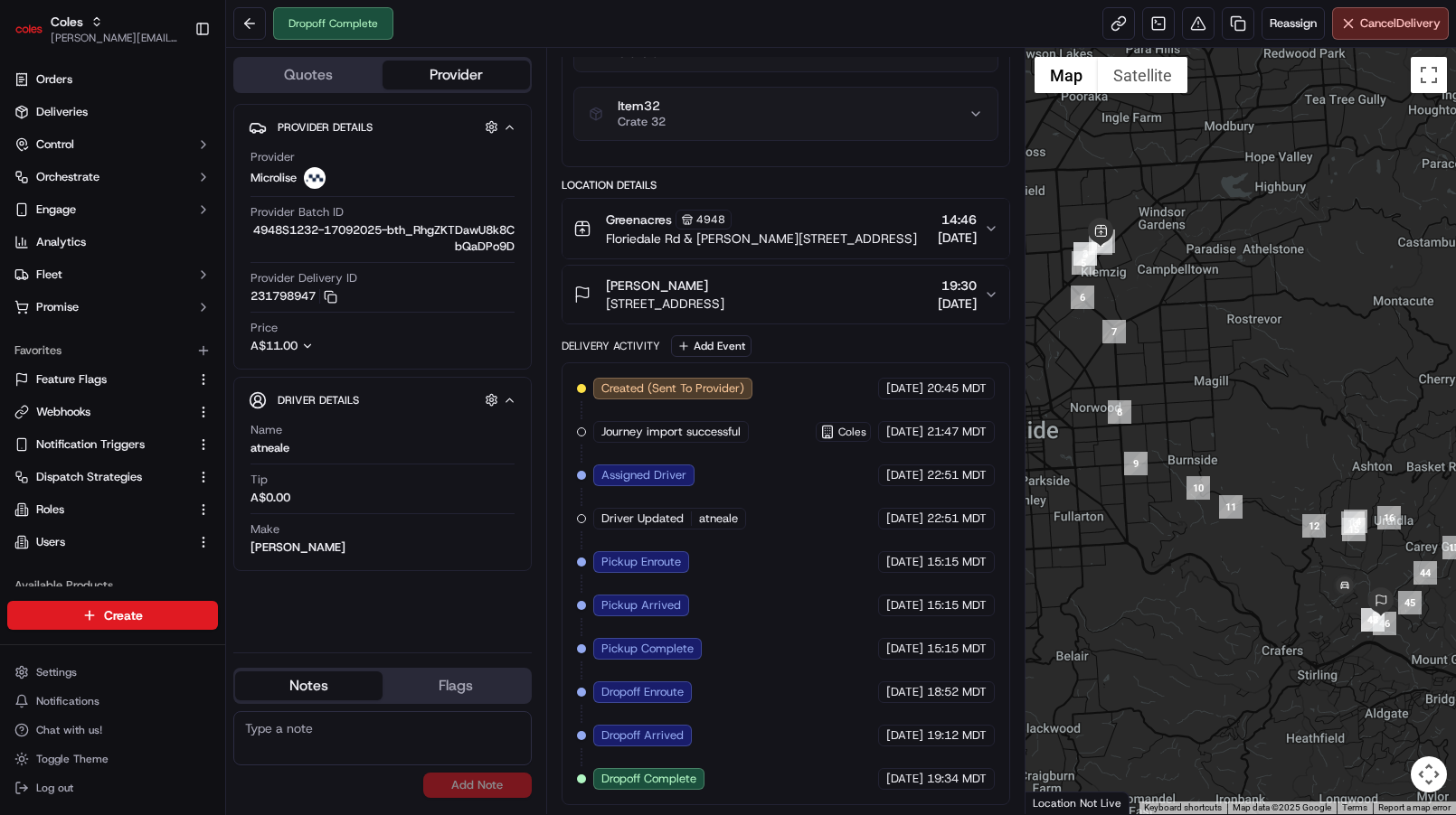
click at [724, 306] on span "[STREET_ADDRESS]" at bounding box center [665, 304] width 118 height 18
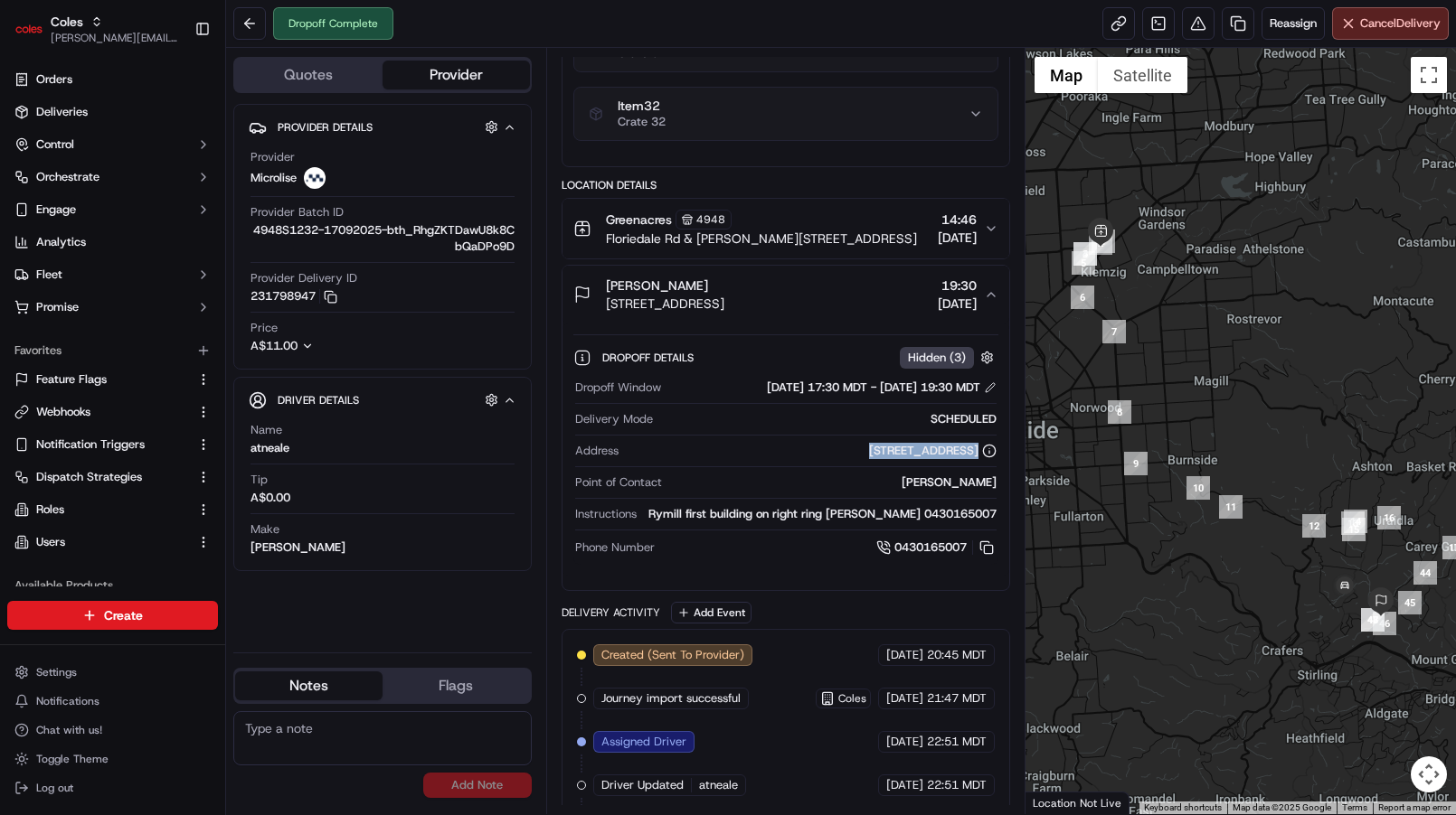
drag, startPoint x: 729, startPoint y: 452, endPoint x: 979, endPoint y: 460, distance: 250.1
click at [979, 460] on div "Address 37 Spring Gully Rd, PICCADILLY, SA 5151, AU" at bounding box center [786, 455] width 421 height 24
copy div "[STREET_ADDRESS]"
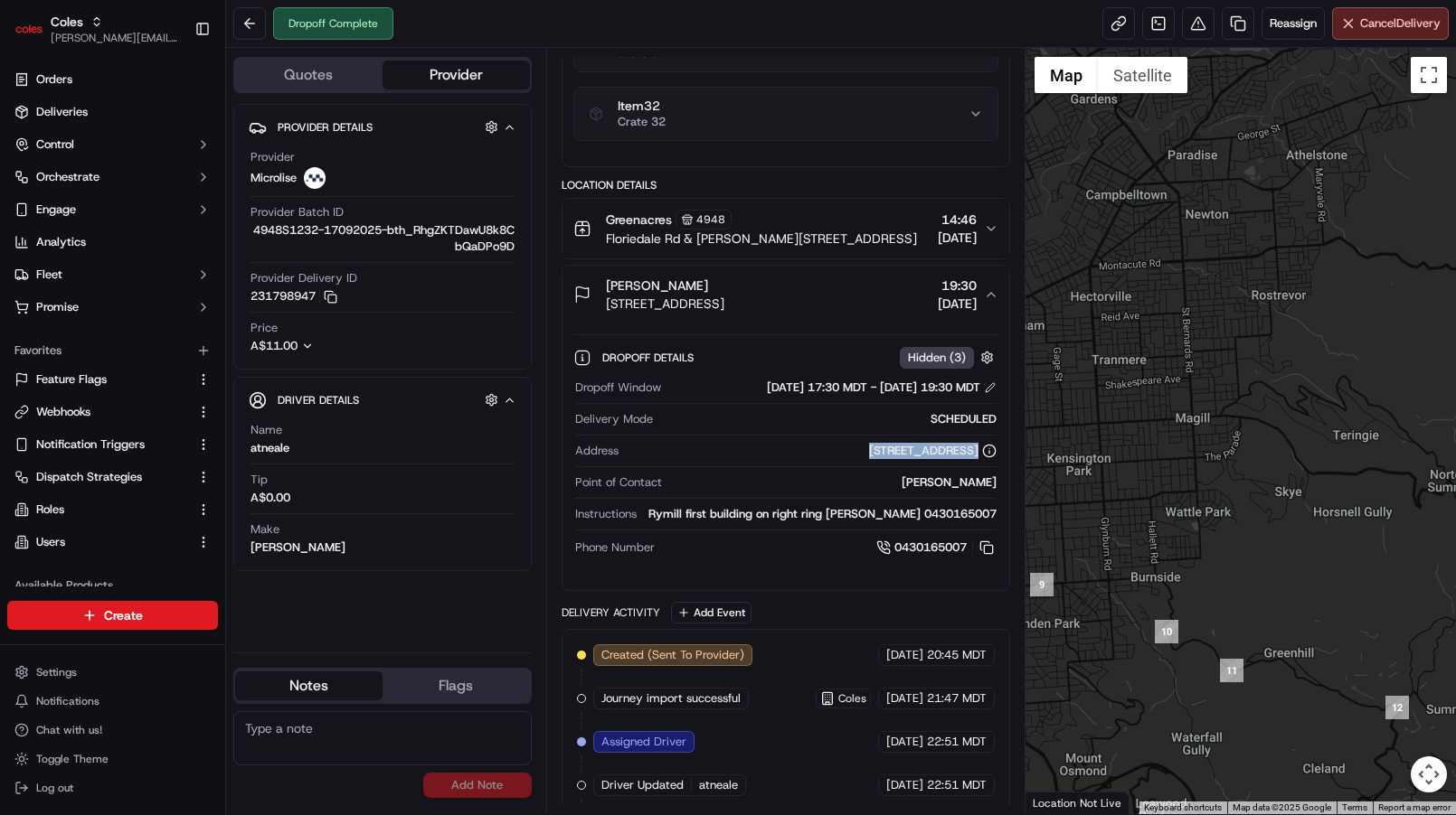
drag, startPoint x: 1254, startPoint y: 540, endPoint x: 1126, endPoint y: 218, distance: 346.5
click at [1125, 225] on div at bounding box center [1240, 431] width 430 height 766
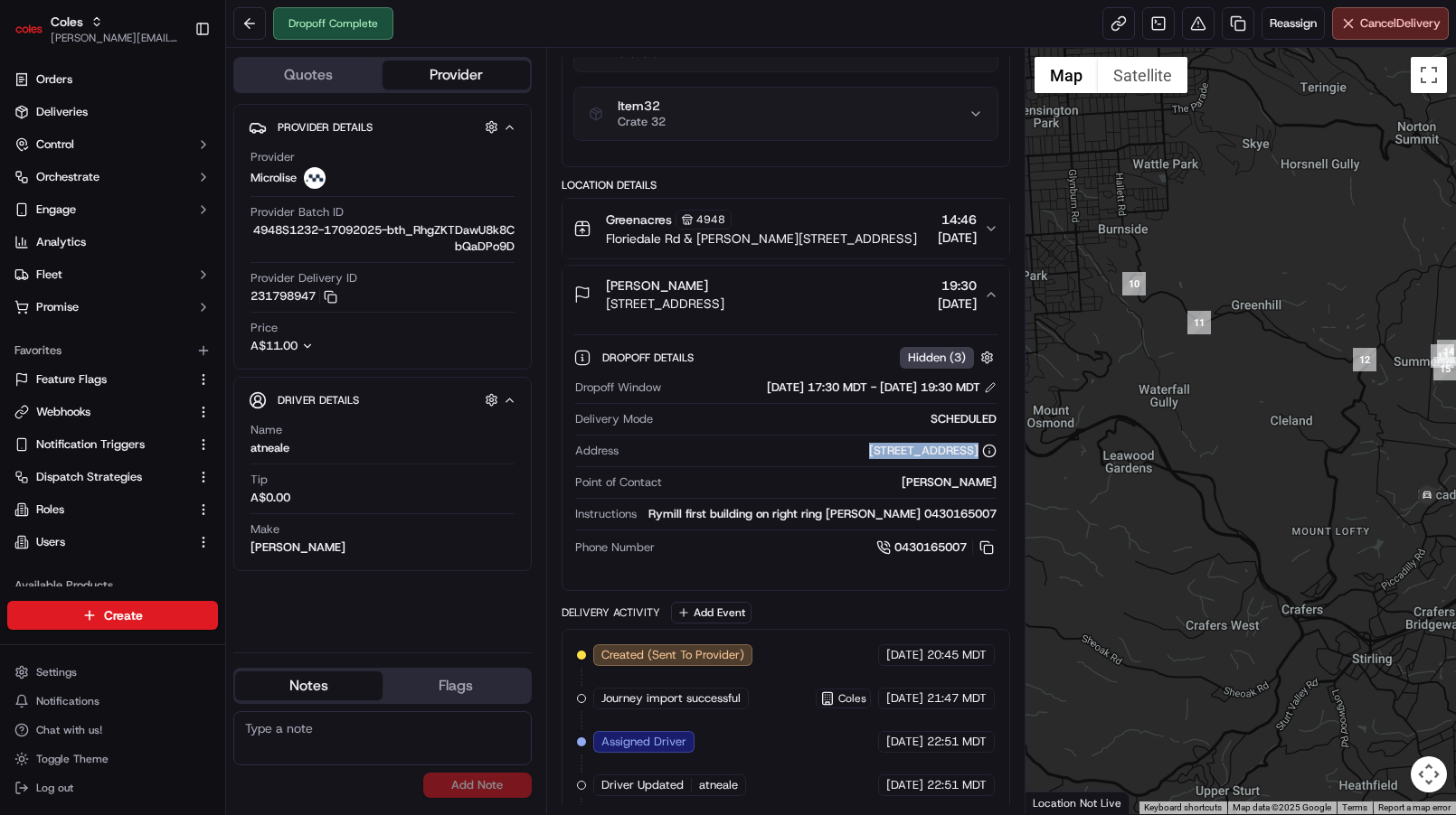
drag, startPoint x: 1327, startPoint y: 447, endPoint x: 1119, endPoint y: 447, distance: 208.0
click at [1120, 447] on div at bounding box center [1240, 431] width 430 height 766
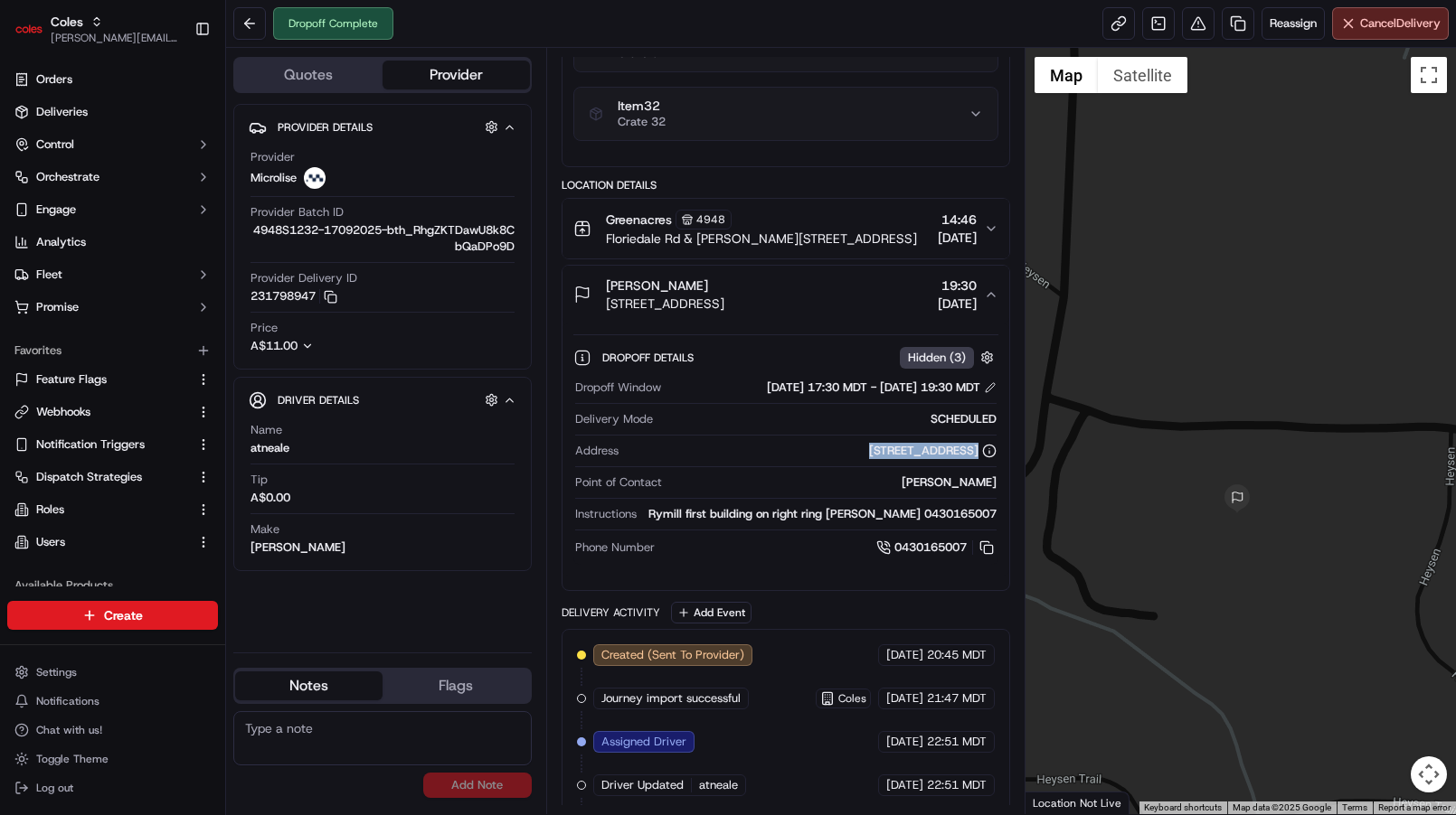
drag, startPoint x: 1238, startPoint y: 605, endPoint x: 1163, endPoint y: 464, distance: 159.7
click at [1163, 464] on div at bounding box center [1240, 431] width 430 height 766
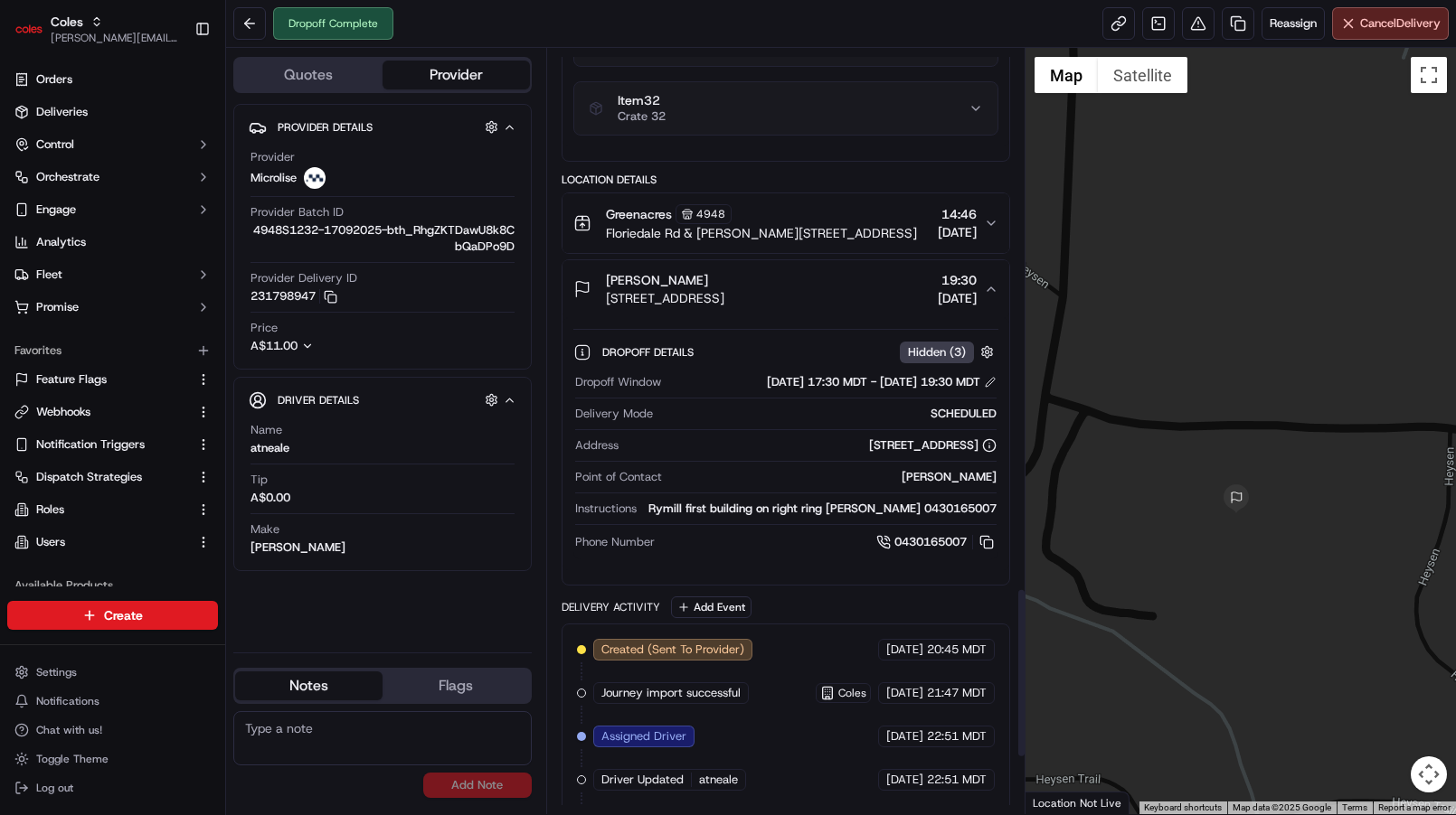
click at [781, 239] on span "Floriedale Rd & Muller Rd, Greenacres, SA 5086, AU" at bounding box center [761, 234] width 311 height 18
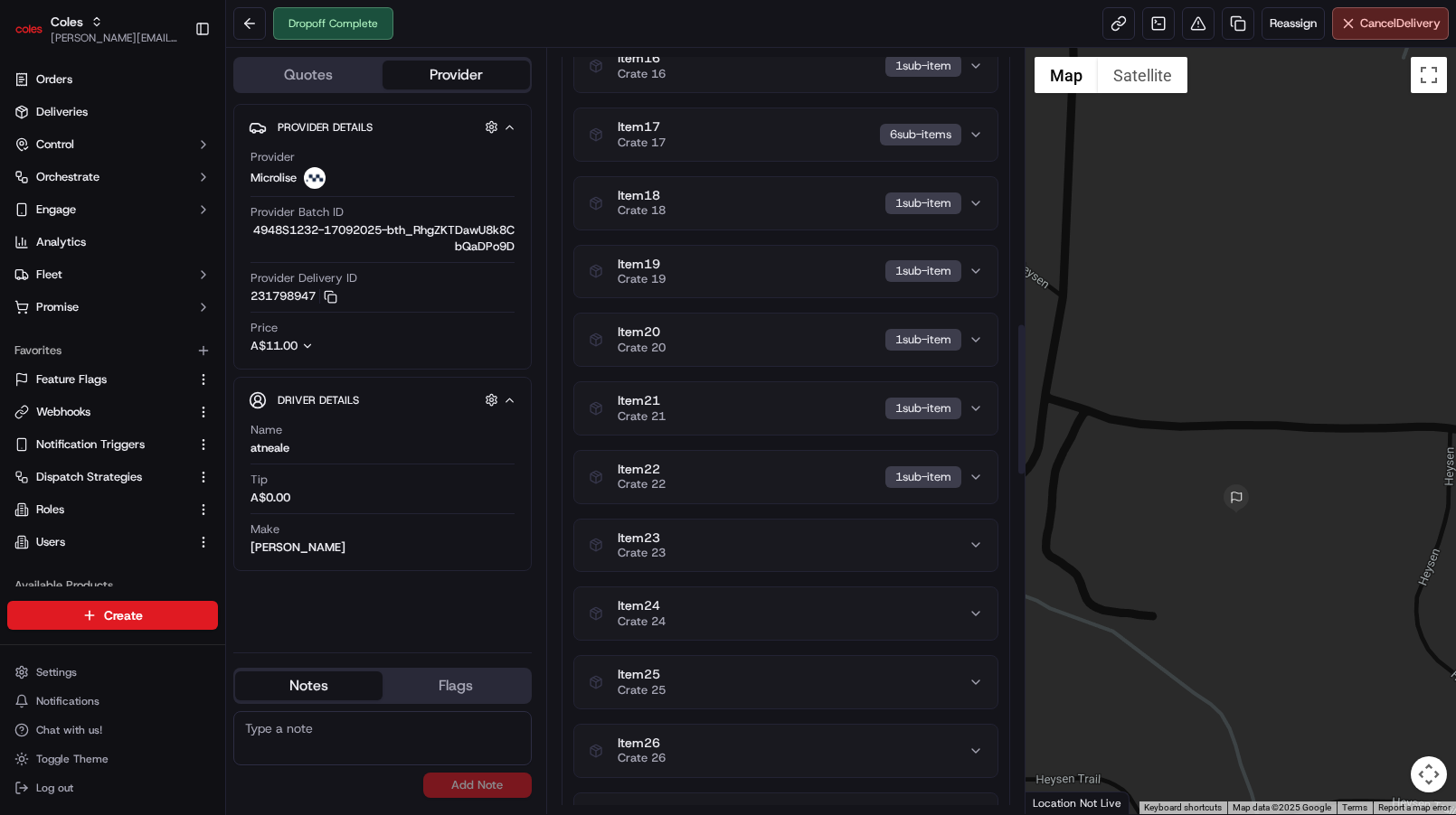
scroll to position [1382, 0]
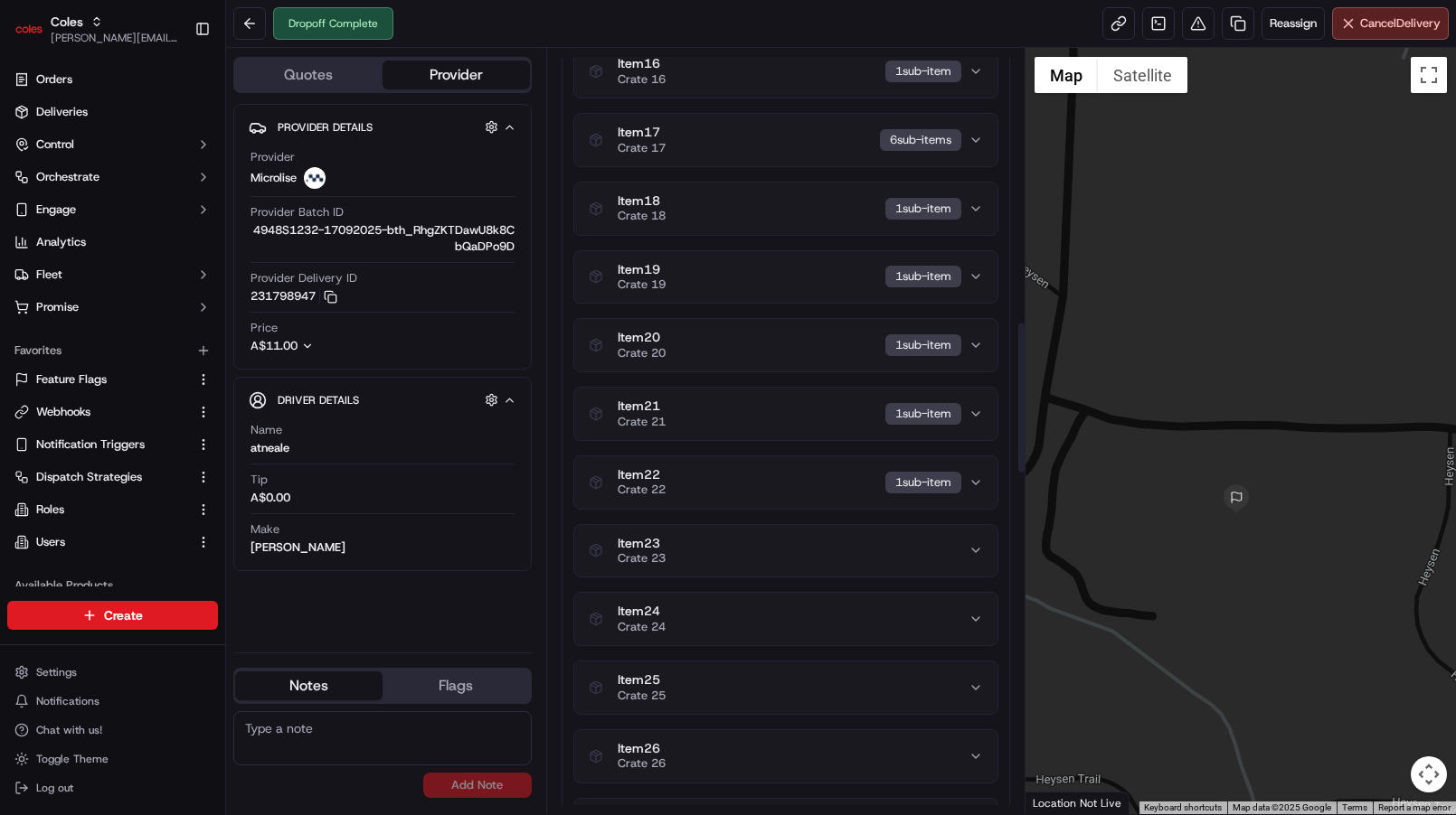
click at [800, 463] on button "Item 22 Crate 22 1 sub-item" at bounding box center [786, 482] width 423 height 53
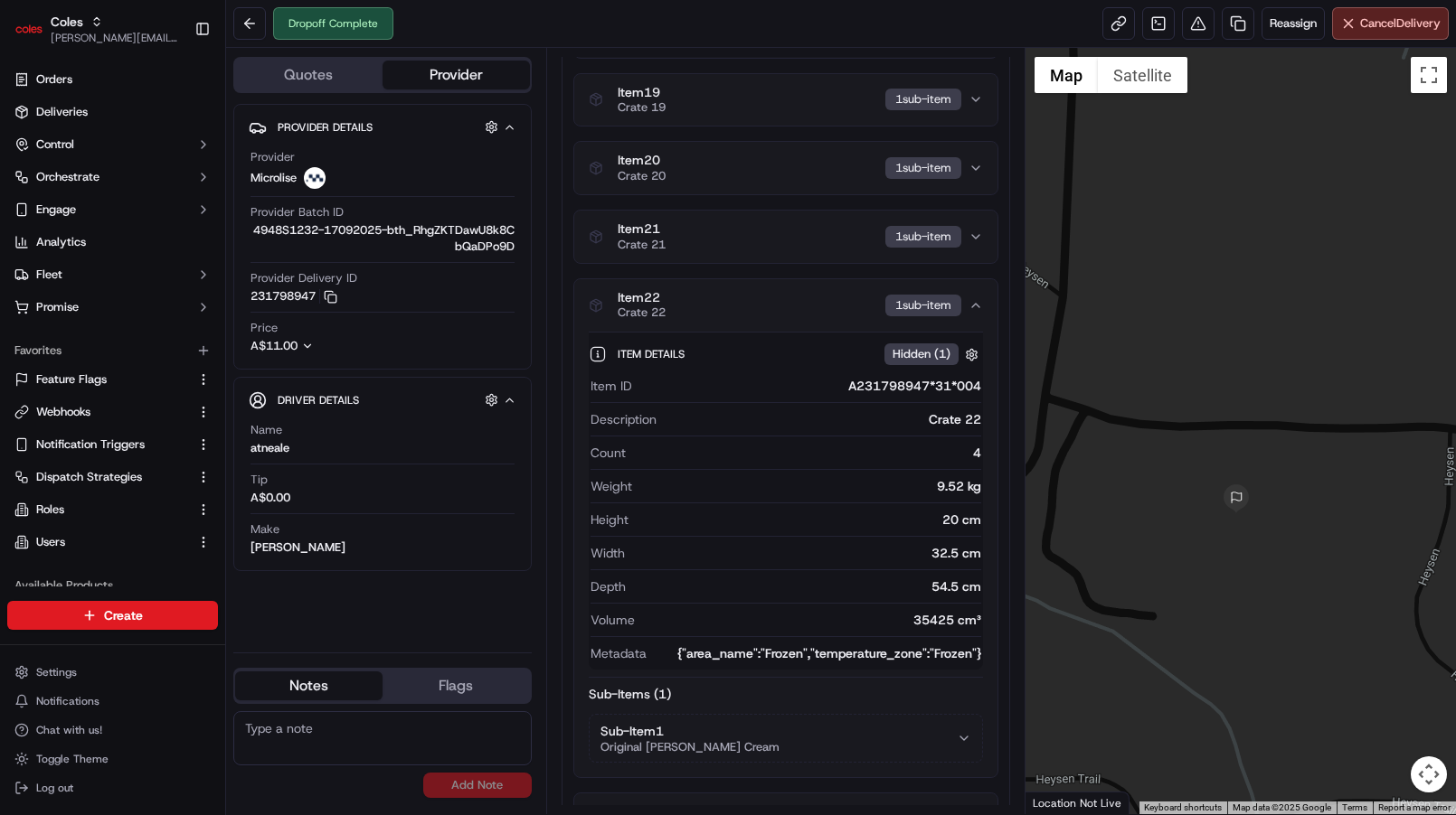
scroll to position [1564, 0]
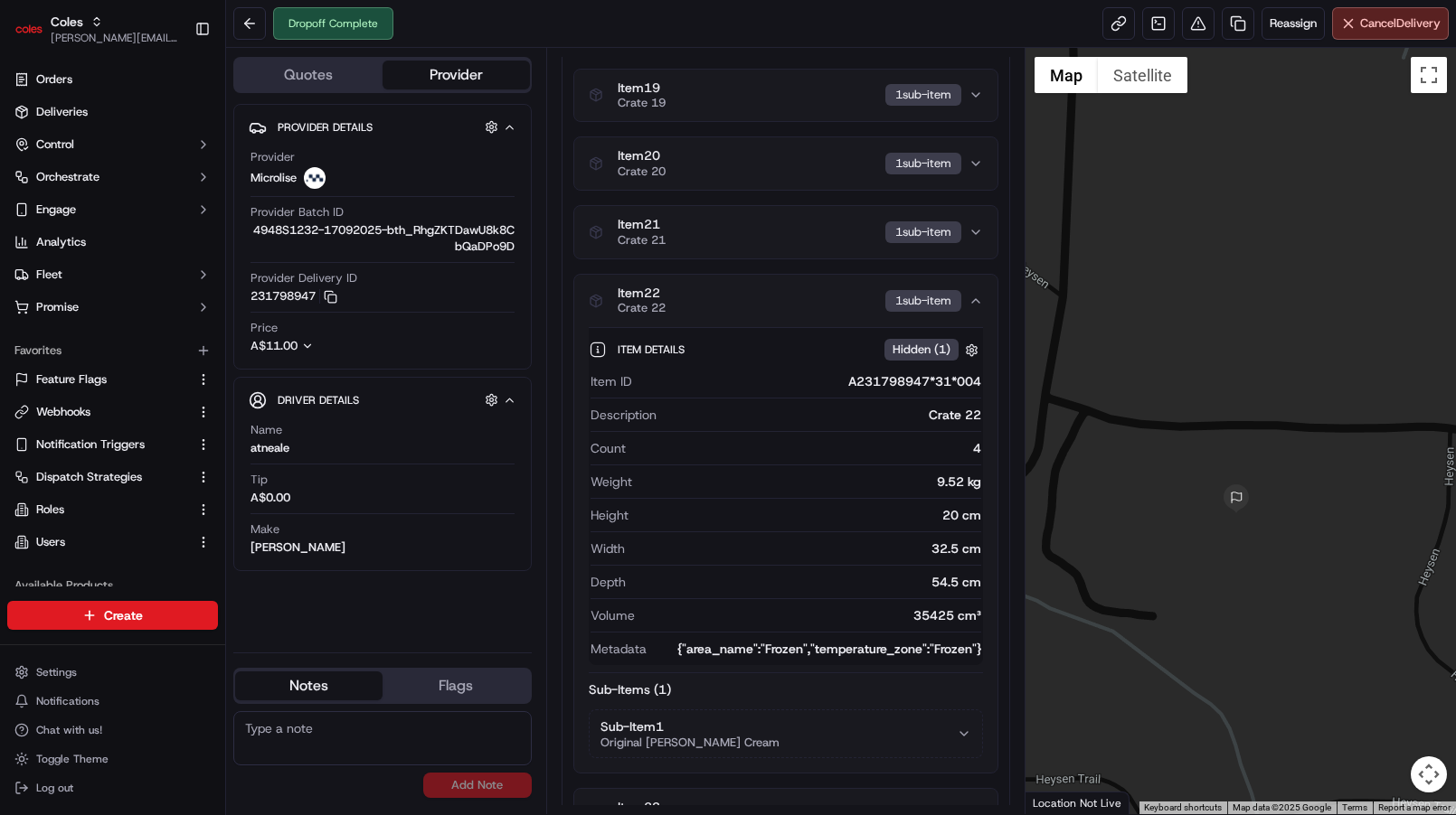
click at [796, 367] on div "Item ID A231798947*31*004 Description Crate 22 Count 4 Weight 9.52 kg Height 20…" at bounding box center [785, 515] width 394 height 300
click at [799, 348] on div "Item Details Hidden ( 1 )" at bounding box center [800, 350] width 366 height 22
click at [799, 294] on div "Item 22 Crate 22 1 sub-item" at bounding box center [777, 300] width 379 height 30
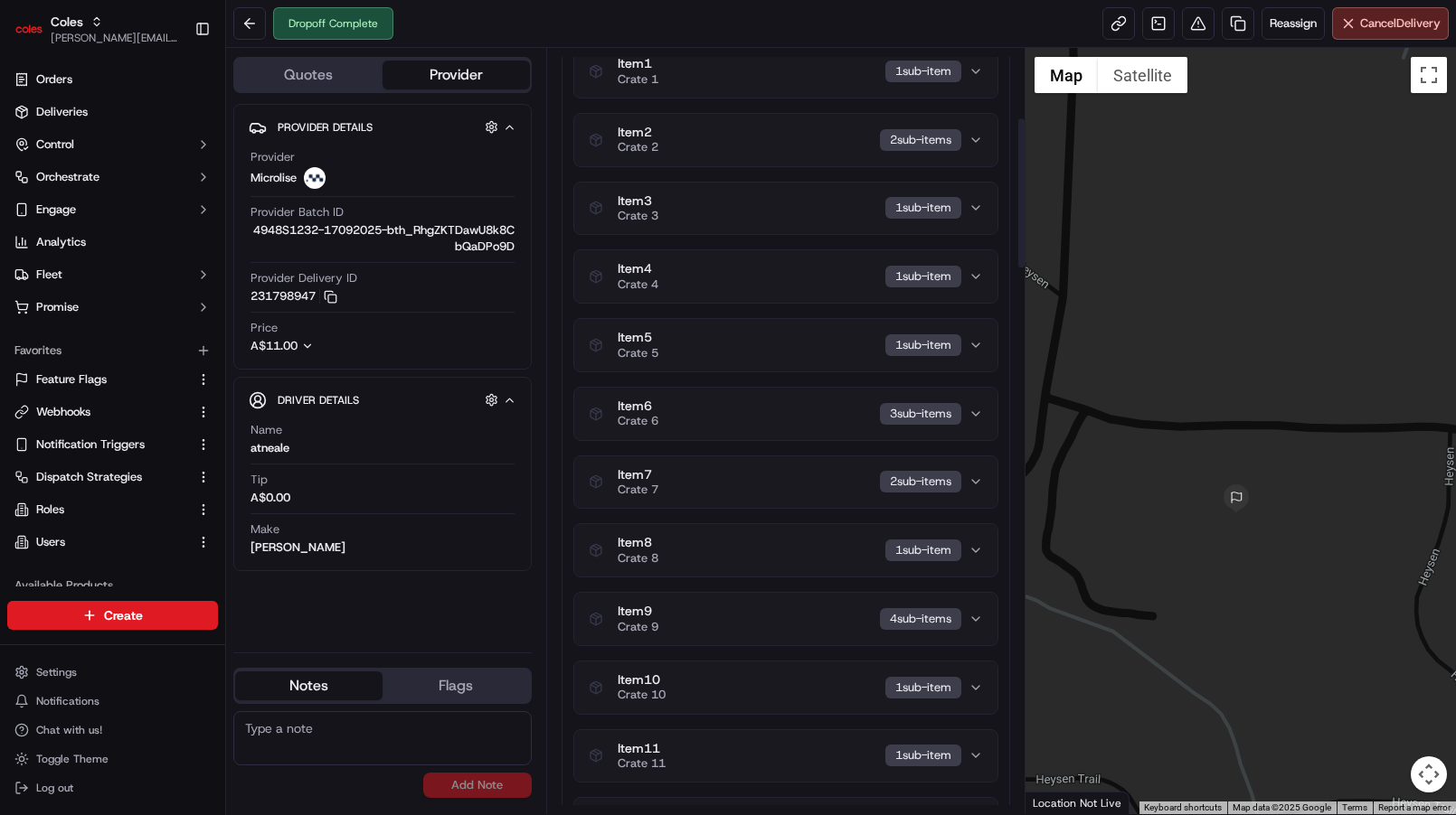
scroll to position [0, 0]
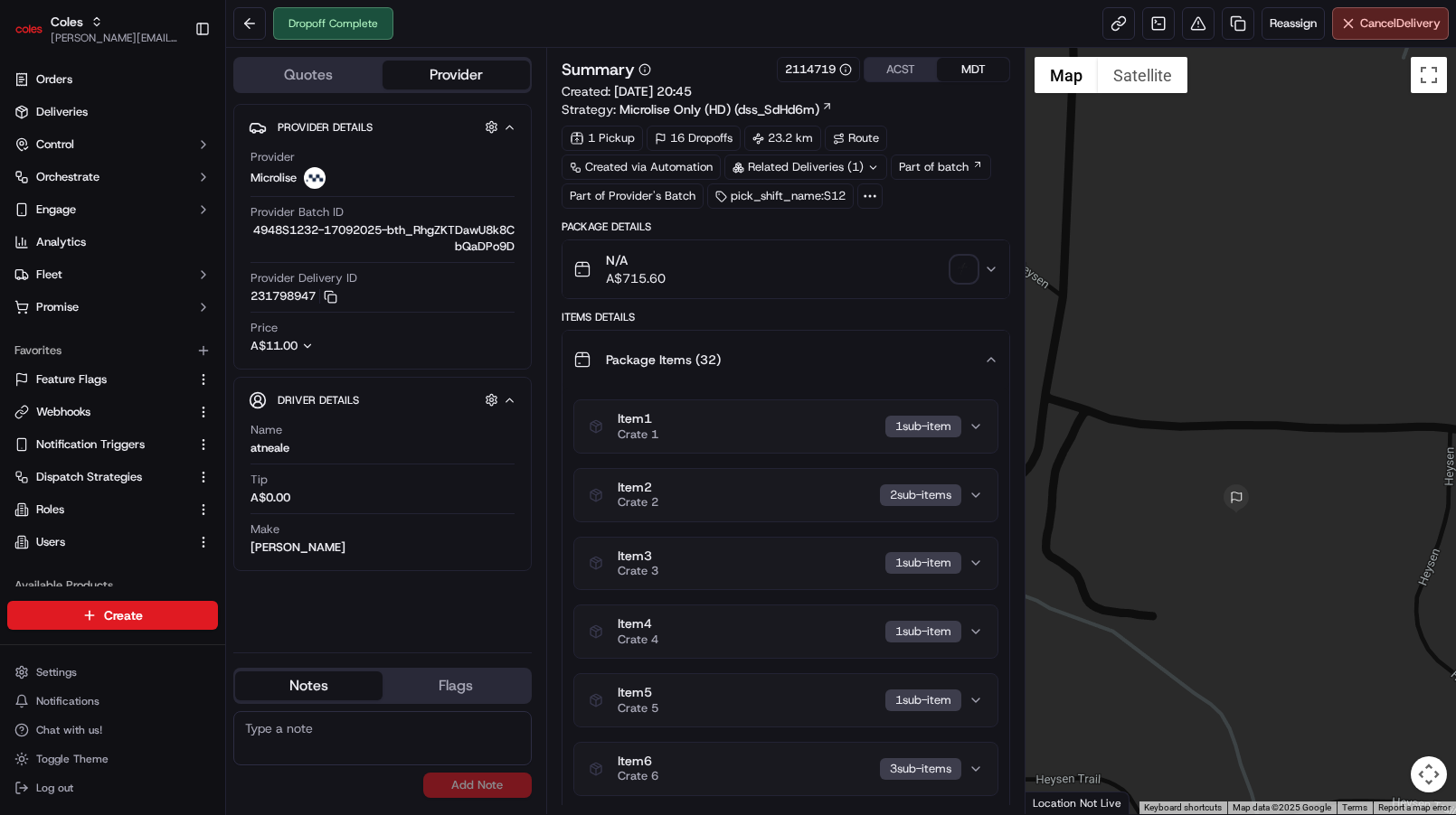
click at [768, 355] on div "Package Items ( 32 )" at bounding box center [778, 359] width 411 height 36
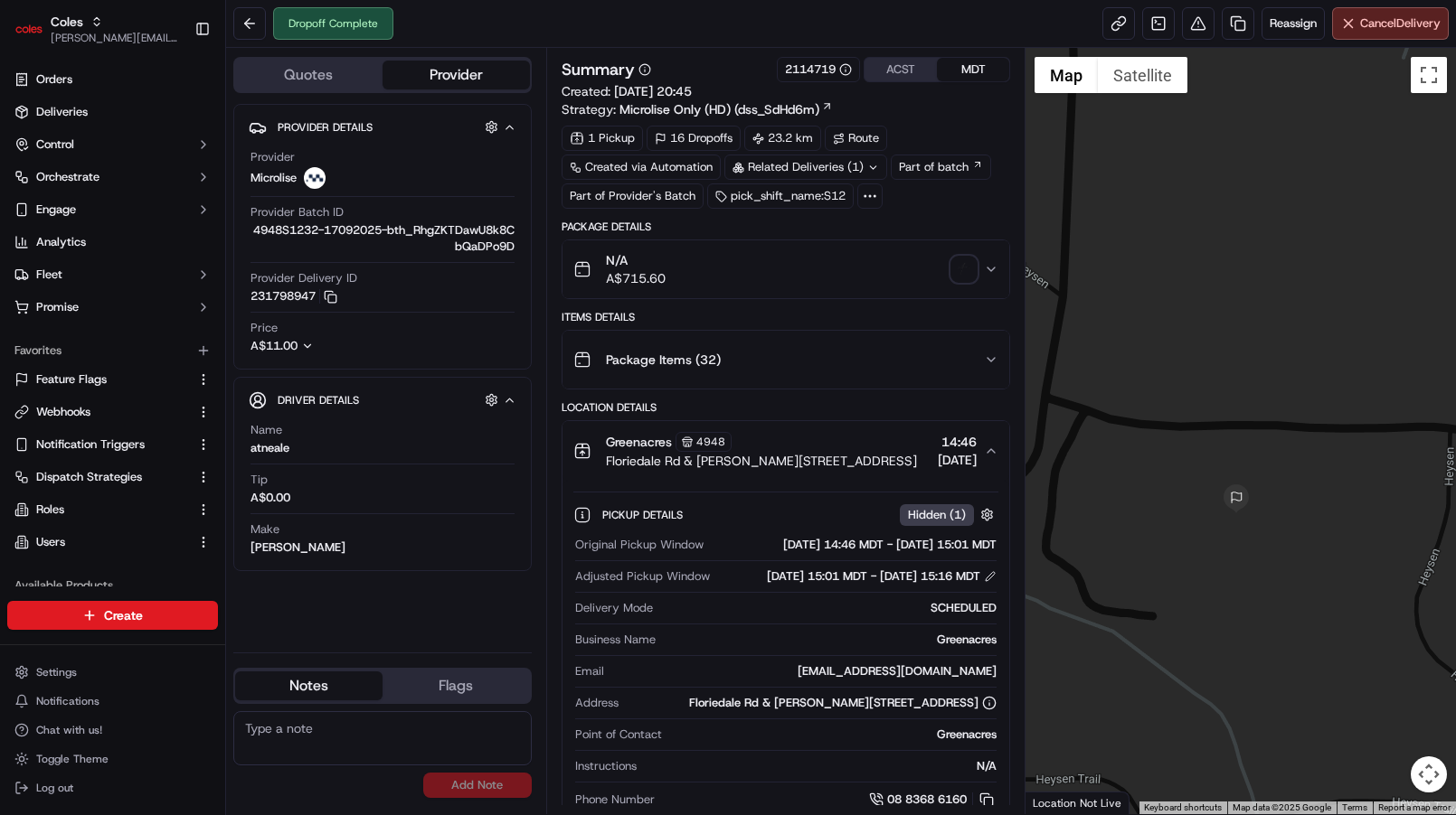
click at [844, 454] on span "Floriedale Rd & Muller Rd, Greenacres, SA 5086, AU" at bounding box center [761, 461] width 311 height 18
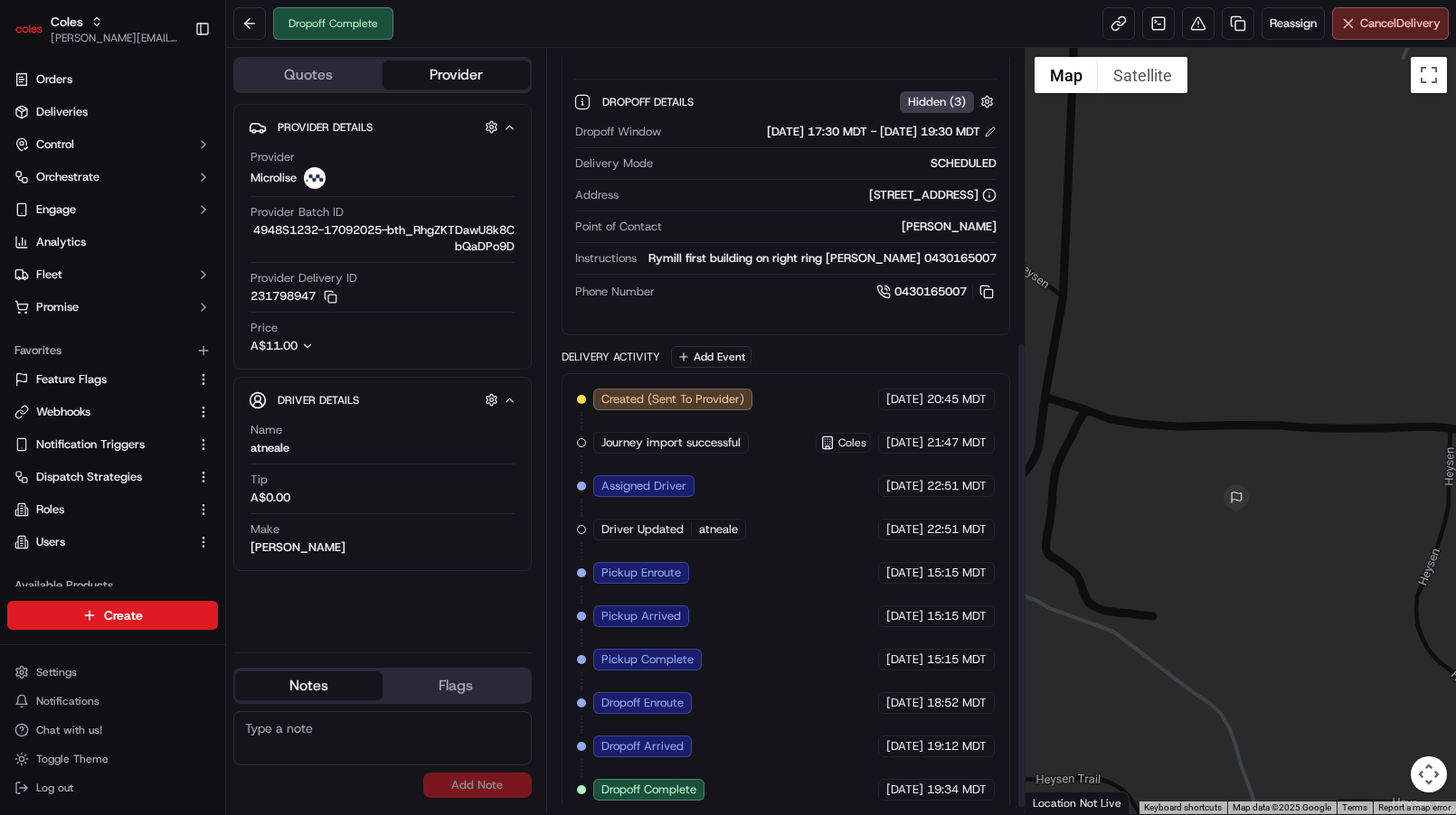
scroll to position [489, 0]
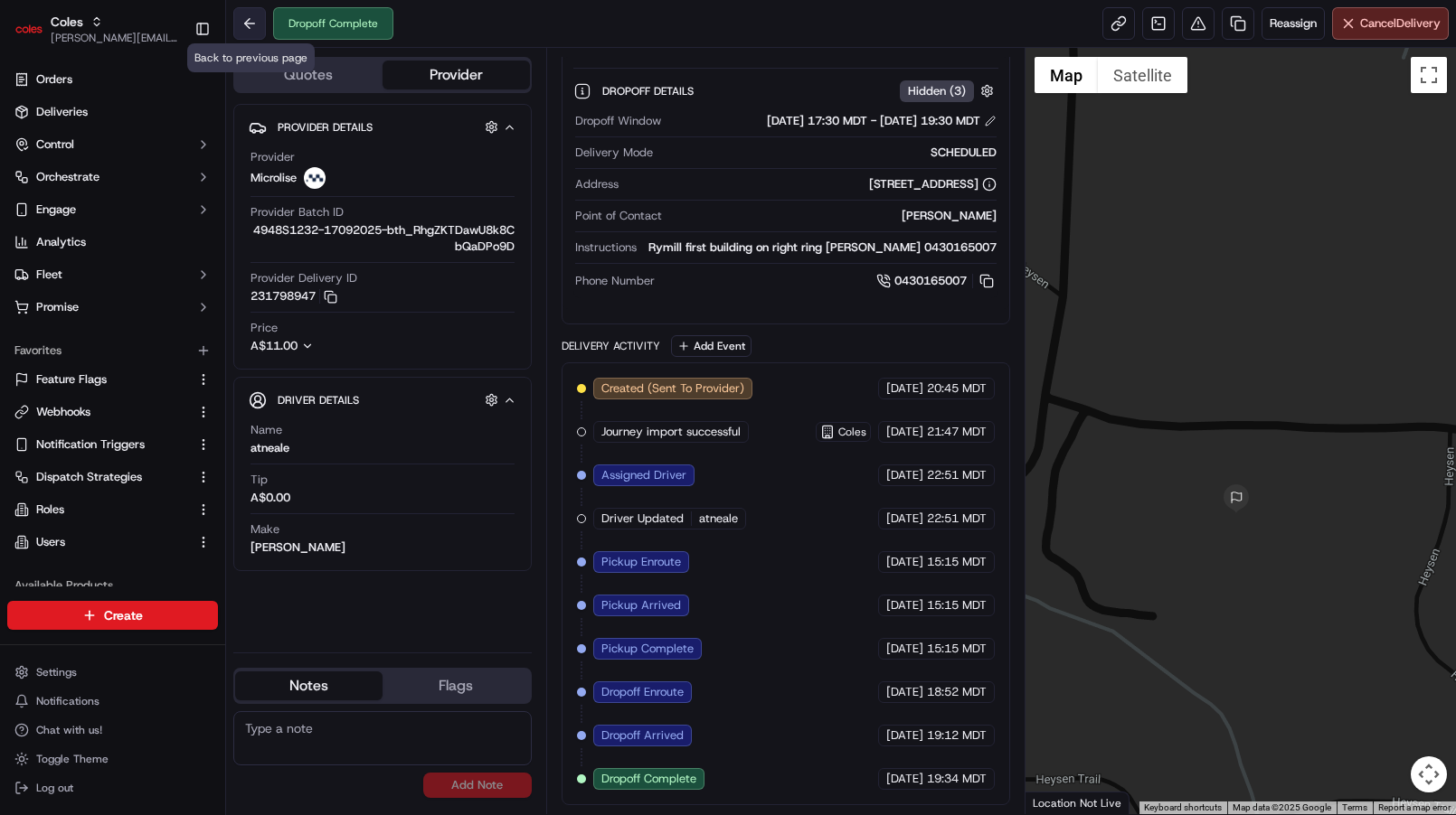
click at [241, 14] on button at bounding box center [249, 23] width 32 height 32
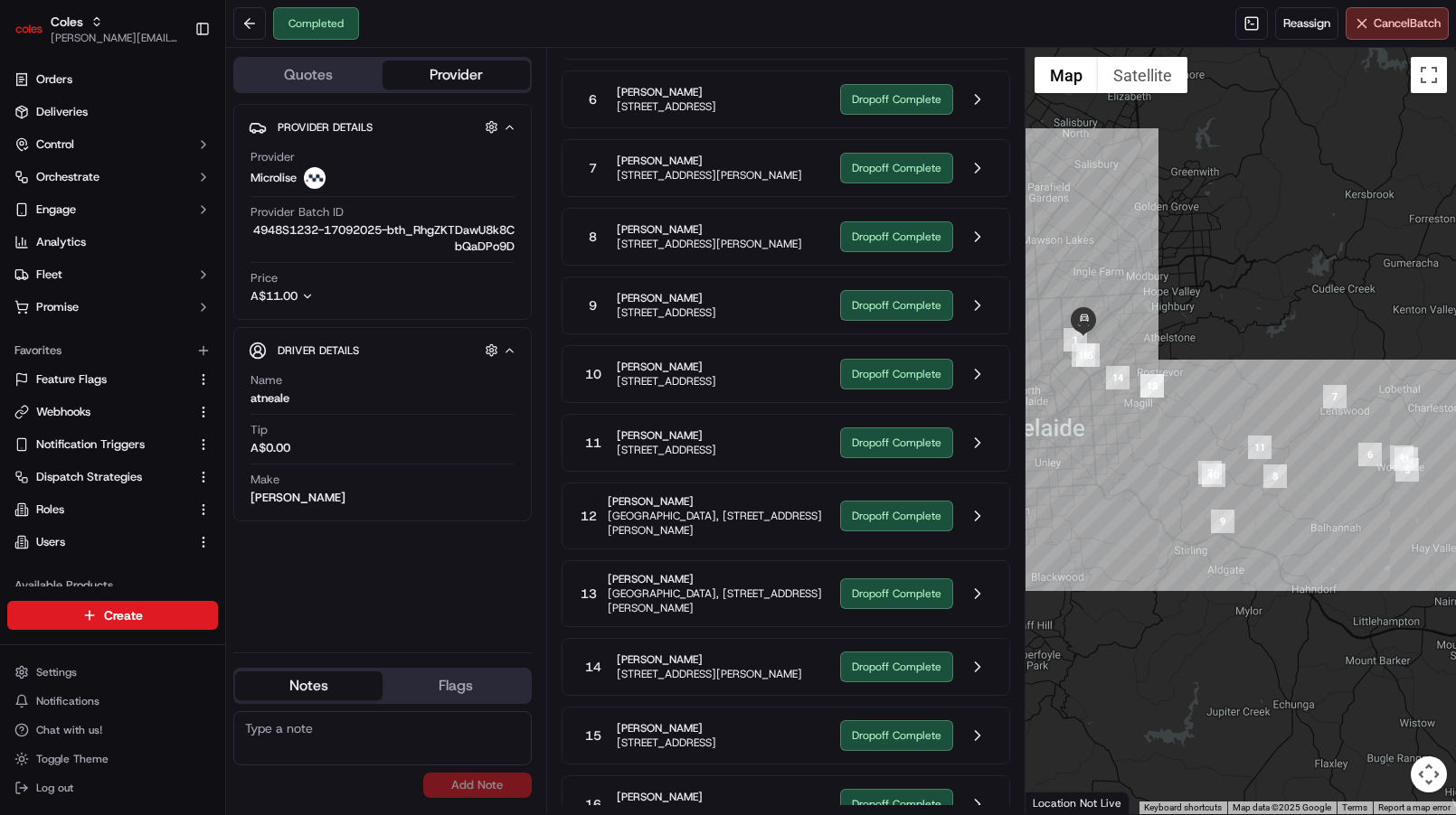
scroll to position [589, 0]
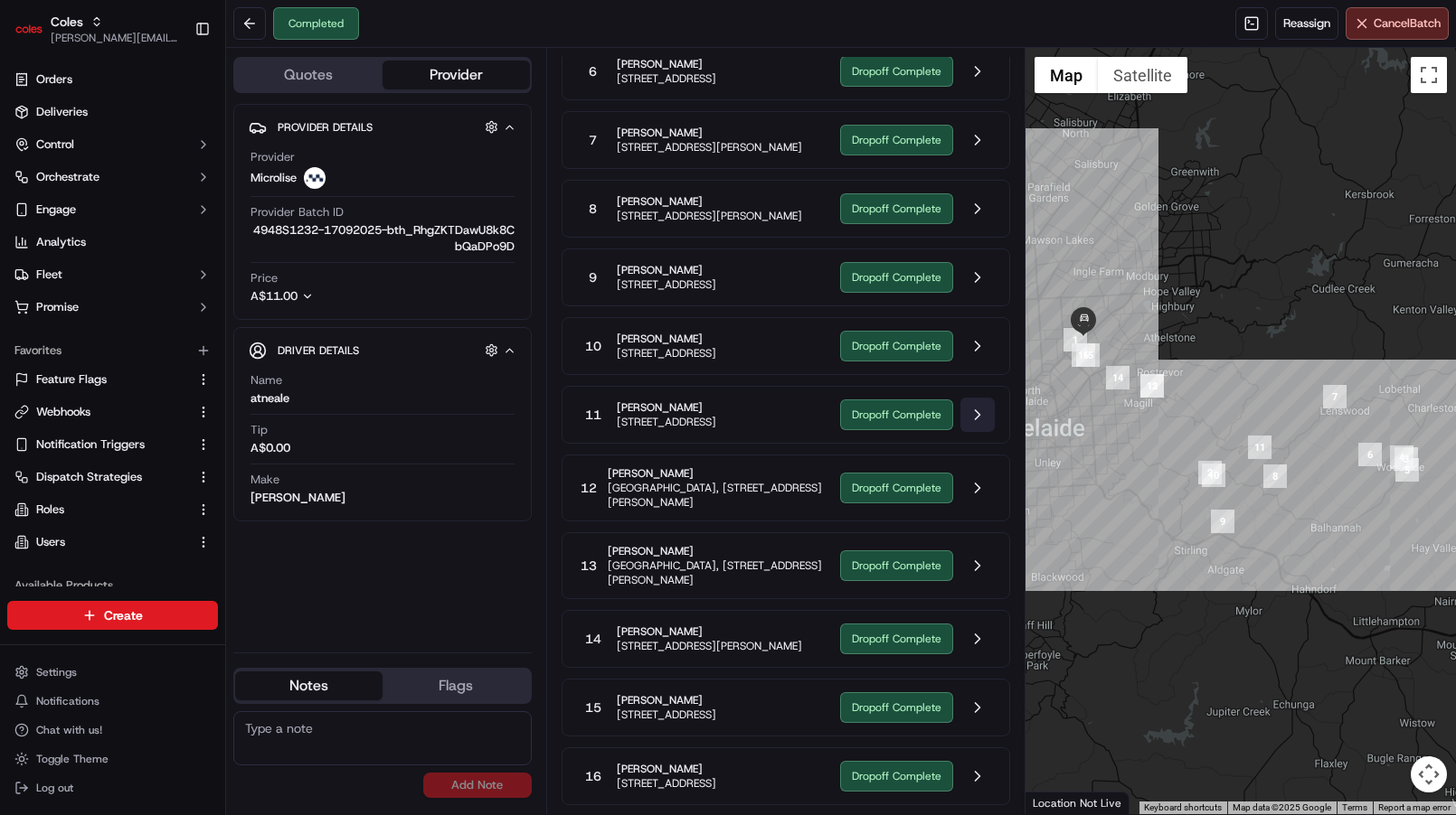
click at [976, 412] on button at bounding box center [977, 414] width 34 height 34
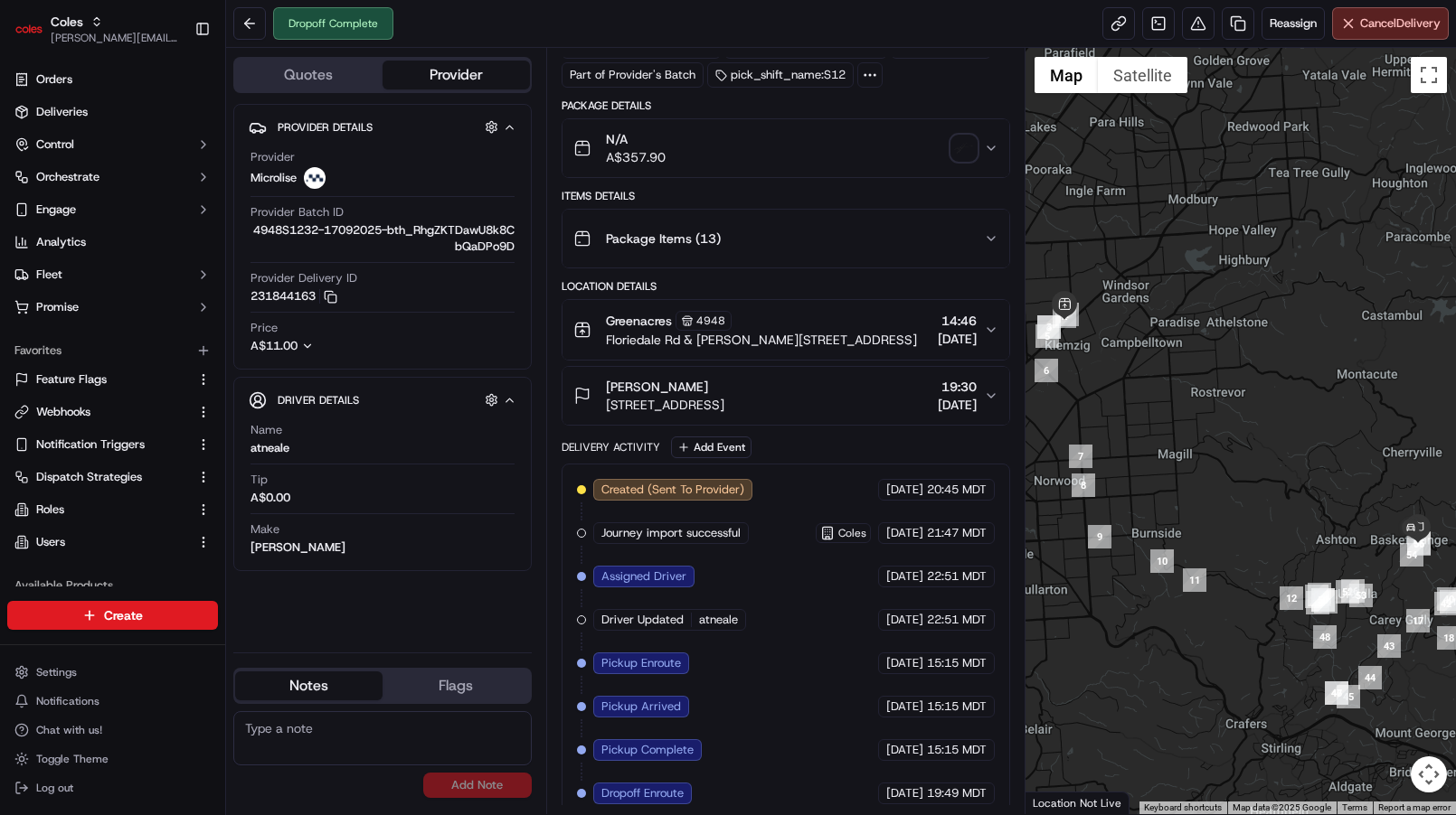
scroll to position [222, 0]
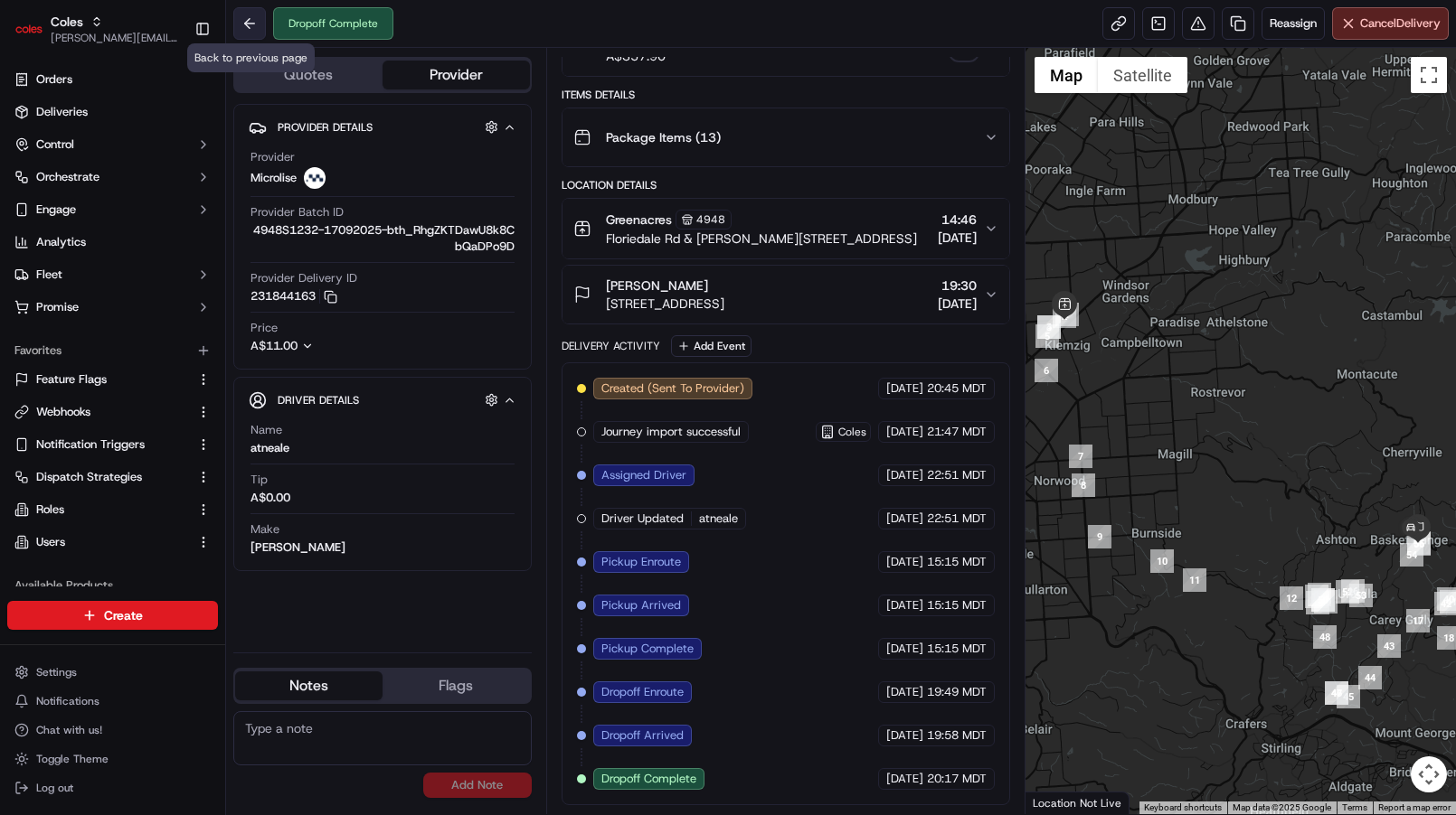
click at [244, 30] on button at bounding box center [249, 23] width 32 height 32
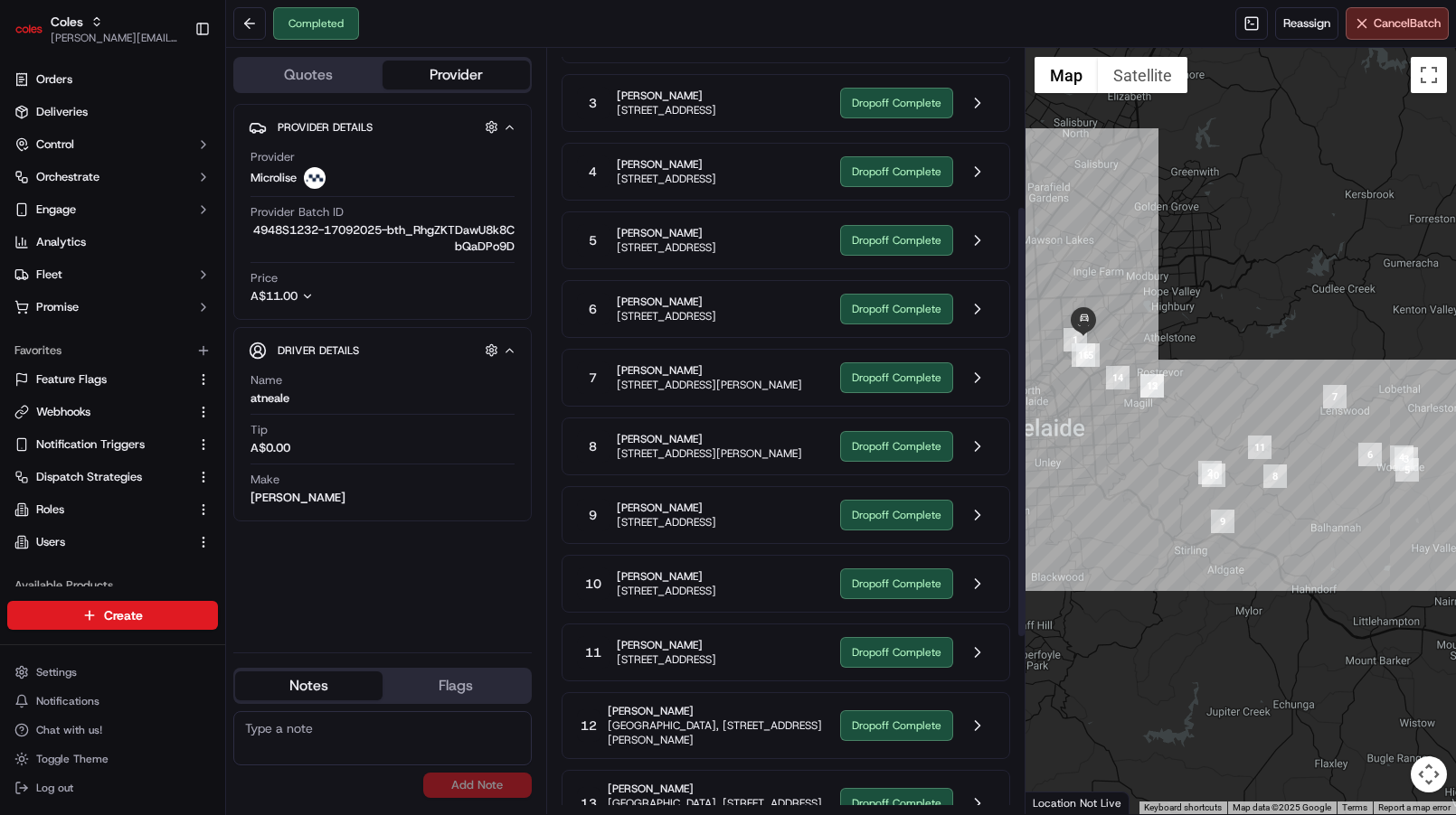
scroll to position [589, 0]
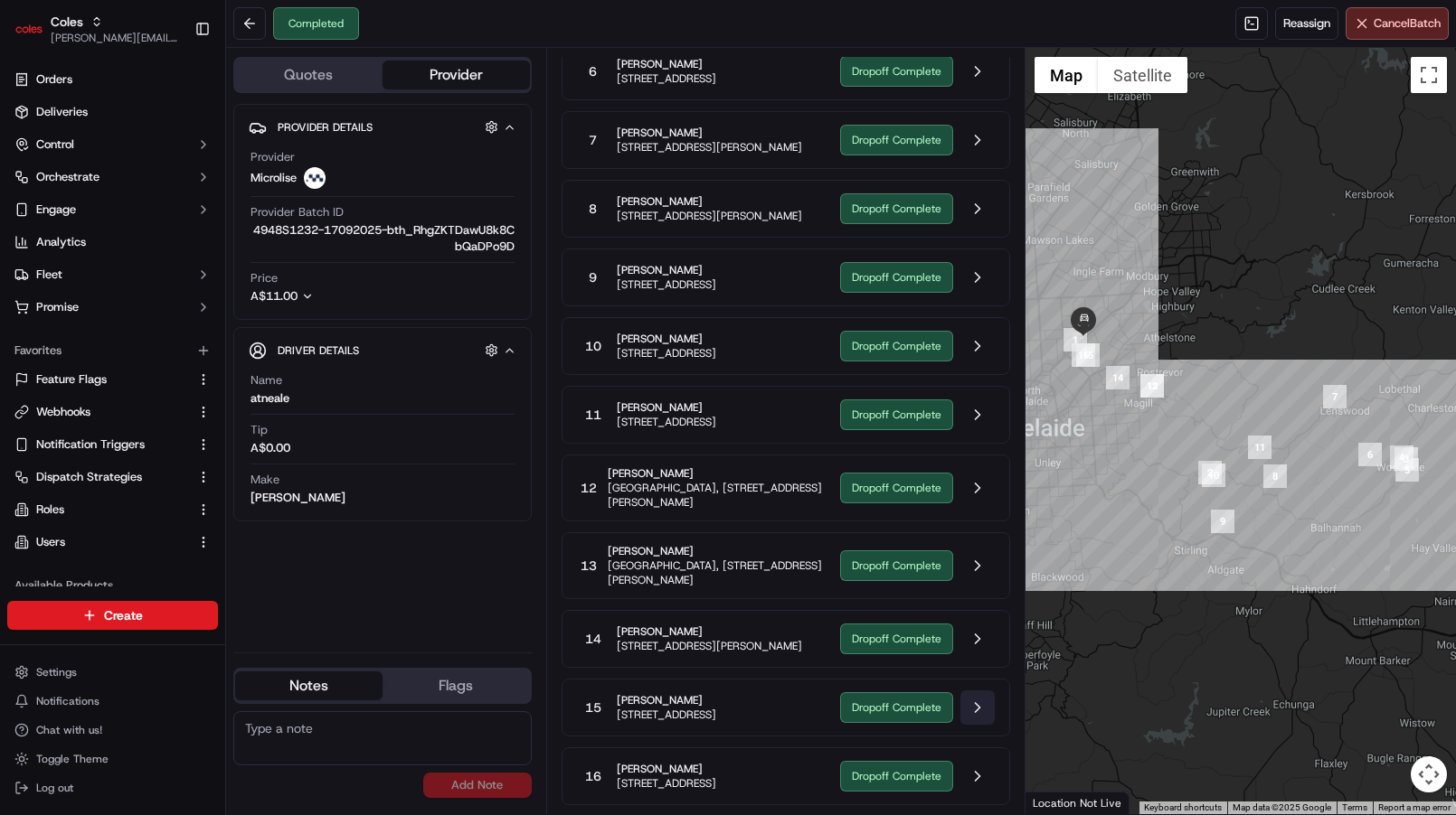
click at [977, 714] on button at bounding box center [977, 707] width 34 height 34
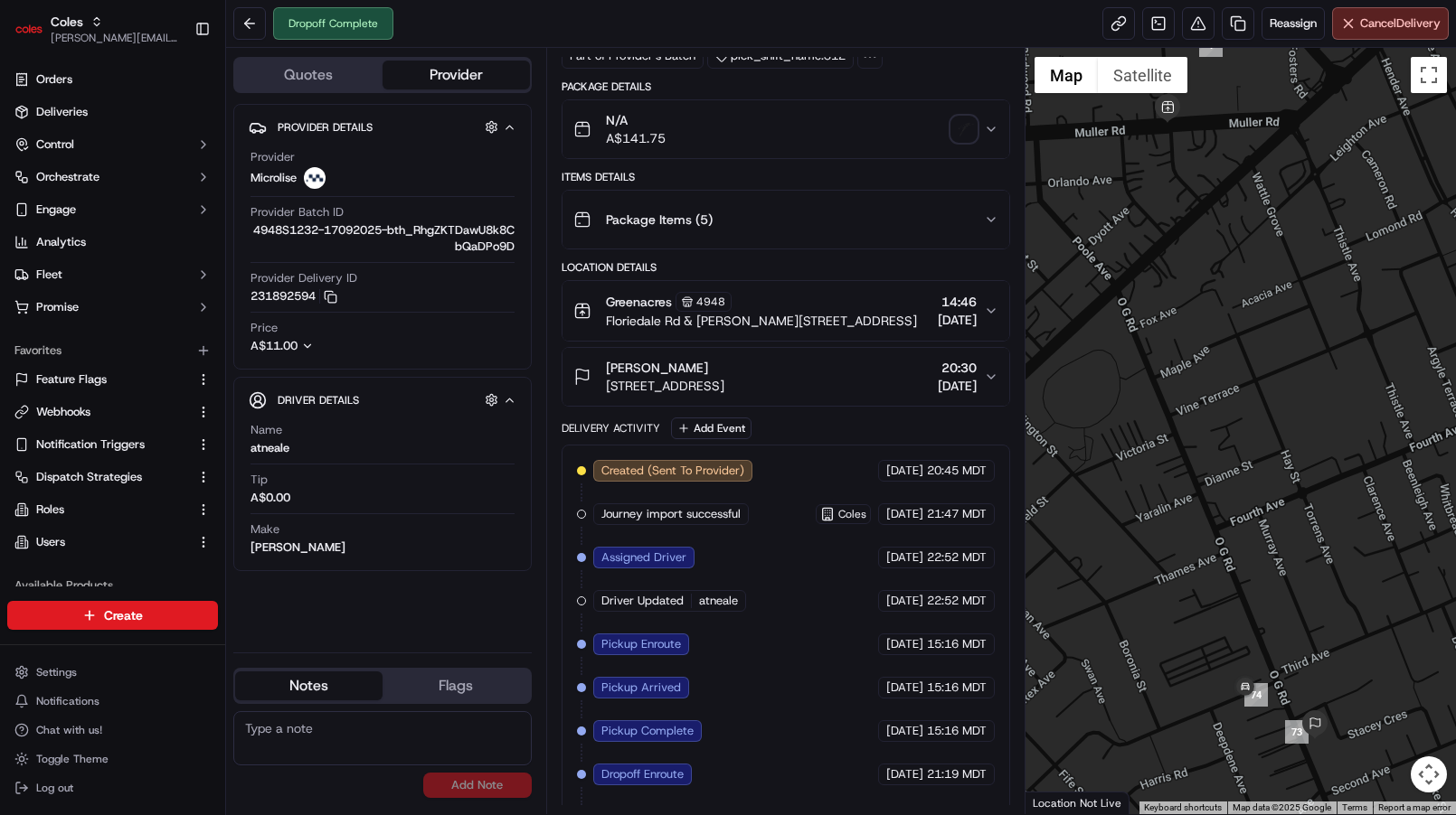
scroll to position [131, 0]
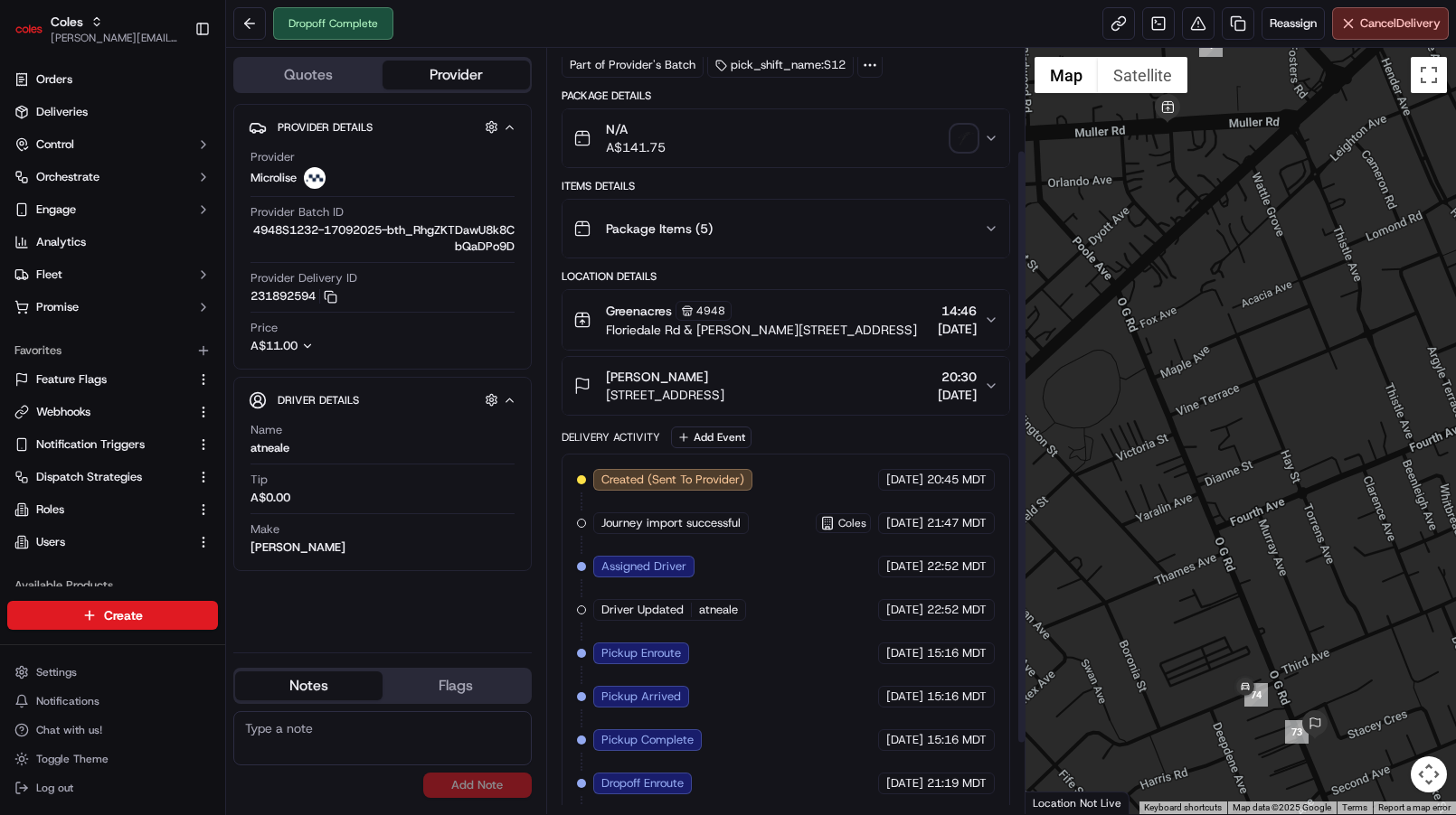
click at [811, 212] on div "Package Items ( 5 )" at bounding box center [778, 228] width 411 height 36
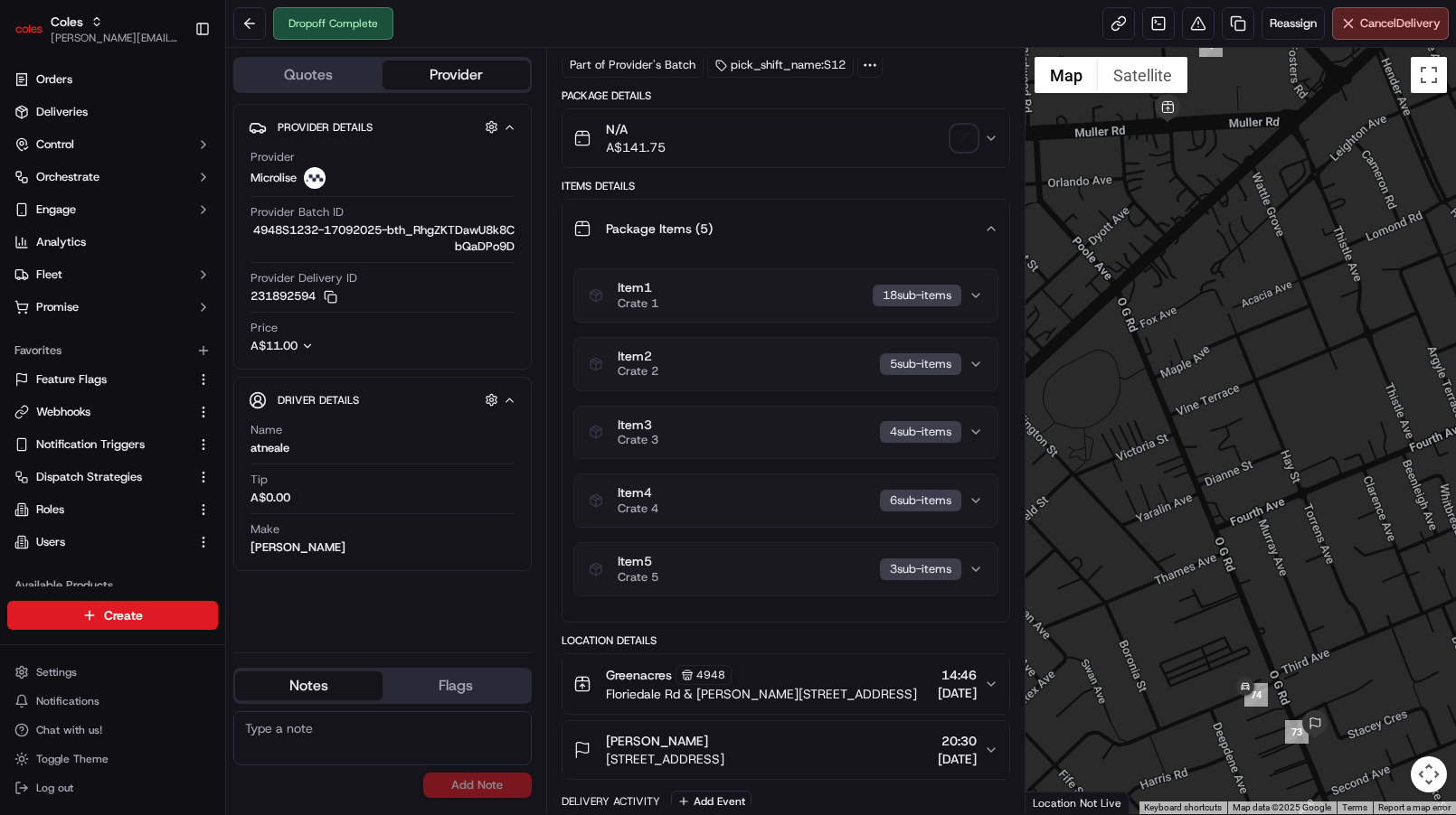
click at [811, 212] on div "Package Items ( 5 )" at bounding box center [778, 228] width 411 height 36
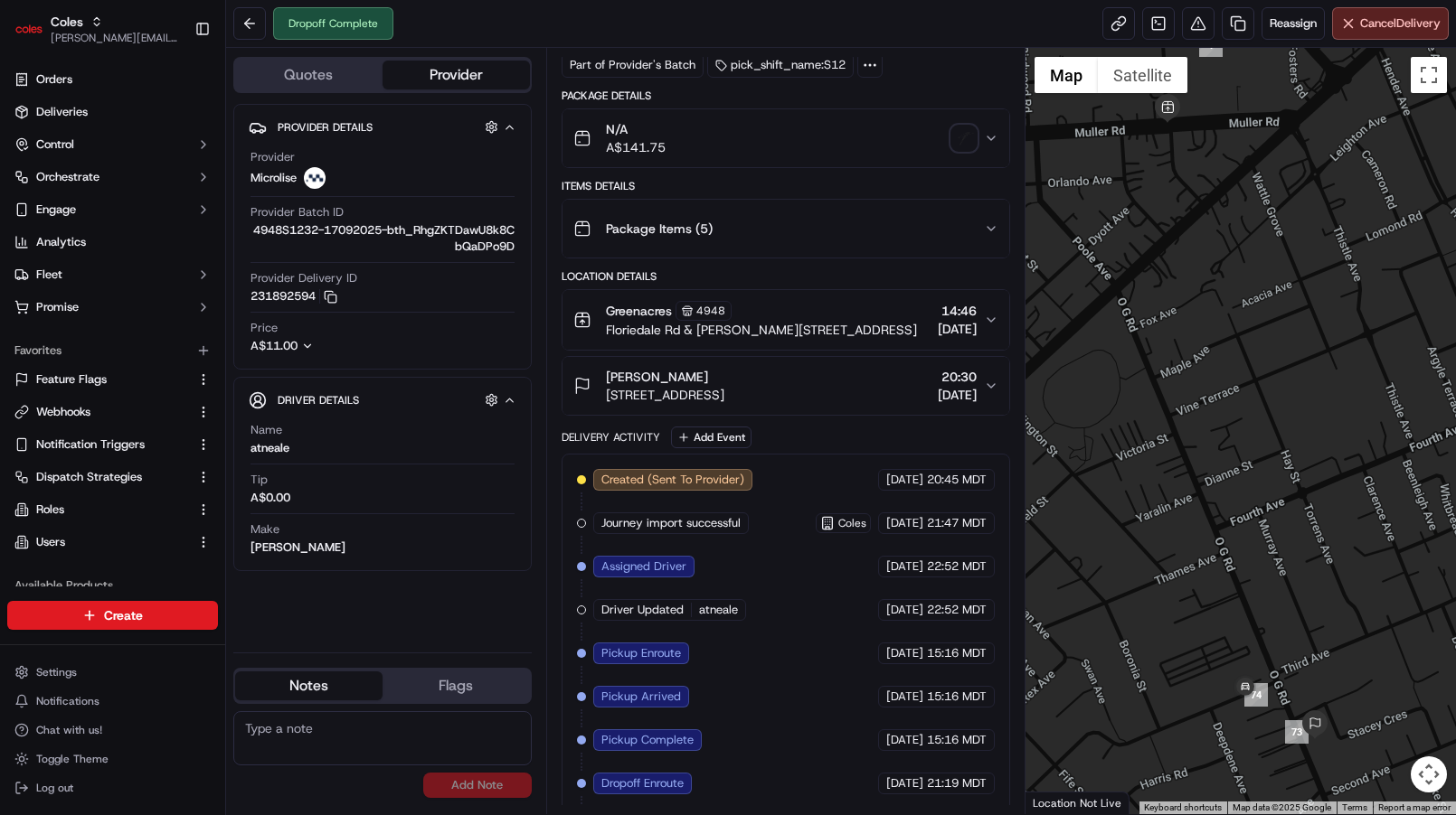
scroll to position [222, 0]
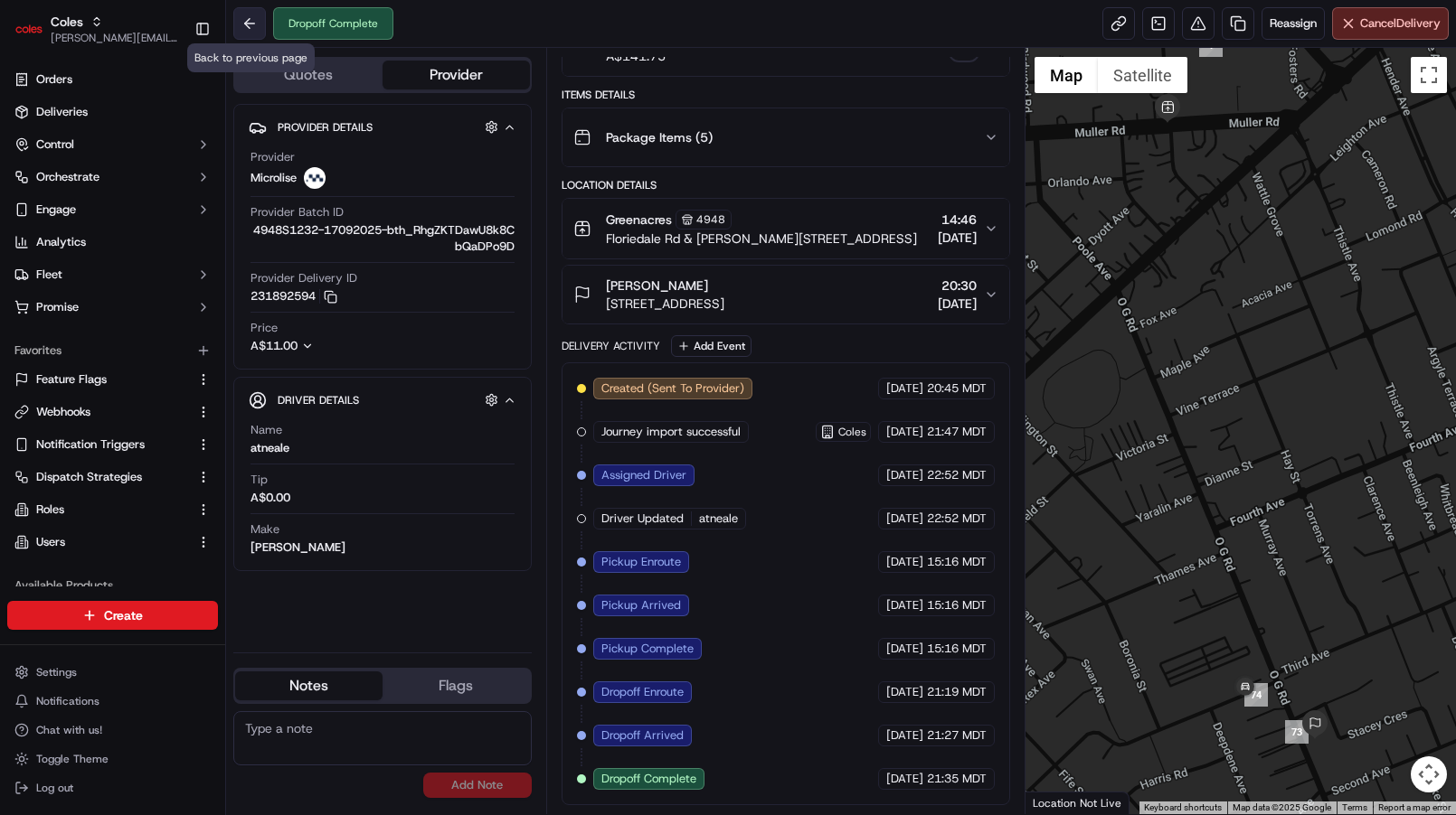
click at [245, 18] on button at bounding box center [249, 23] width 32 height 32
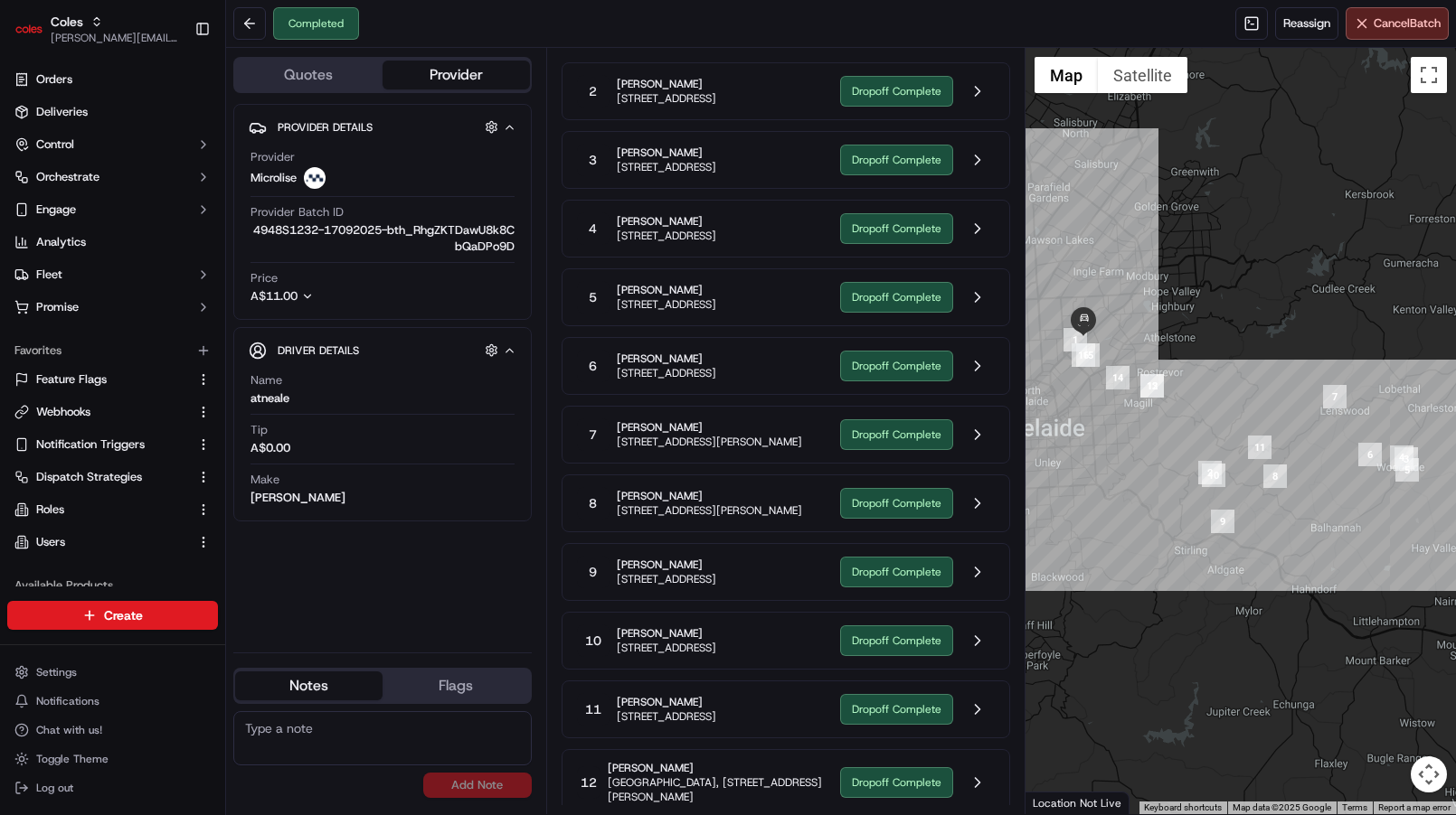
scroll to position [589, 0]
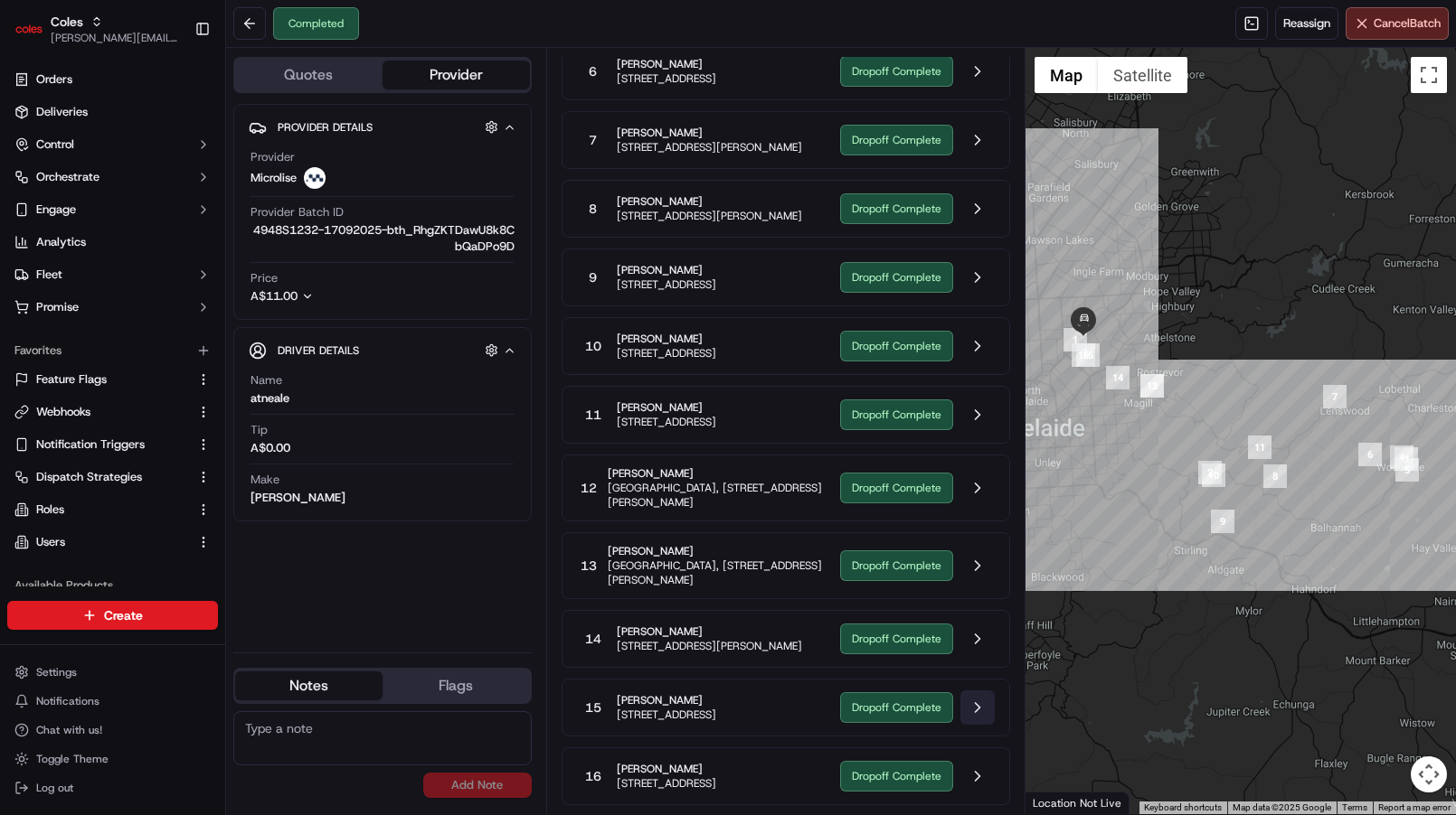
click at [975, 709] on button at bounding box center [977, 707] width 34 height 34
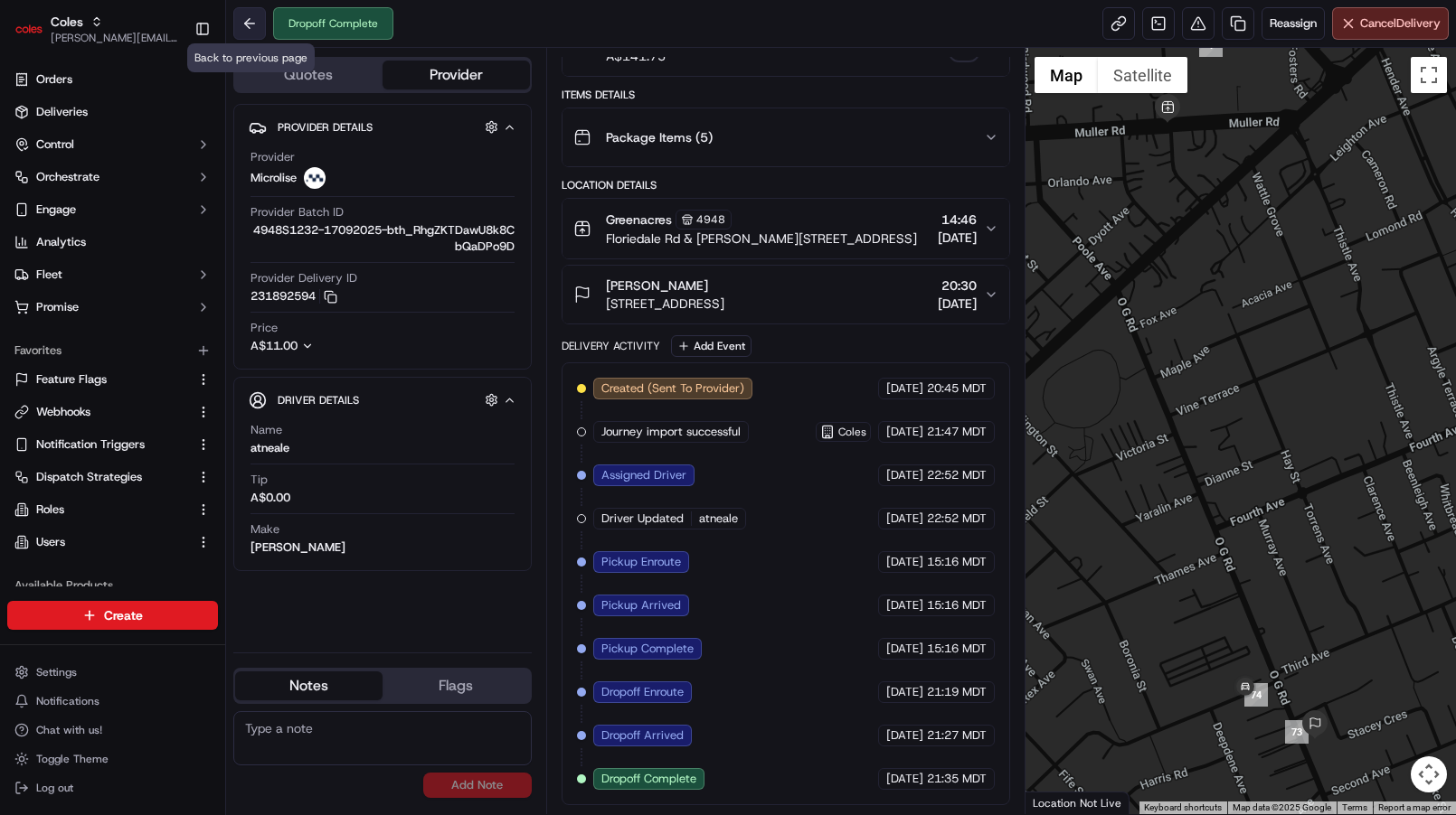
click at [234, 34] on button at bounding box center [249, 23] width 32 height 32
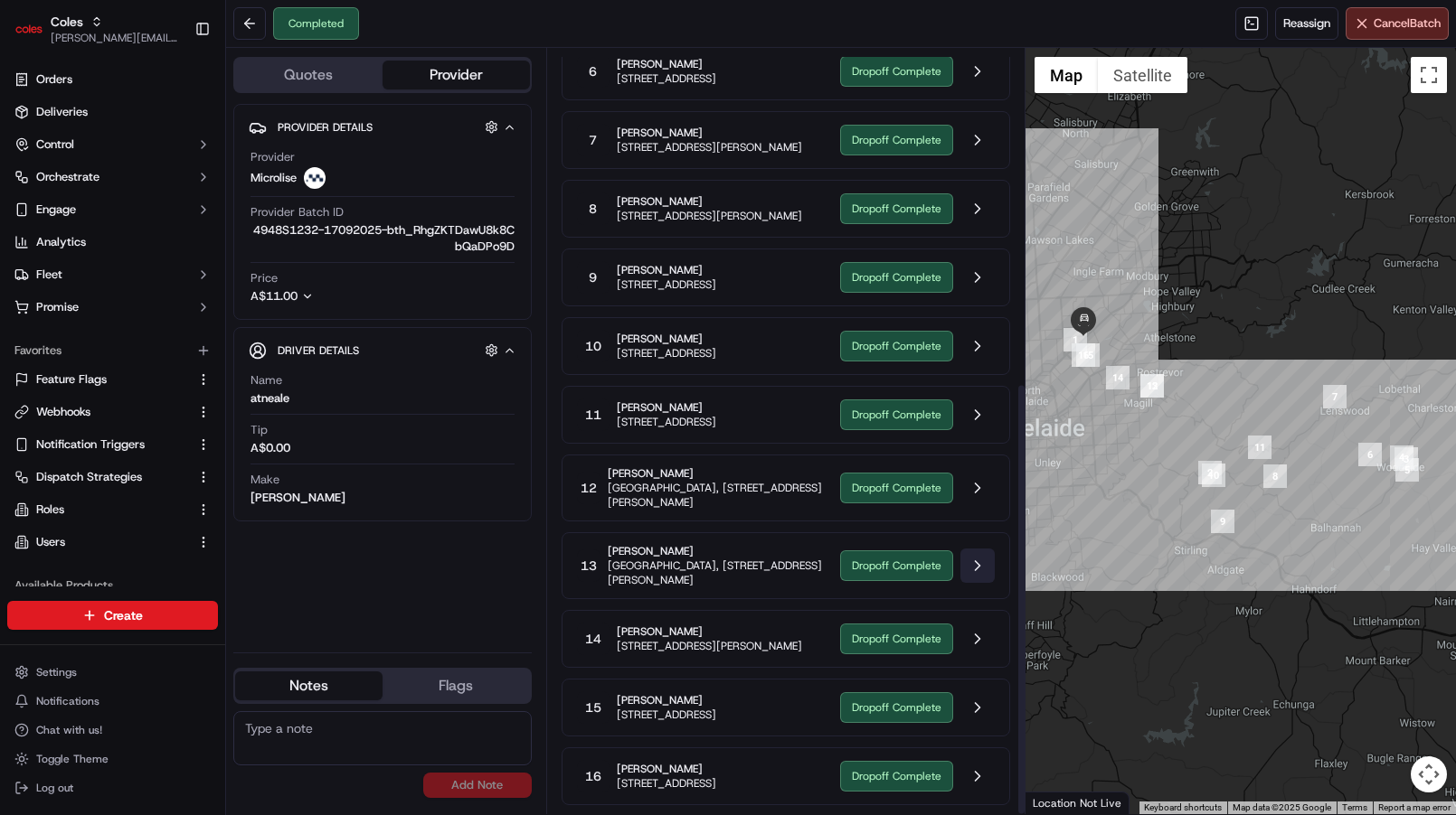
click at [980, 565] on button at bounding box center [977, 565] width 34 height 34
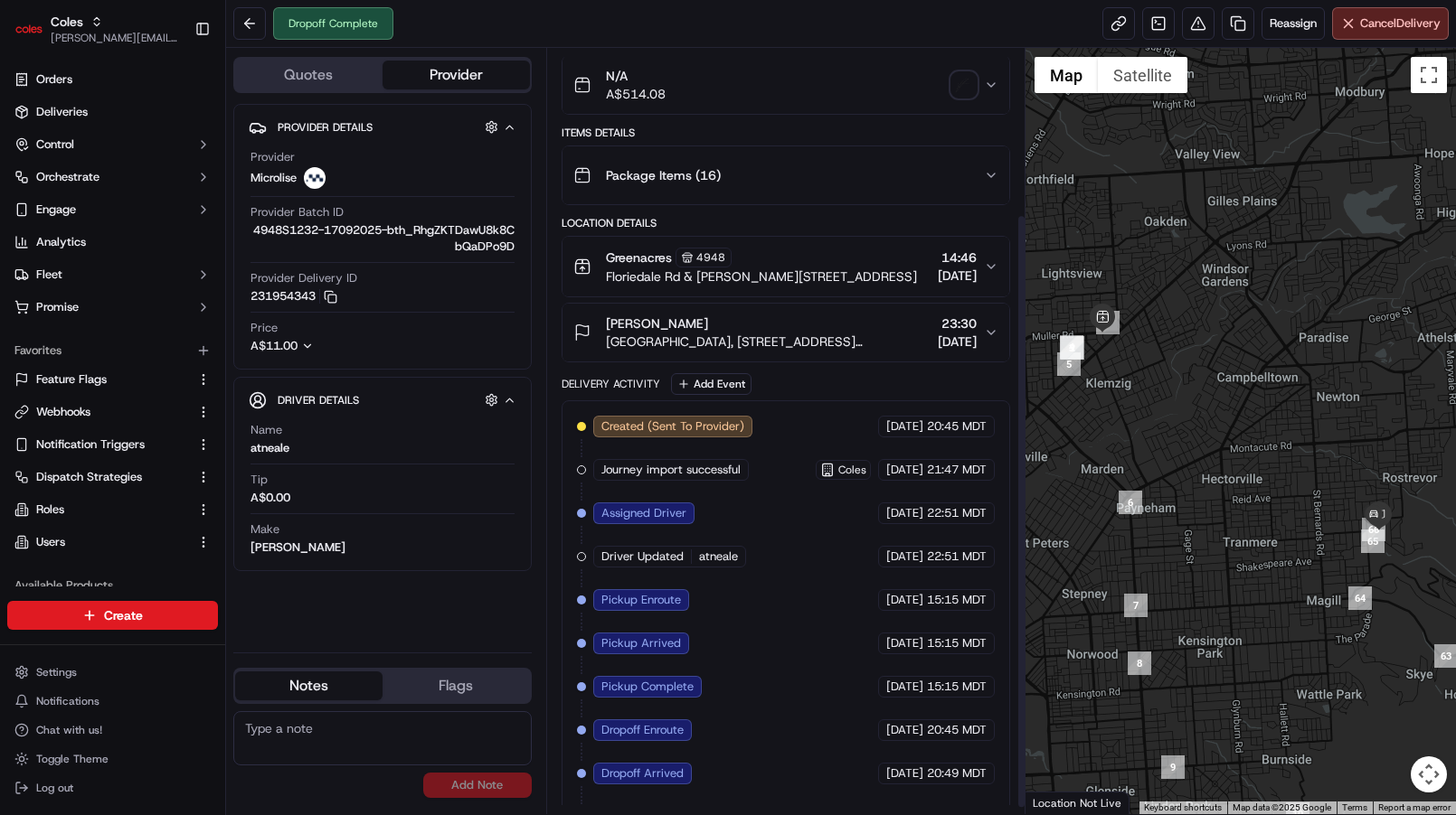
scroll to position [222, 0]
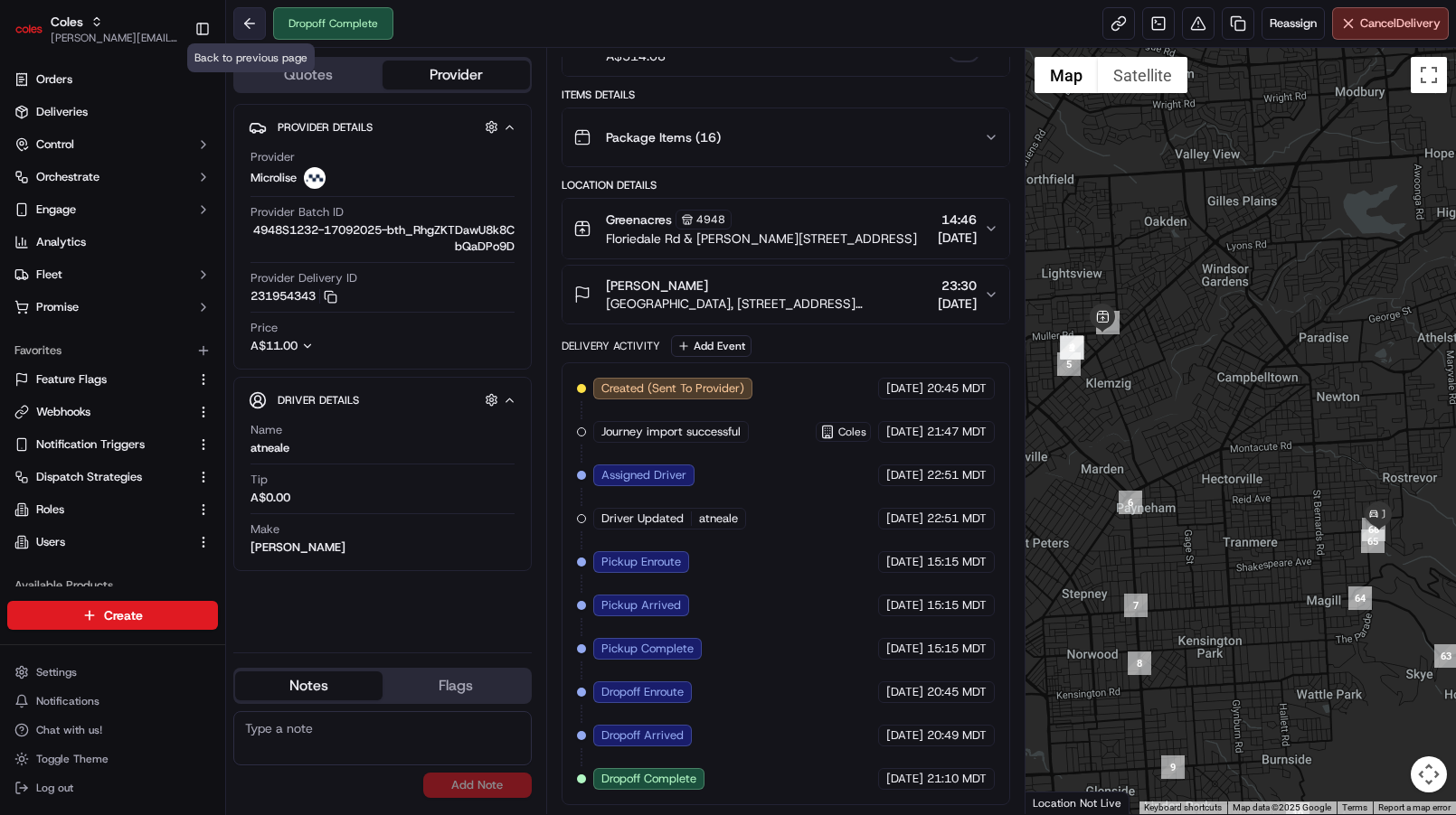
click at [247, 30] on button at bounding box center [249, 23] width 32 height 32
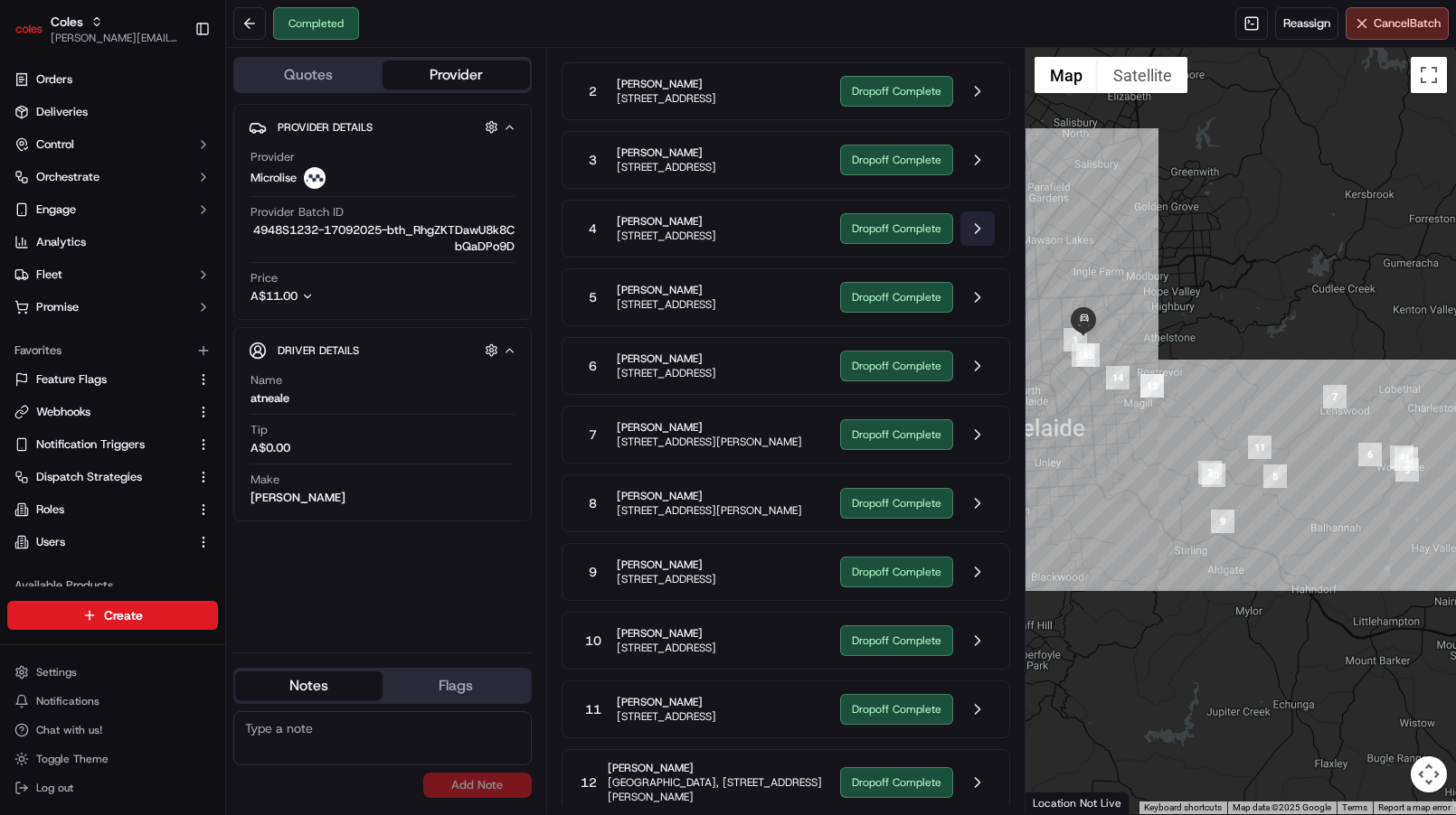
click at [967, 246] on button at bounding box center [977, 228] width 34 height 34
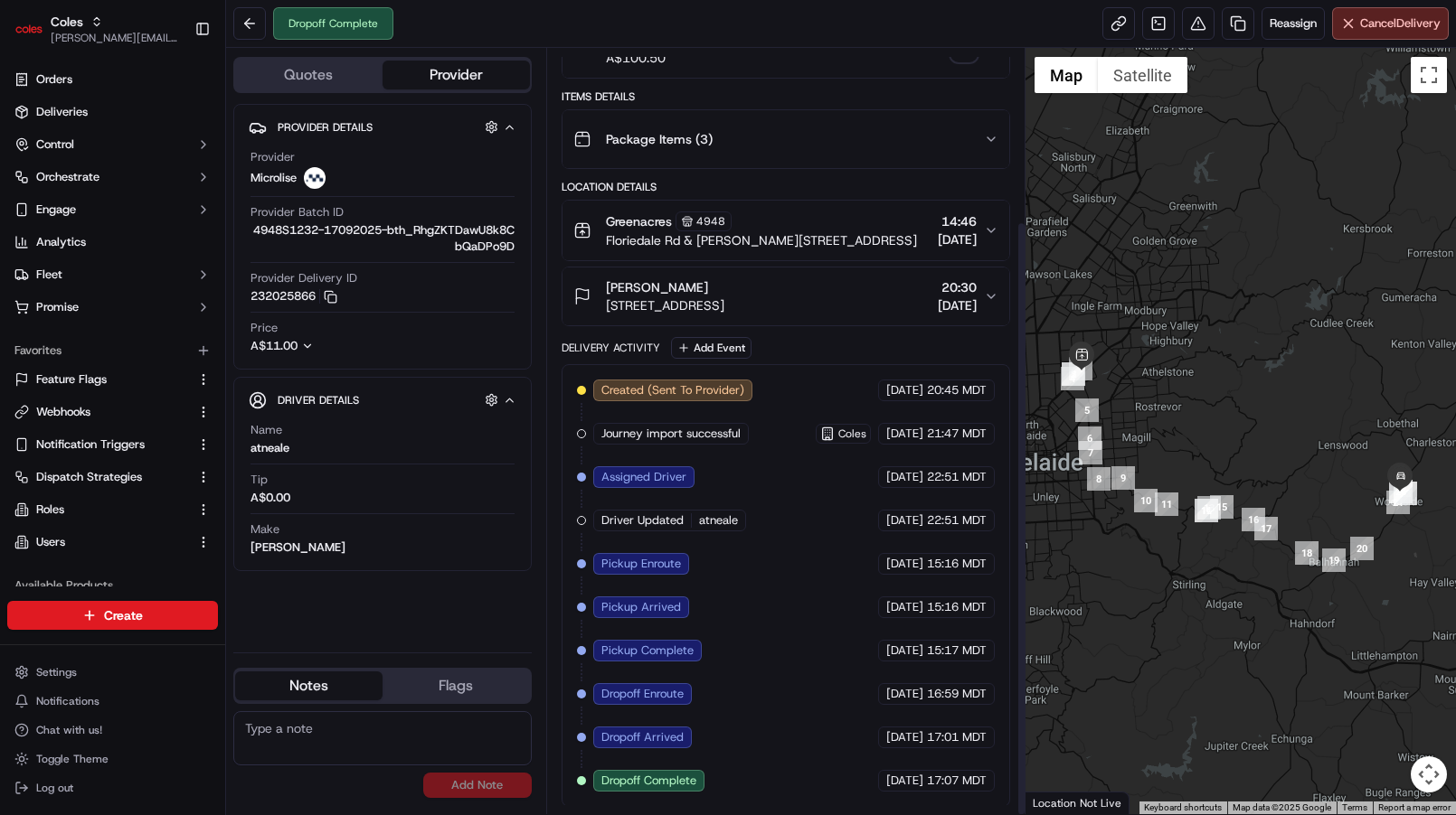
scroll to position [222, 0]
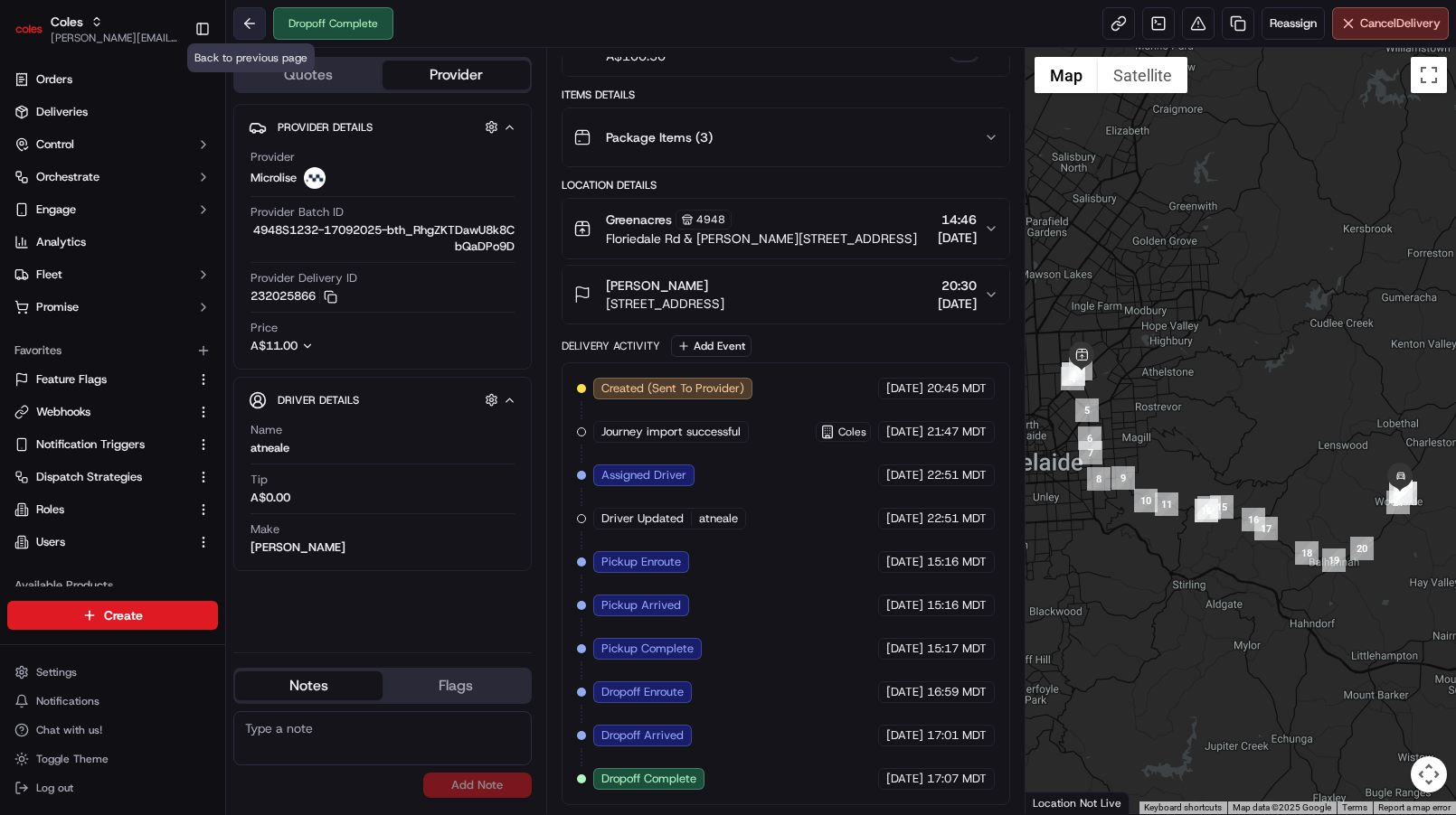
click at [245, 23] on button at bounding box center [249, 23] width 32 height 32
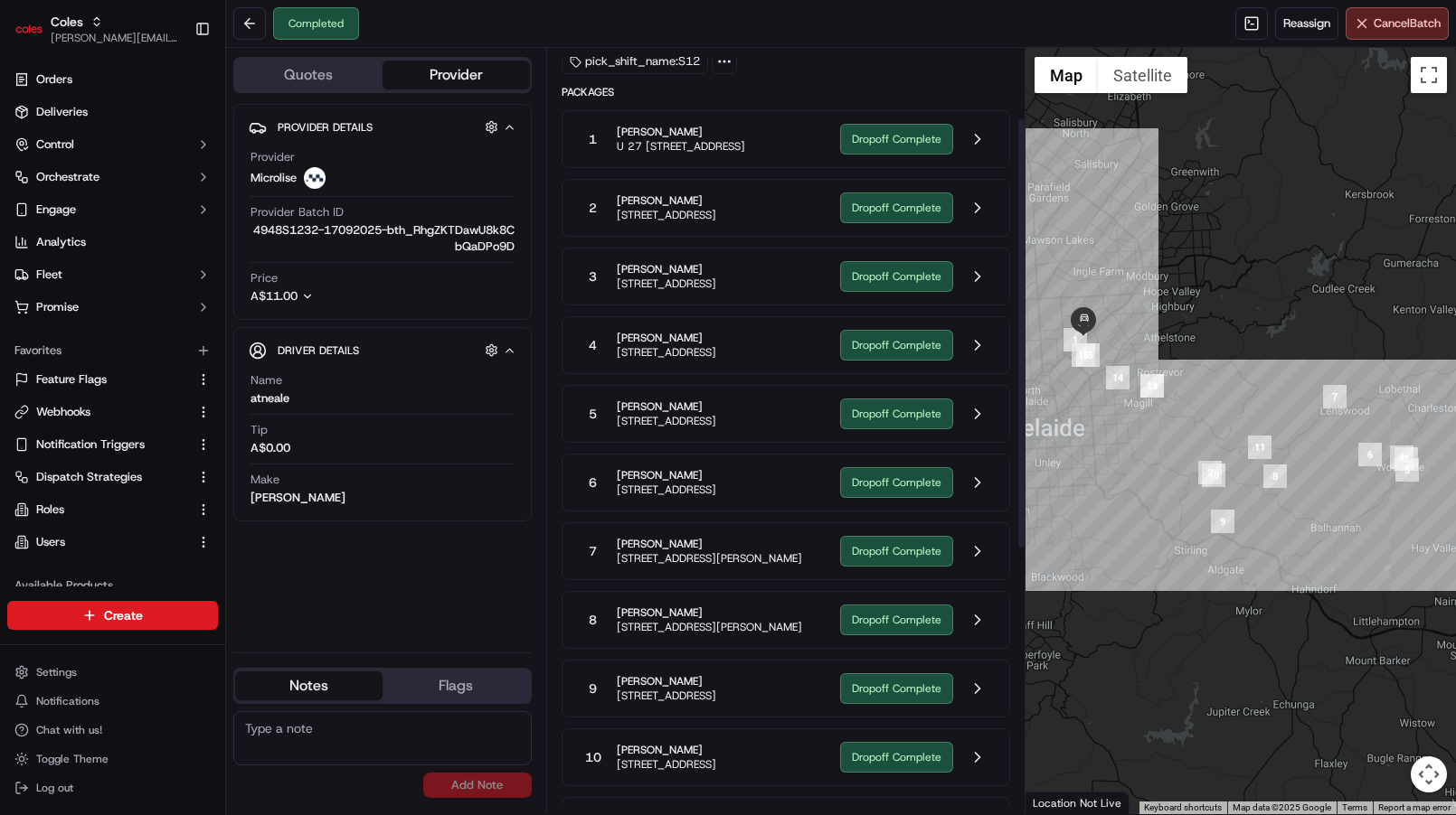
scroll to position [66, 0]
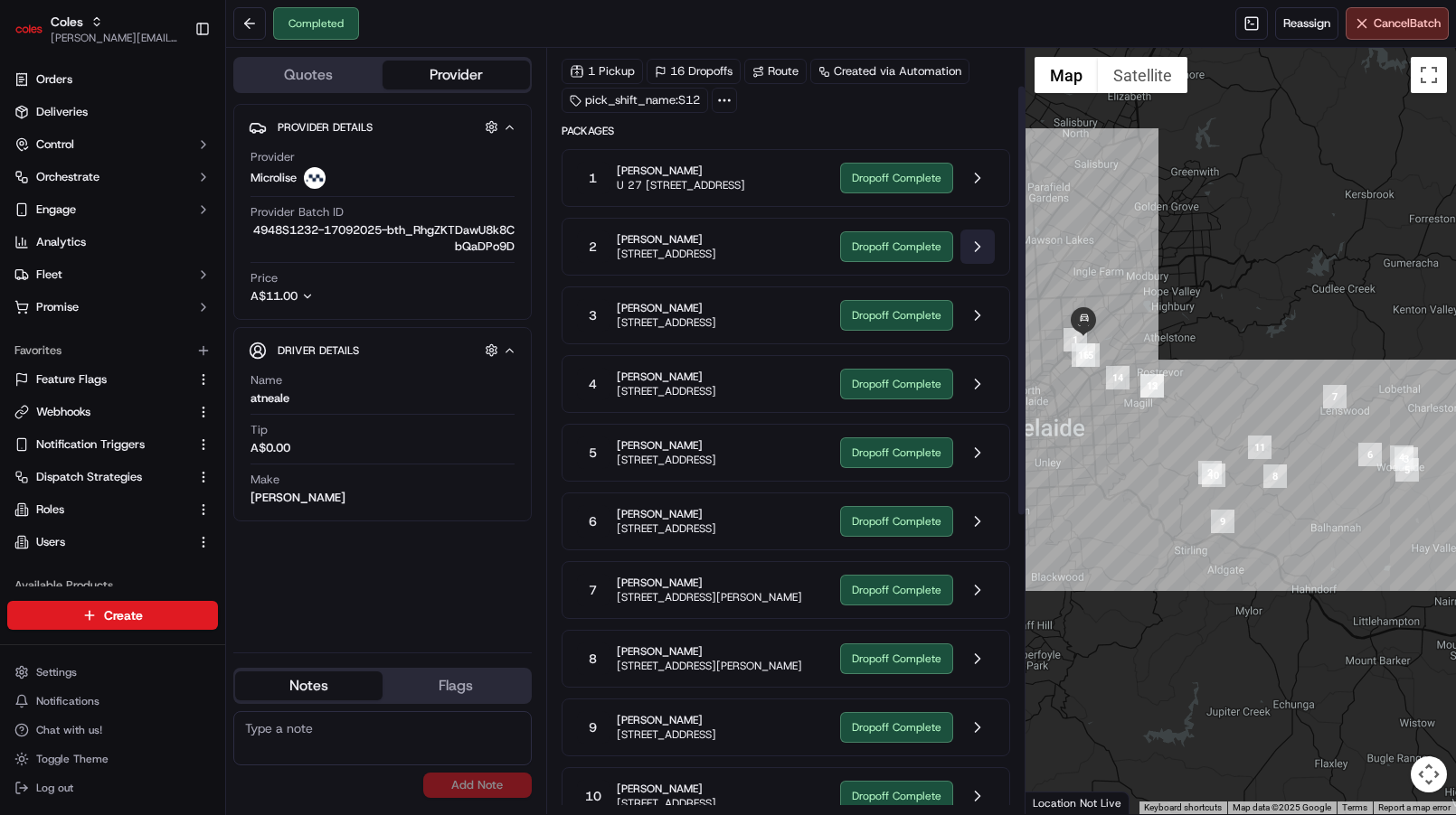
click at [988, 264] on button at bounding box center [977, 246] width 34 height 34
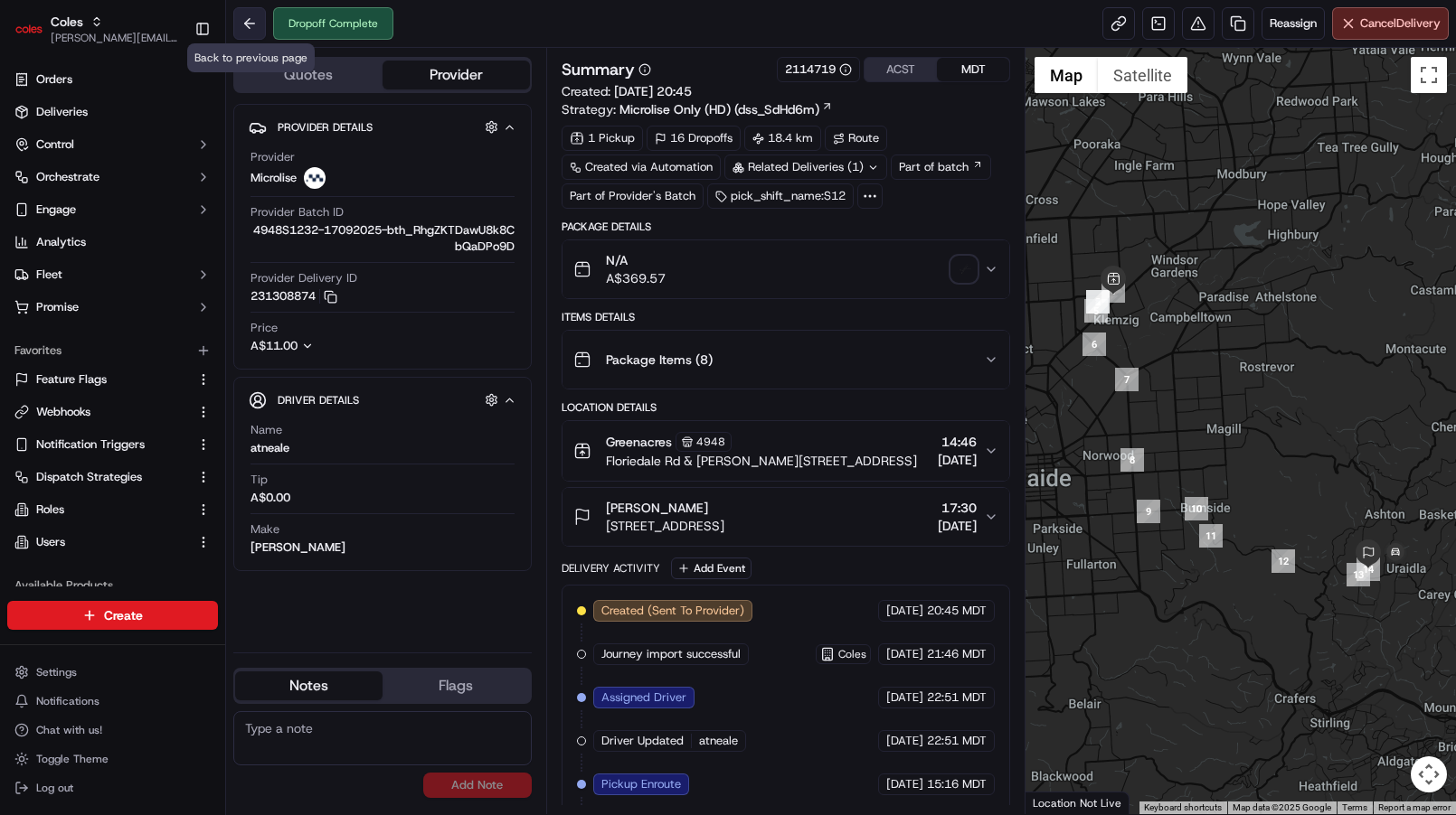
click at [253, 18] on button at bounding box center [249, 23] width 32 height 32
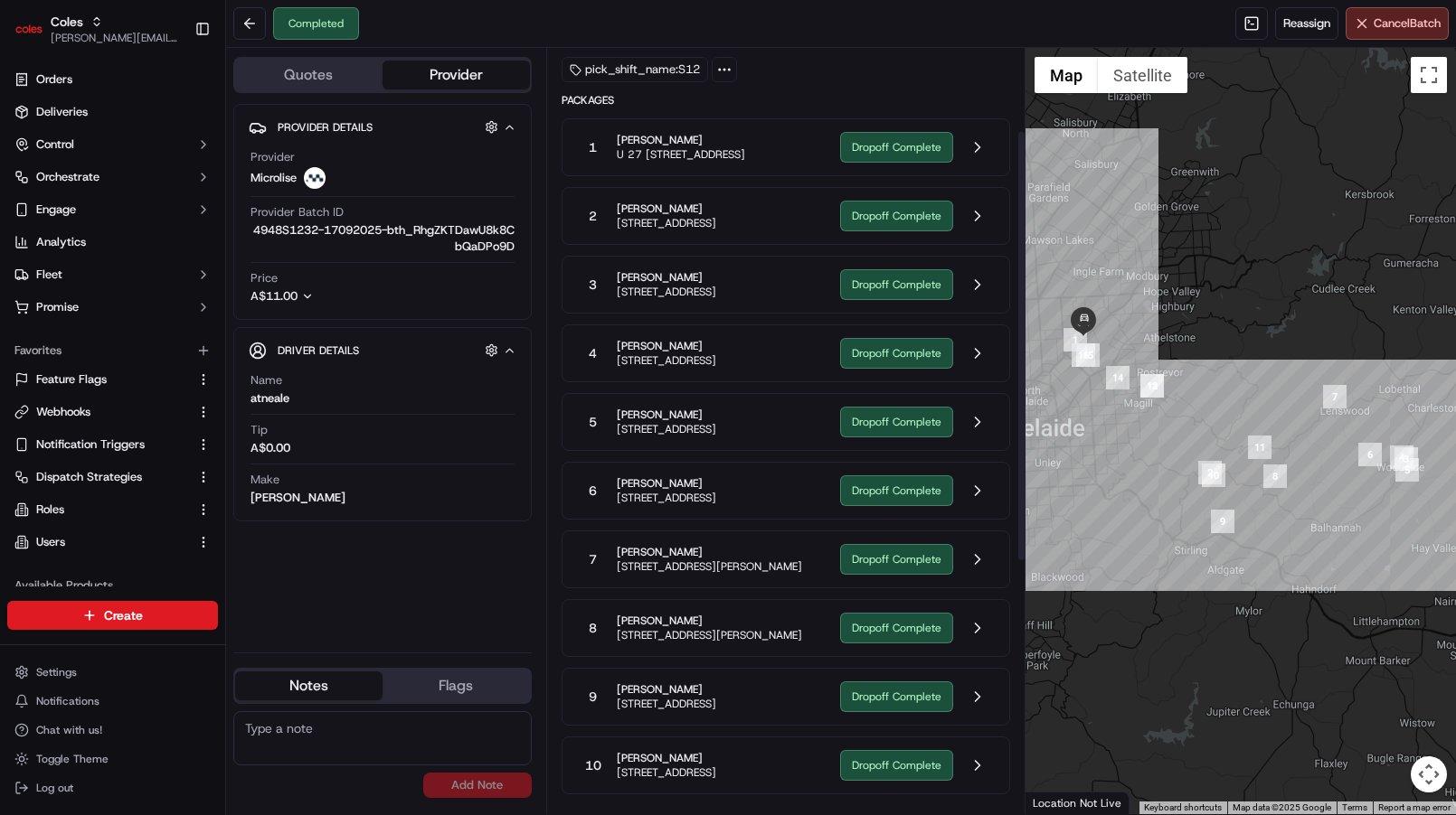
scroll to position [147, 0]
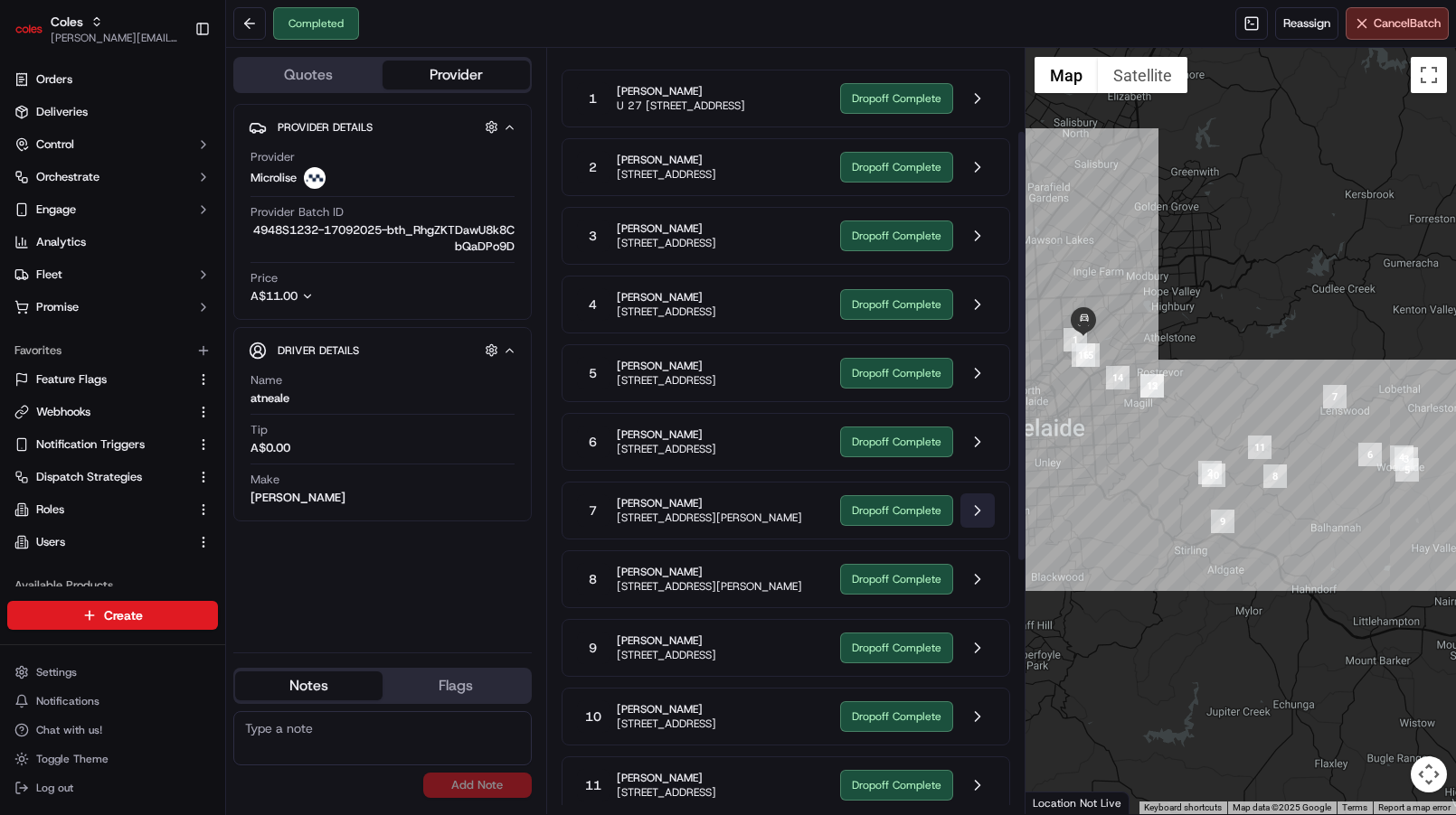
click at [978, 528] on button at bounding box center [977, 510] width 34 height 34
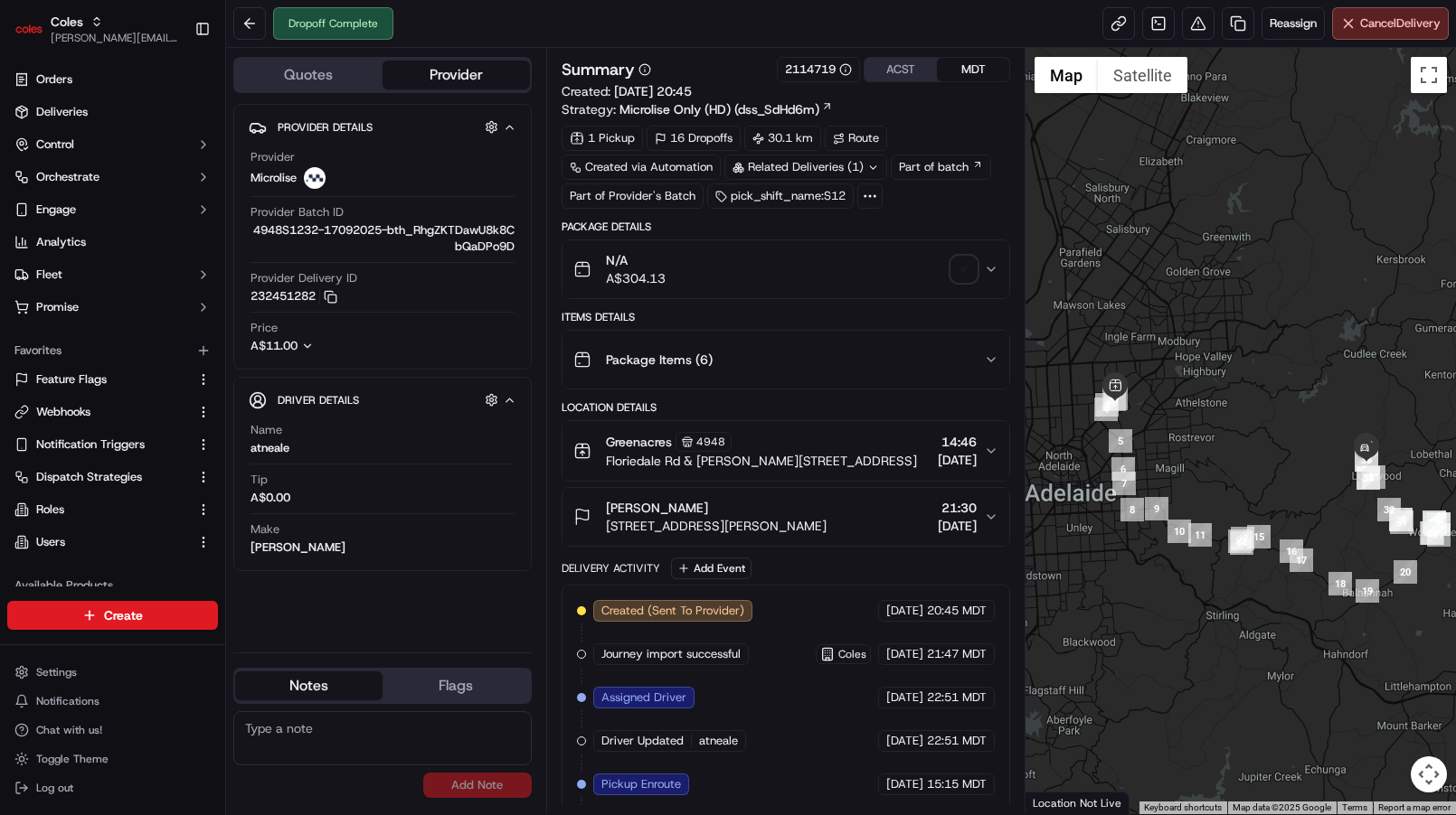
scroll to position [222, 0]
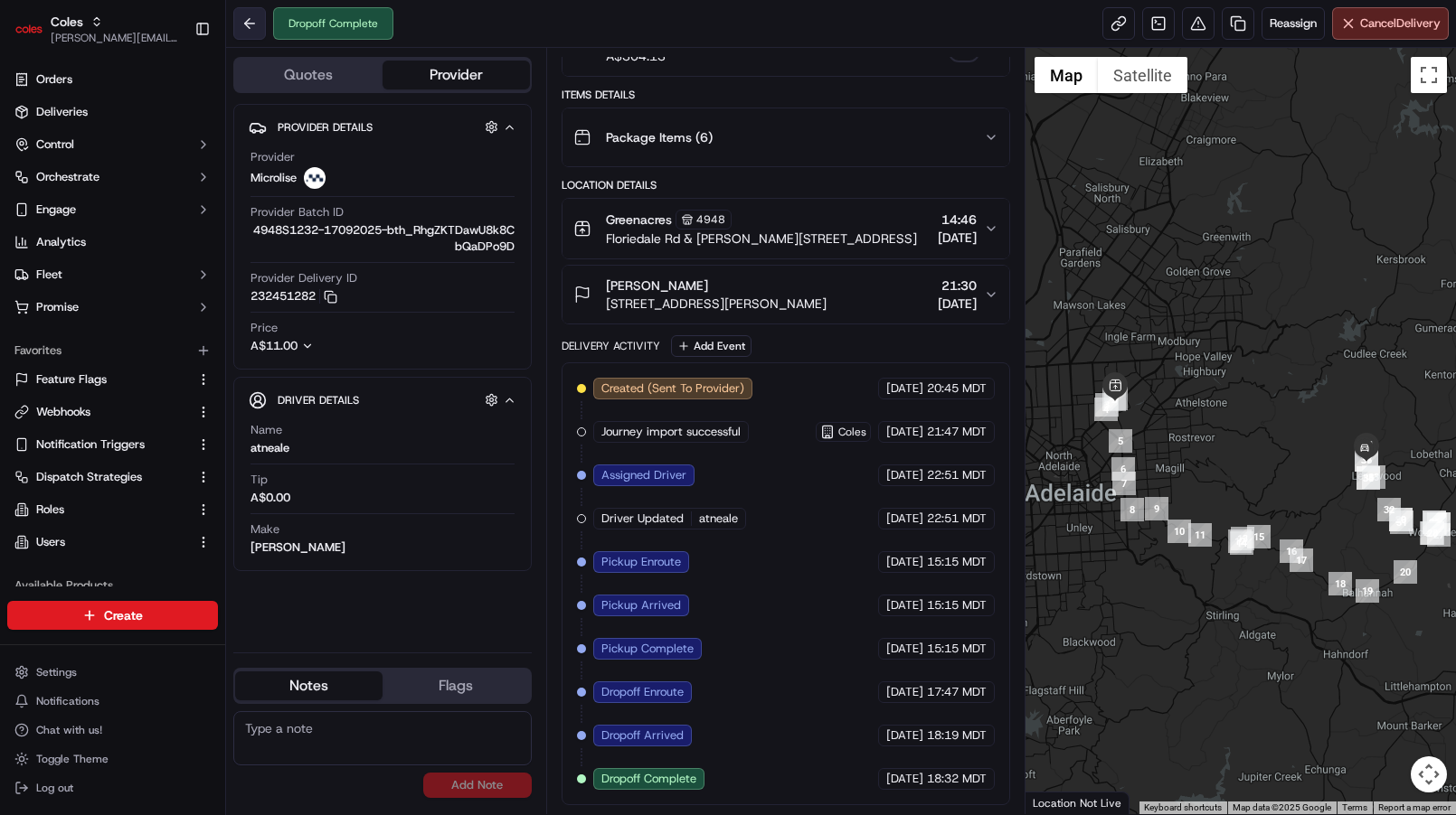
click at [260, 22] on button at bounding box center [249, 23] width 32 height 32
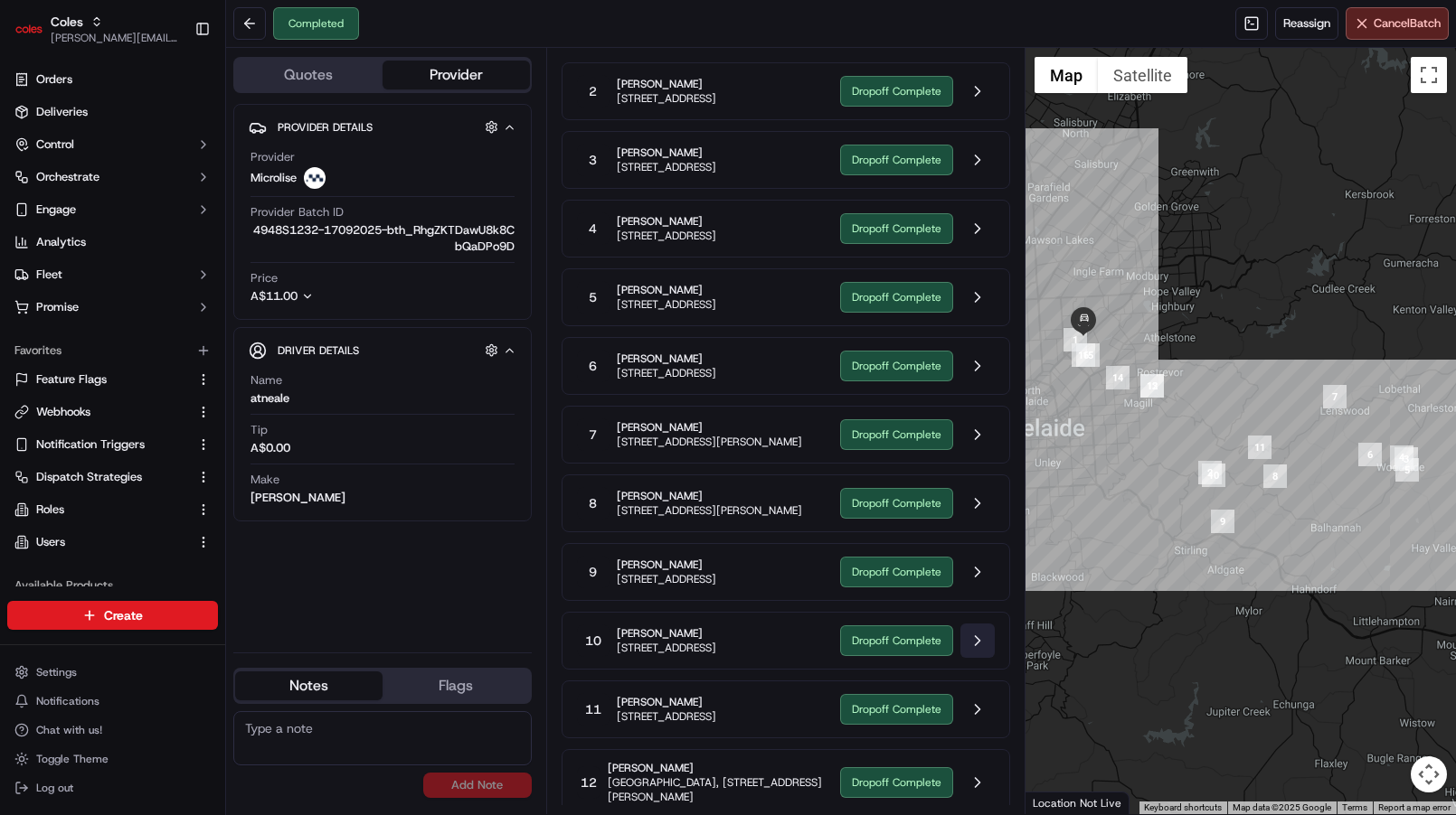
click at [964, 658] on button at bounding box center [977, 641] width 34 height 34
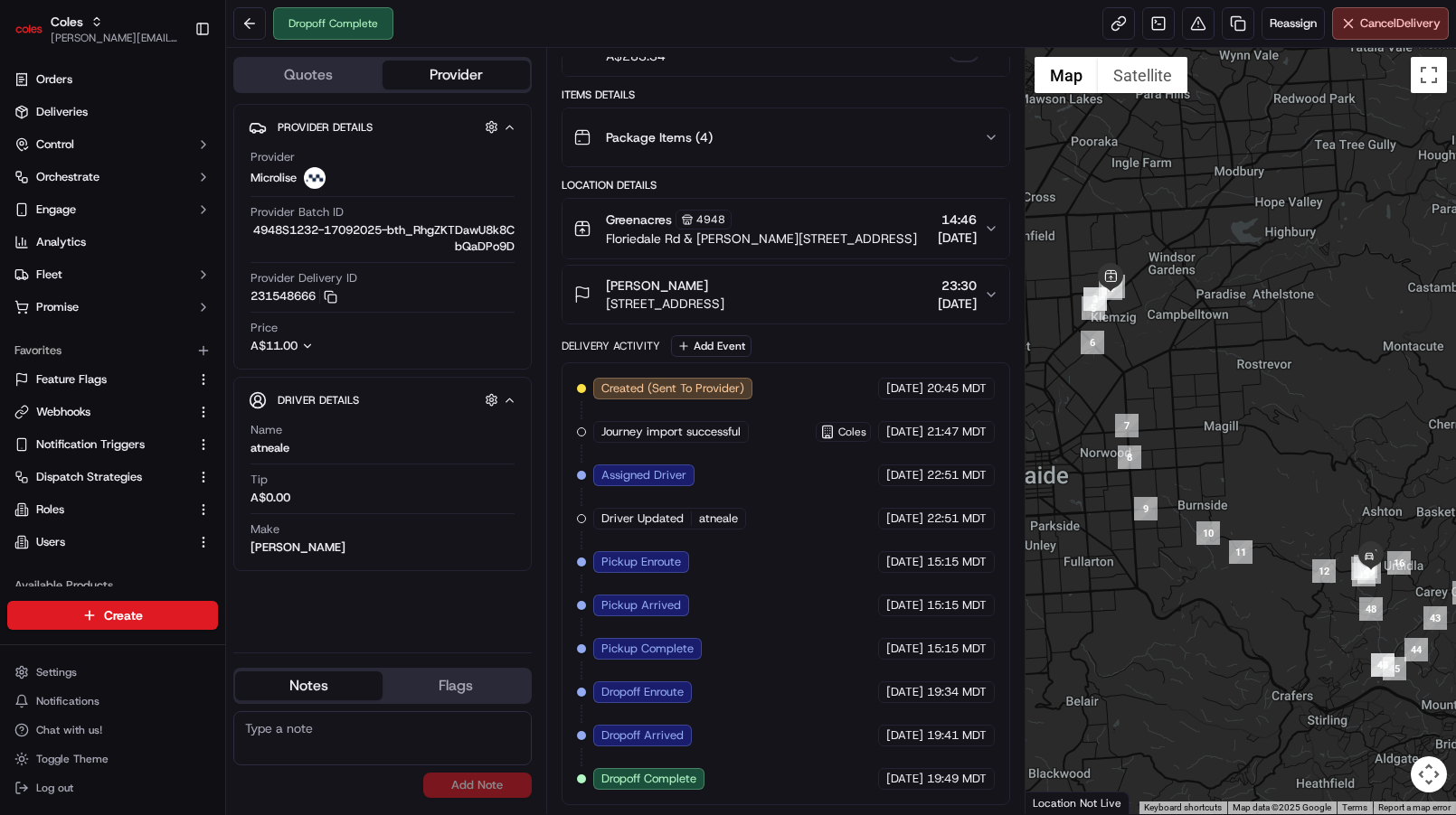
click at [706, 147] on div "Package Items ( 4 )" at bounding box center [778, 137] width 411 height 36
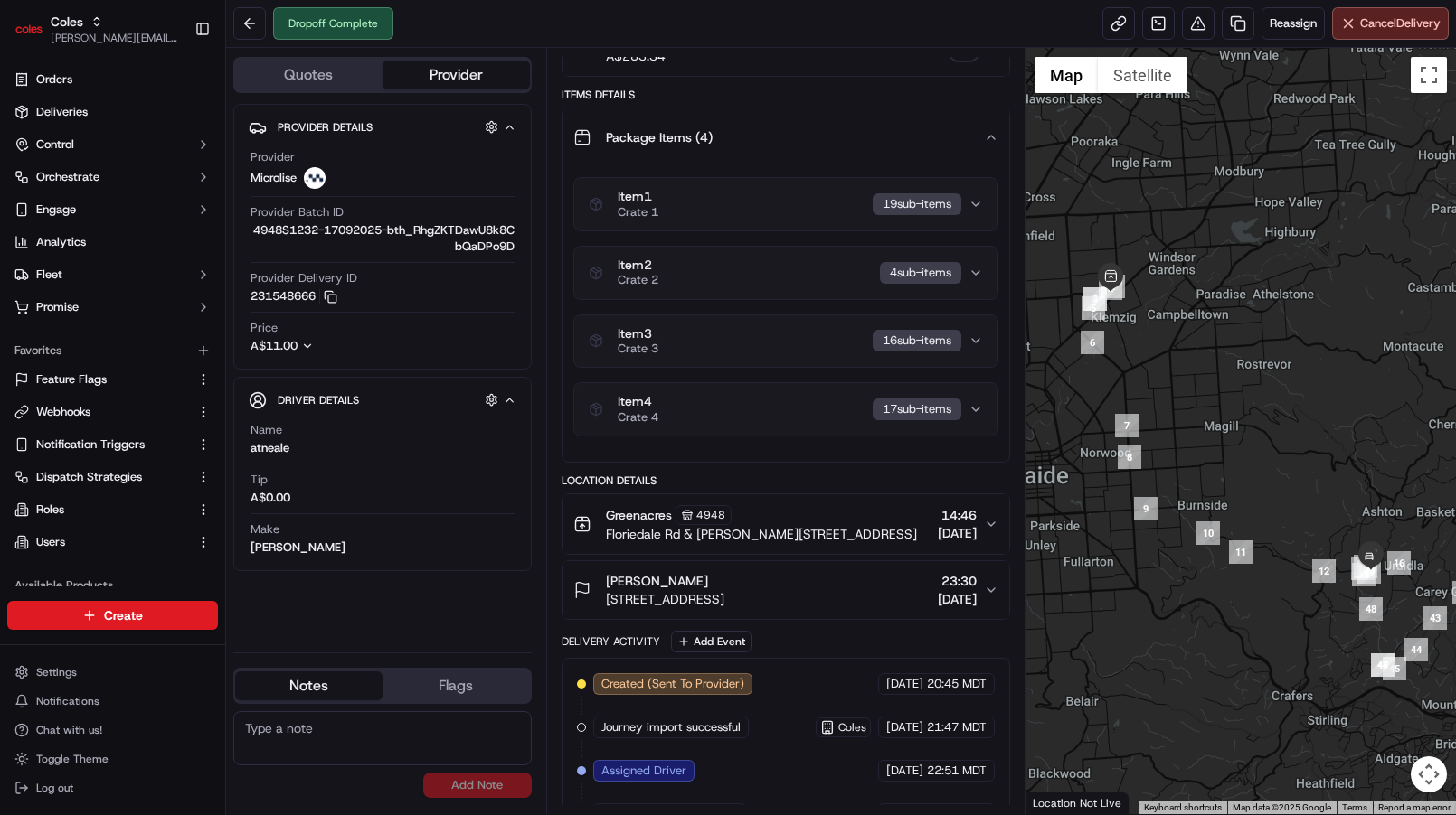
click at [706, 147] on div "Package Items ( 4 )" at bounding box center [778, 137] width 411 height 36
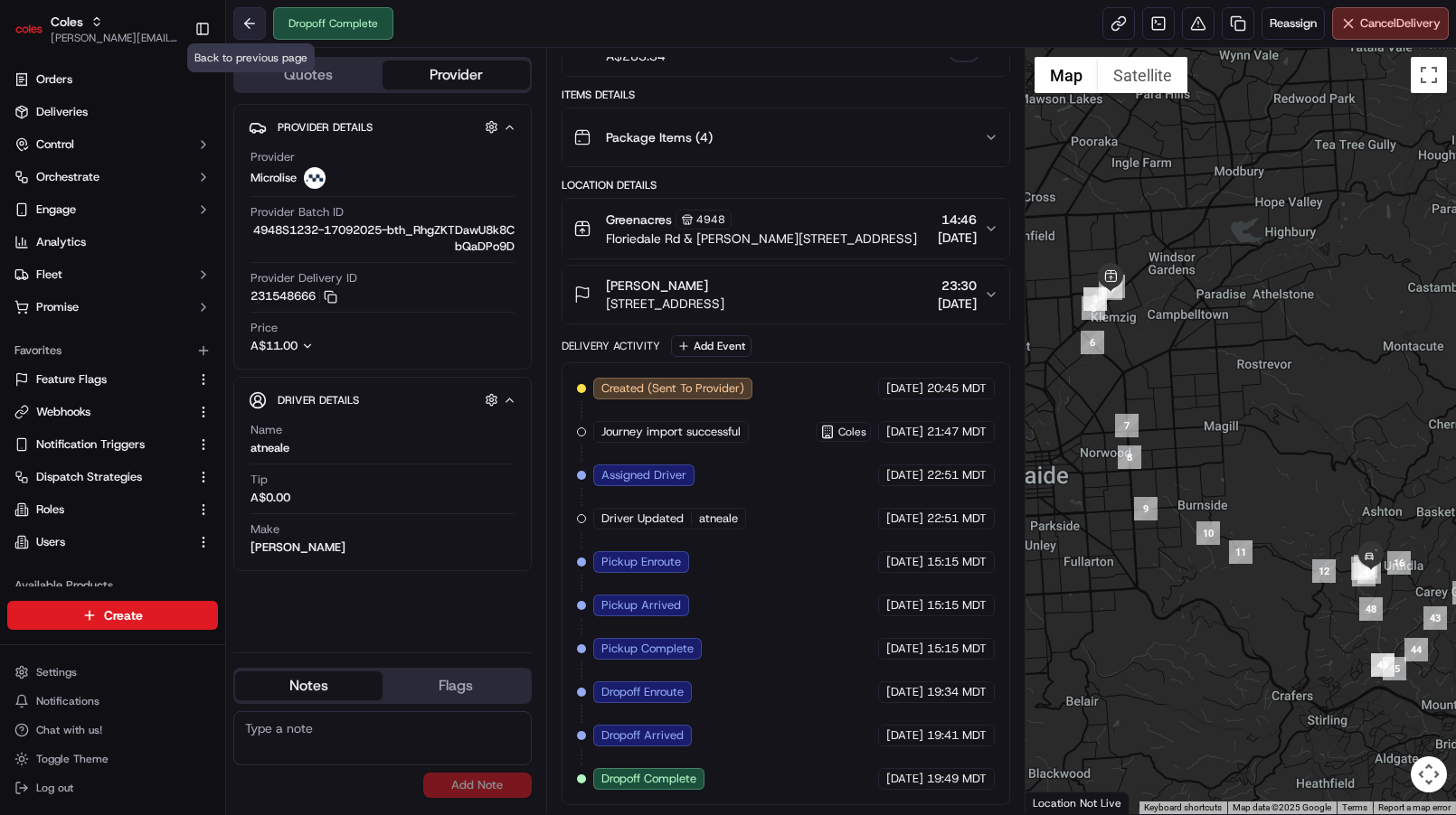
click at [249, 23] on button at bounding box center [249, 23] width 32 height 32
